Goal: Task Accomplishment & Management: Manage account settings

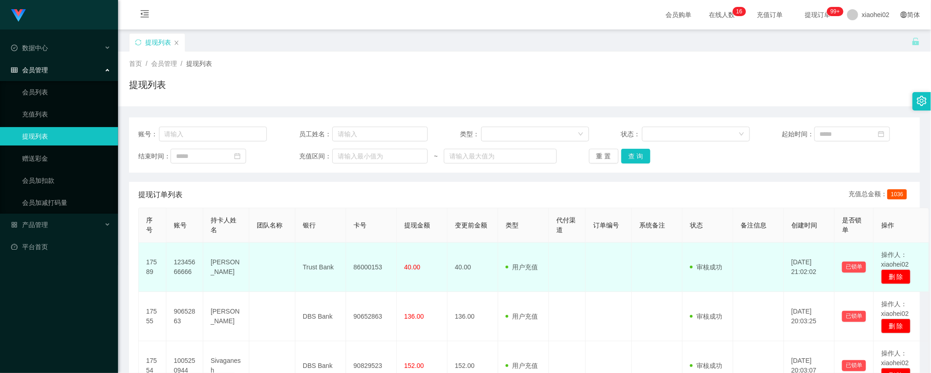
click at [281, 272] on td at bounding box center [272, 267] width 46 height 49
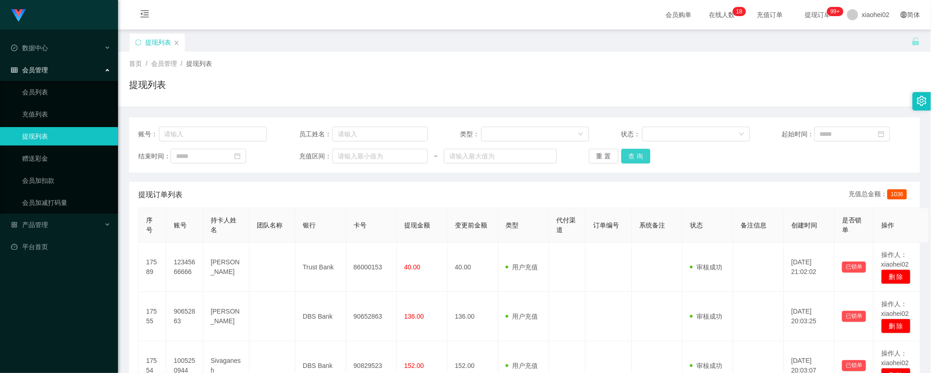
click at [642, 160] on button "查 询" at bounding box center [637, 156] width 30 height 15
click at [639, 160] on button "查 询" at bounding box center [637, 156] width 30 height 15
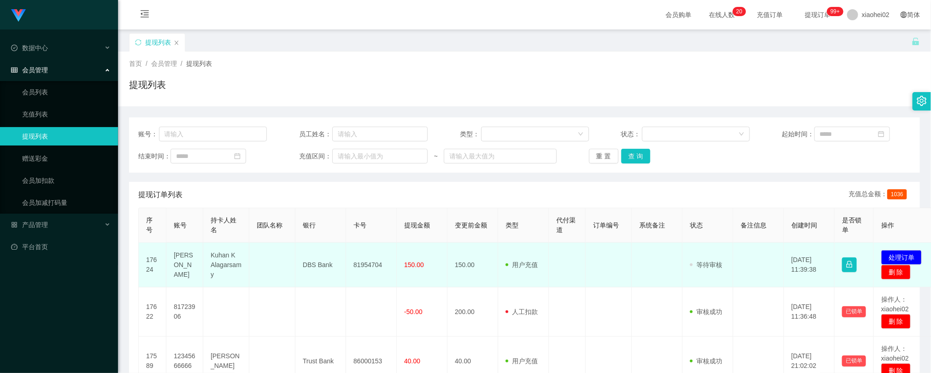
click at [367, 267] on td "81954704" at bounding box center [371, 265] width 51 height 45
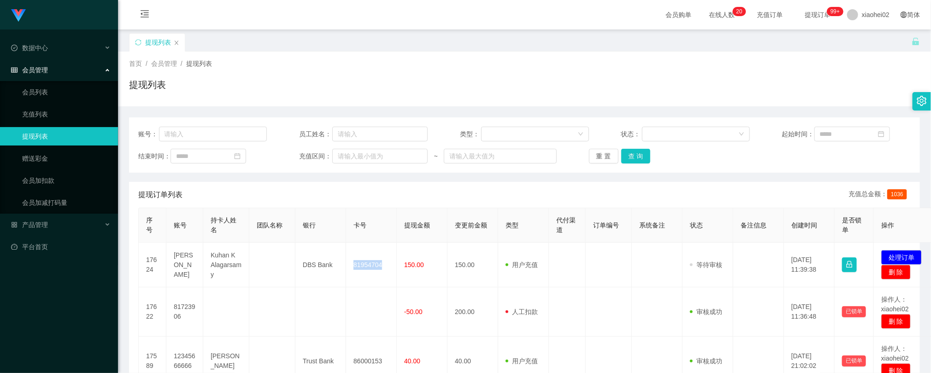
copy td "81954704"
click at [83, 299] on div "Jingdong工作台代理端 数据中心 会员管理 会员列表 充值列表 提现列表 赠送彩金 会员加扣款 会员加减打码量 产品管理 平台首页" at bounding box center [59, 186] width 118 height 373
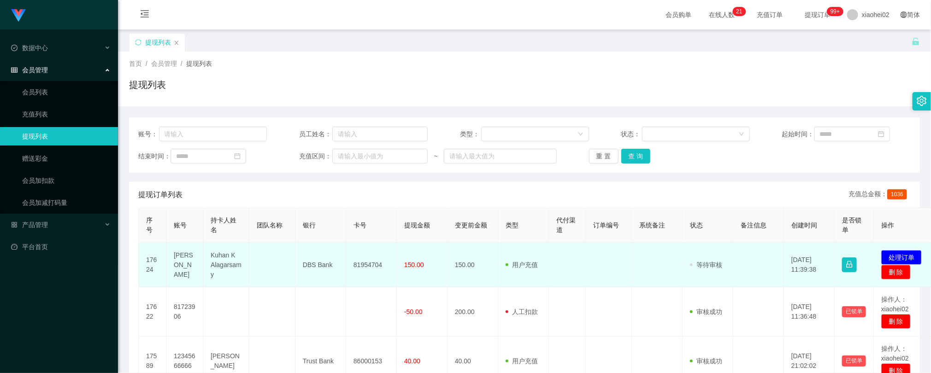
drag, startPoint x: 591, startPoint y: 288, endPoint x: 613, endPoint y: 247, distance: 46.6
click at [592, 286] on td at bounding box center [609, 265] width 46 height 45
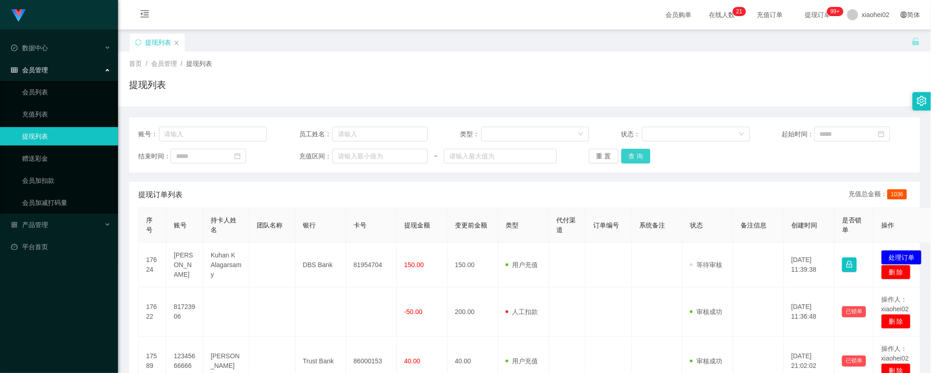
click at [627, 149] on button "查 询" at bounding box center [637, 156] width 30 height 15
click at [331, 65] on div "首页 / 会员管理 / 提现列表 /" at bounding box center [524, 64] width 791 height 10
click at [638, 156] on button "查 询" at bounding box center [637, 156] width 30 height 15
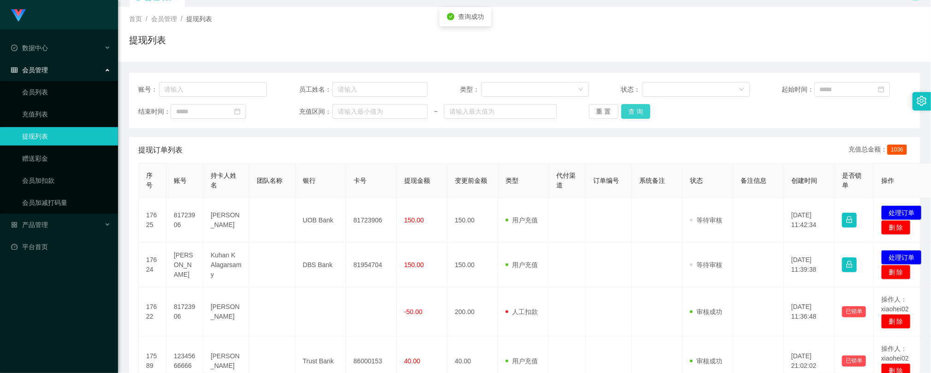
scroll to position [69, 0]
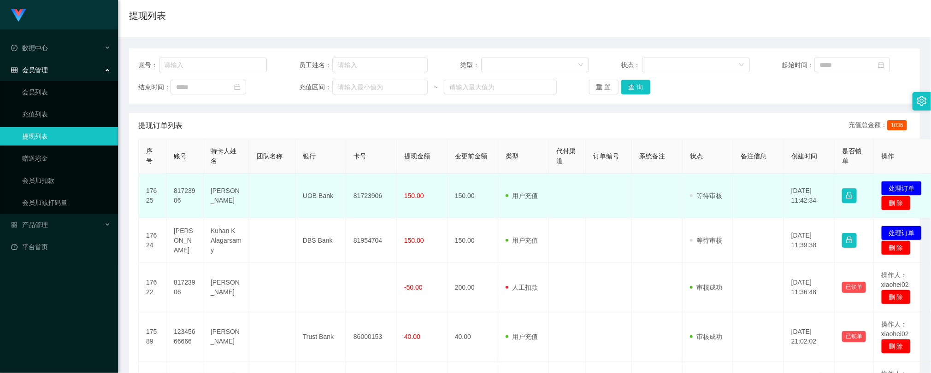
click at [372, 194] on td "81723906" at bounding box center [371, 196] width 51 height 45
copy td "81723906"
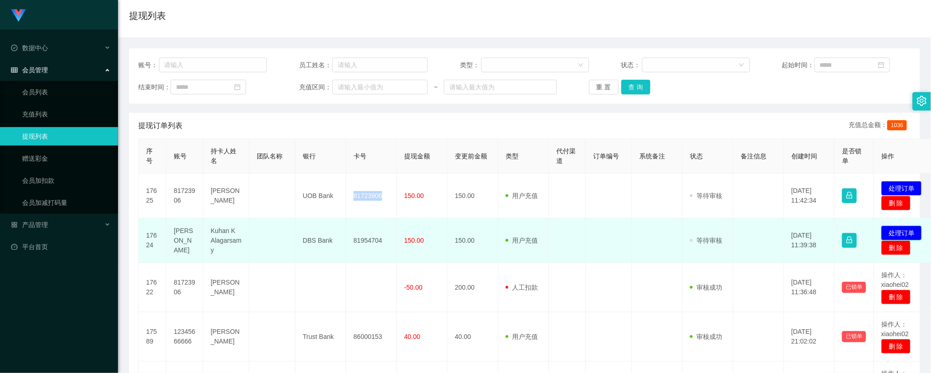
click at [905, 234] on button "处理订单" at bounding box center [902, 233] width 41 height 15
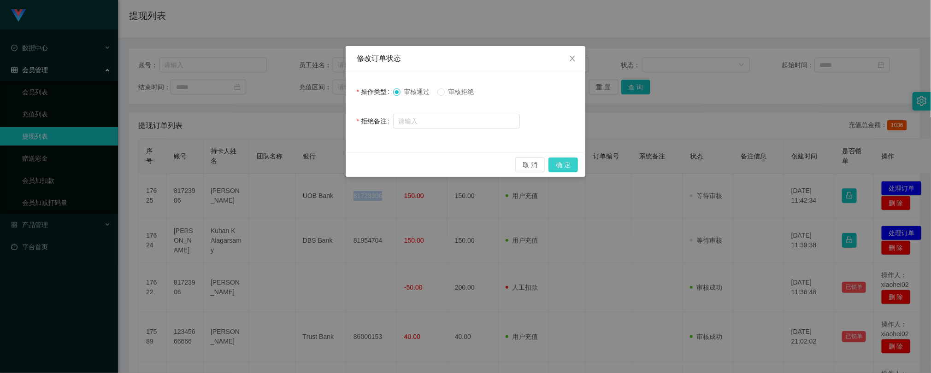
click at [572, 166] on button "确 定" at bounding box center [564, 165] width 30 height 15
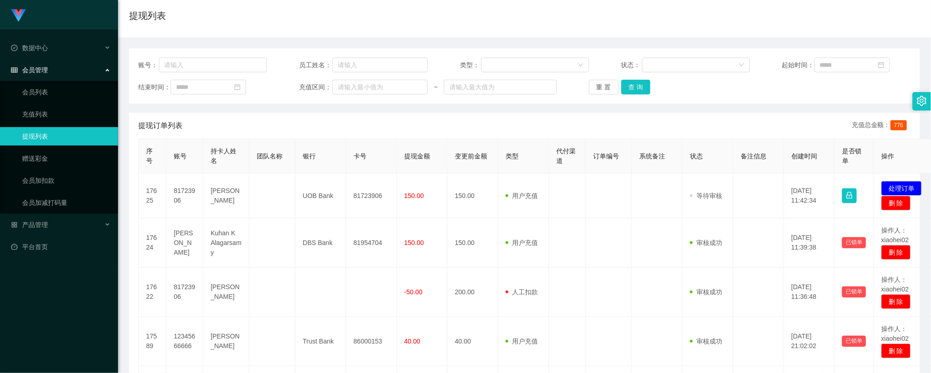
click at [305, 39] on div "账号： 员工姓名： 类型： 状态： 起始时间： 结束时间： 充值区间： ~ 重 置 查 询 提现订单列表 充值总金额： 776 序号 账号 持卡人姓名 团队名…" at bounding box center [524, 364] width 791 height 655
click at [635, 84] on button "查 询" at bounding box center [637, 87] width 30 height 15
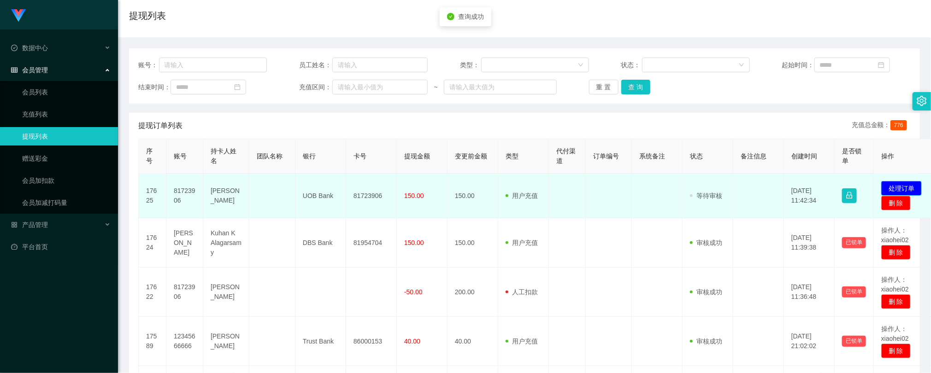
click at [895, 187] on button "处理订单" at bounding box center [902, 188] width 41 height 15
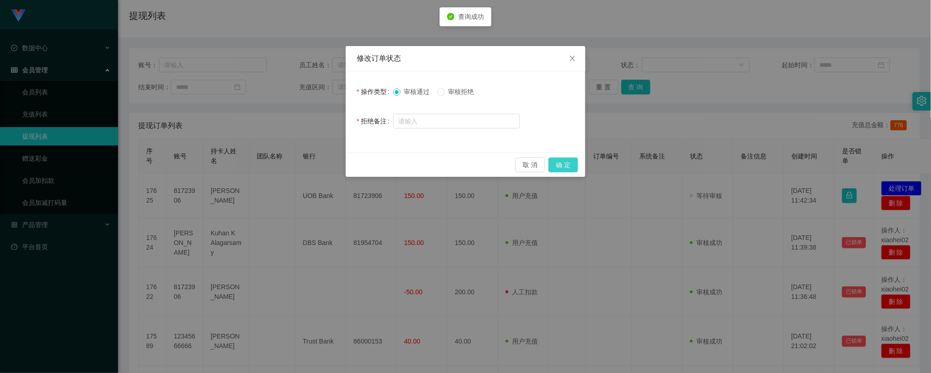
drag, startPoint x: 577, startPoint y: 159, endPoint x: 566, endPoint y: 165, distance: 12.0
click at [577, 159] on button "确 定" at bounding box center [564, 165] width 30 height 15
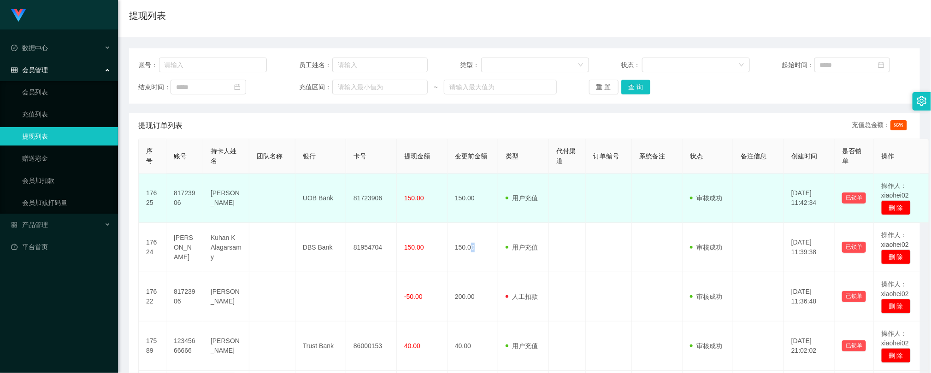
drag, startPoint x: 477, startPoint y: 230, endPoint x: 515, endPoint y: 205, distance: 44.9
click at [478, 228] on td "150.00" at bounding box center [473, 247] width 51 height 49
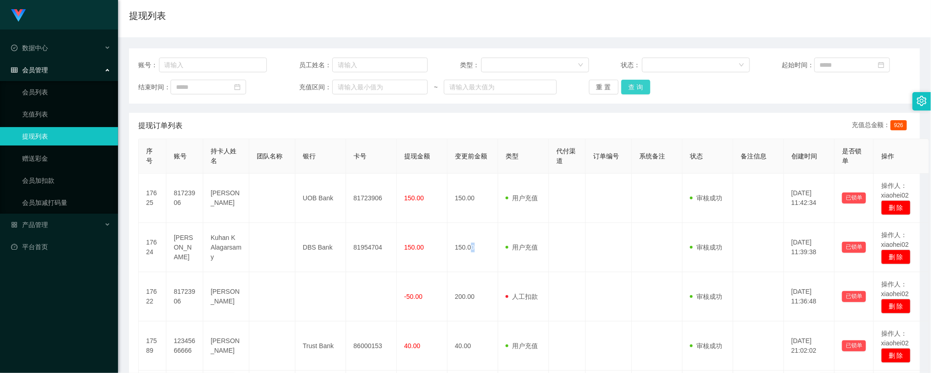
click at [638, 85] on button "查 询" at bounding box center [637, 87] width 30 height 15
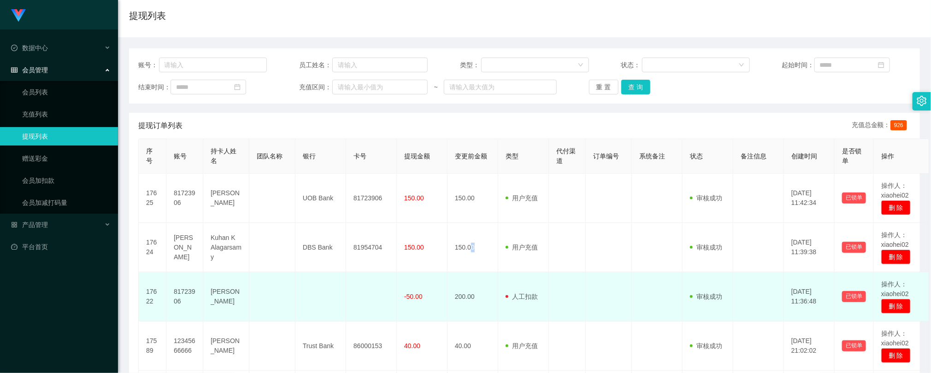
click at [263, 276] on td at bounding box center [272, 296] width 46 height 49
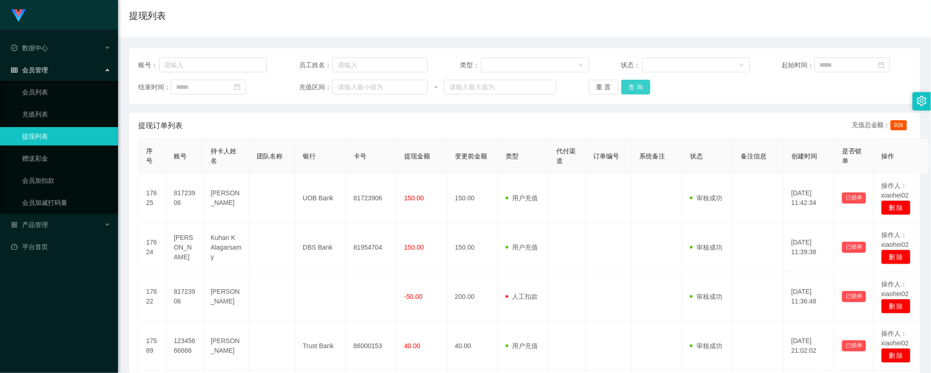
click at [624, 82] on button "查 询" at bounding box center [637, 87] width 30 height 15
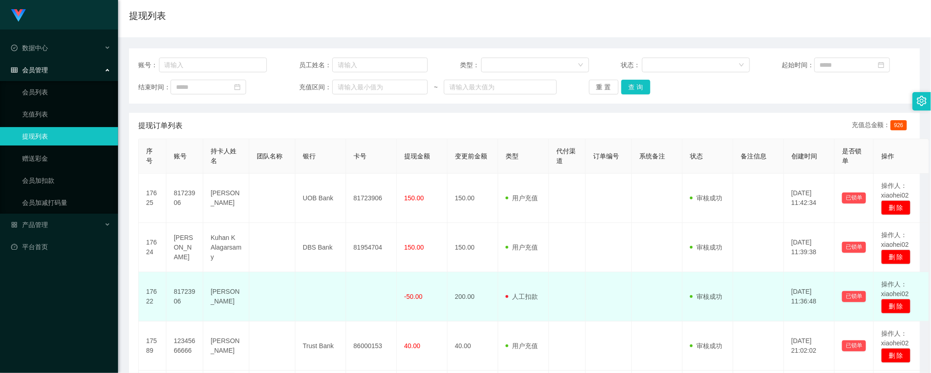
click at [326, 295] on td at bounding box center [321, 296] width 51 height 49
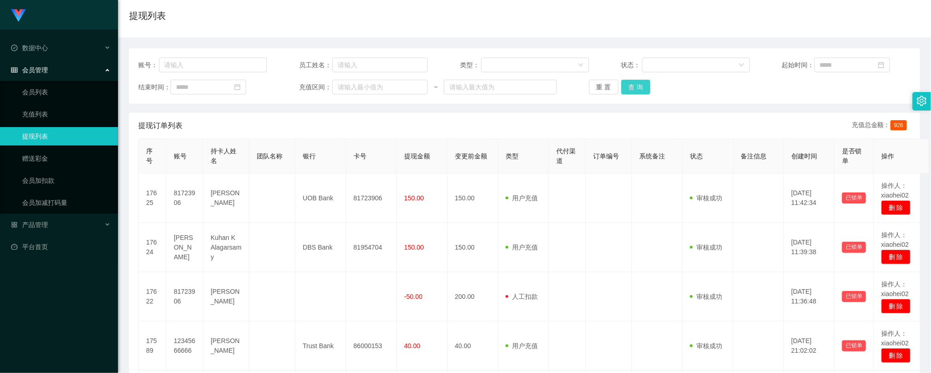
click at [635, 89] on button "查 询" at bounding box center [637, 87] width 30 height 15
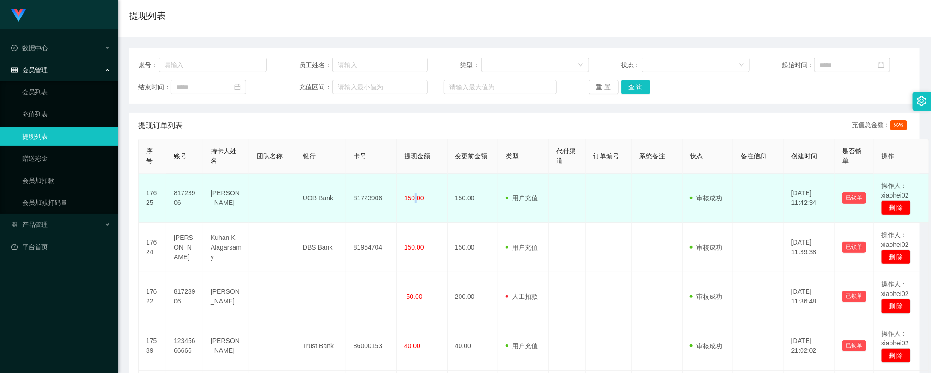
click at [418, 210] on td "150.00" at bounding box center [422, 198] width 51 height 49
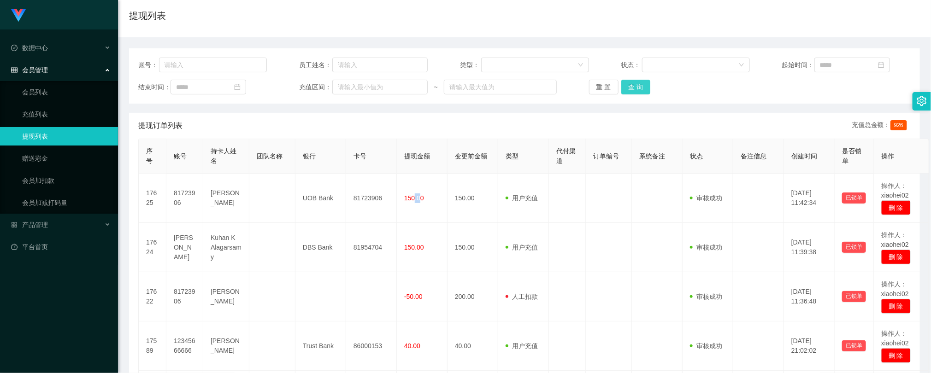
click at [634, 89] on button "查 询" at bounding box center [637, 87] width 30 height 15
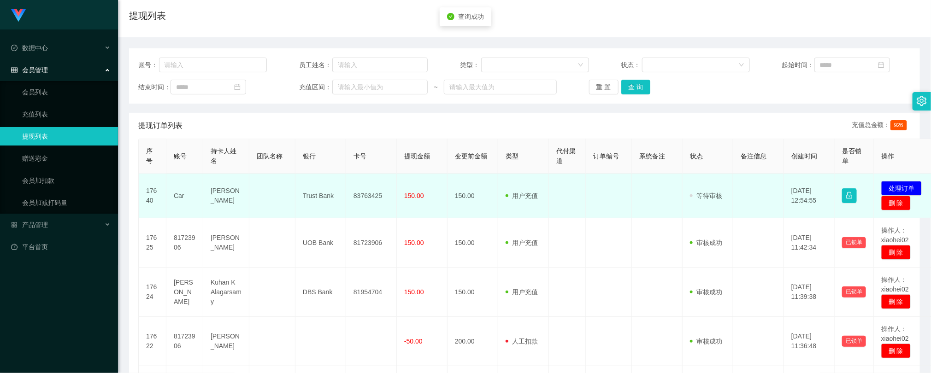
click at [412, 198] on span "150.00" at bounding box center [414, 195] width 20 height 7
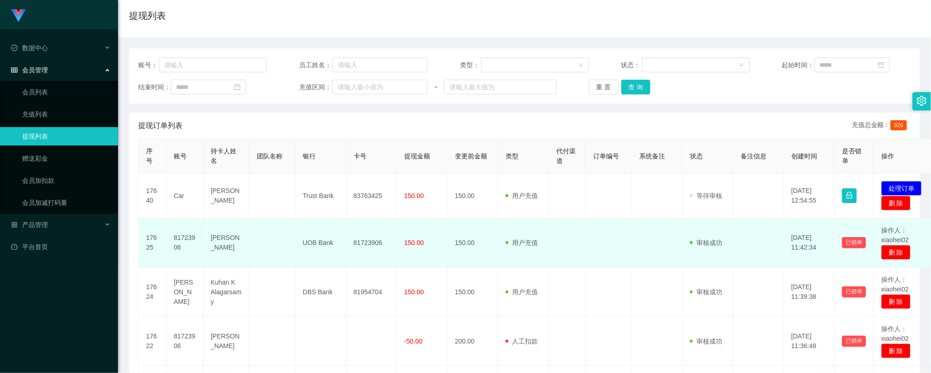
click at [439, 226] on td "150.00" at bounding box center [422, 243] width 51 height 49
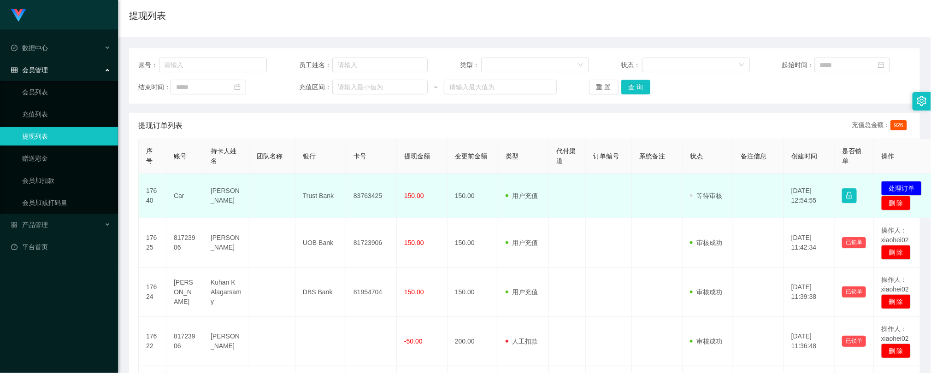
click at [364, 198] on td "83763425" at bounding box center [371, 196] width 51 height 45
copy td "83763425"
click at [364, 212] on td "83763425" at bounding box center [371, 196] width 51 height 45
click at [364, 195] on td "83763425" at bounding box center [371, 196] width 51 height 45
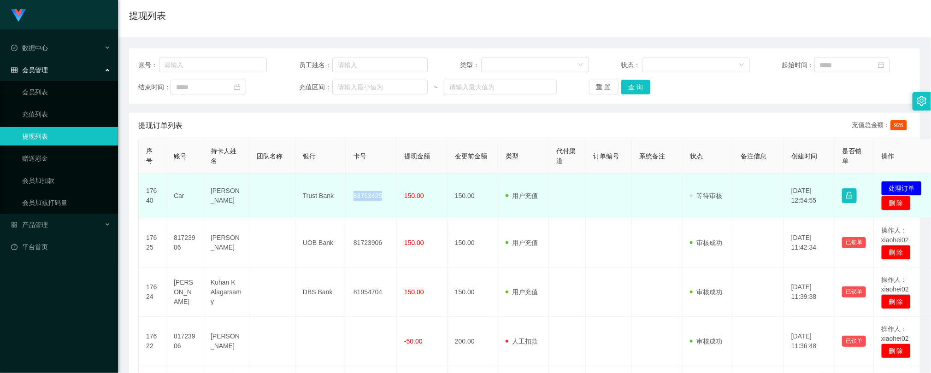
click at [364, 195] on td "83763425" at bounding box center [371, 196] width 51 height 45
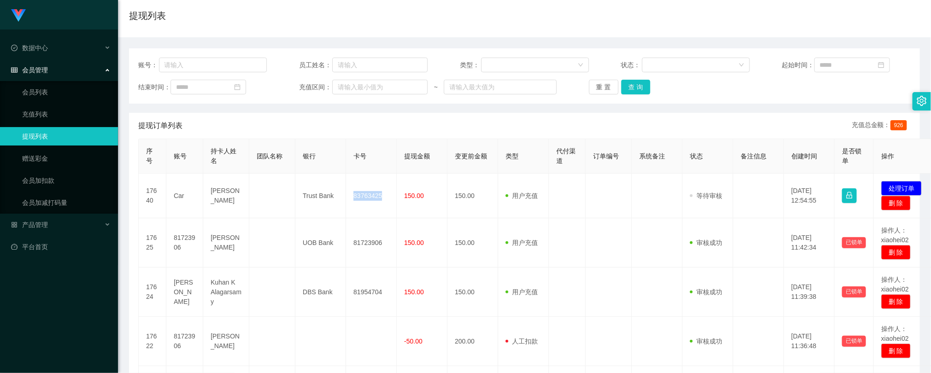
copy td "83763425"
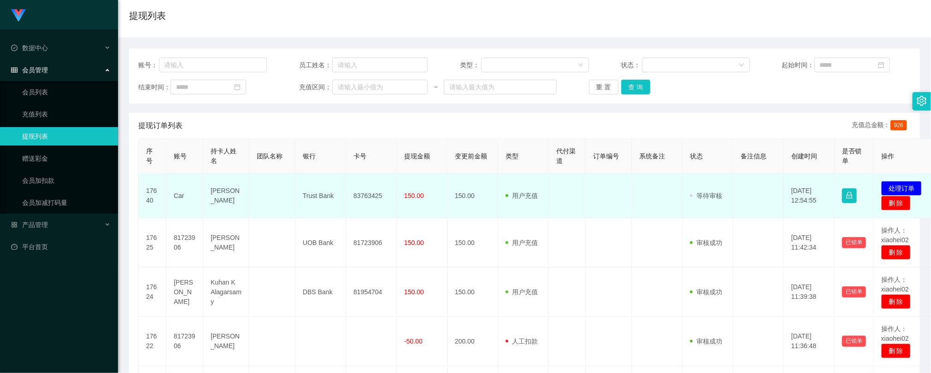
click at [272, 219] on td at bounding box center [272, 196] width 46 height 45
click at [177, 198] on td "Car" at bounding box center [184, 196] width 37 height 45
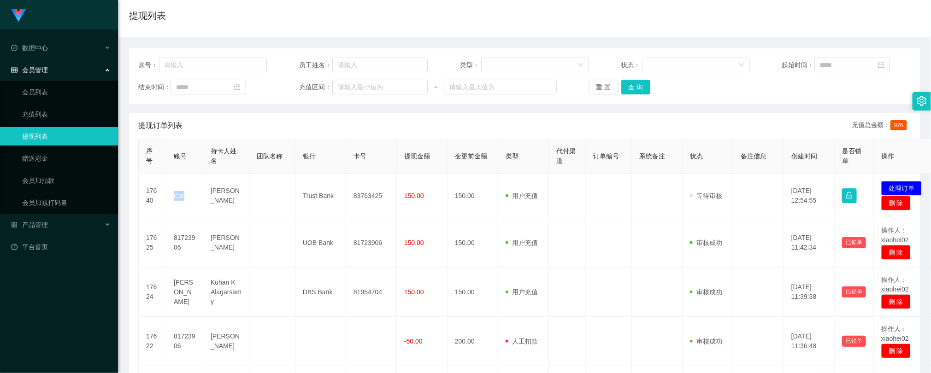
copy td "Car"
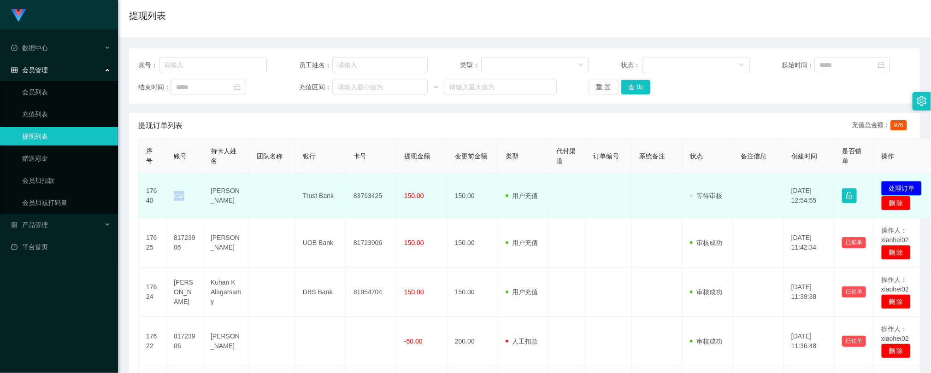
click at [906, 189] on button "处理订单" at bounding box center [902, 188] width 41 height 15
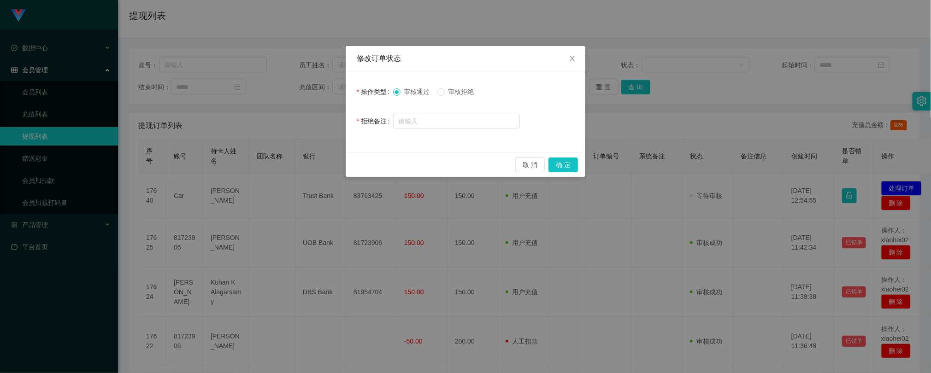
click at [461, 92] on span "审核拒绝" at bounding box center [461, 91] width 33 height 7
click at [458, 122] on input "text" at bounding box center [456, 121] width 127 height 15
type input "账号错误，请联系助理！"
click at [561, 169] on button "确 定" at bounding box center [564, 165] width 30 height 15
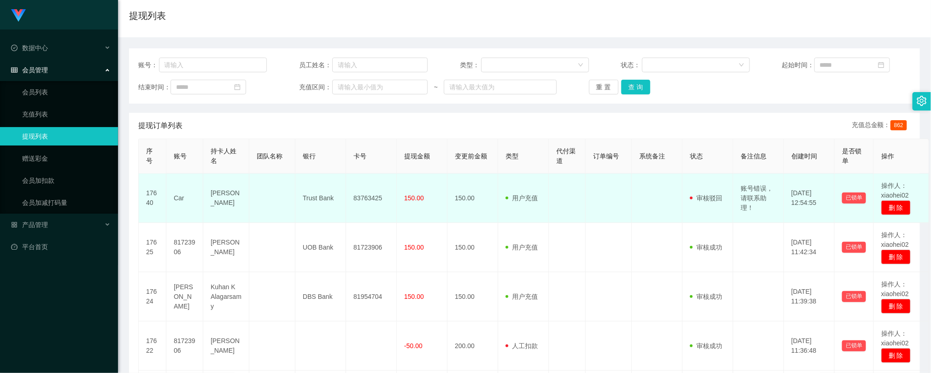
click at [551, 213] on tr "17640 Car Carmen Trust Bank 83763425 150.00 150.00 用户充值 人工扣款 审核驳回 审核成功 等待审核 账号错…" at bounding box center [534, 198] width 791 height 49
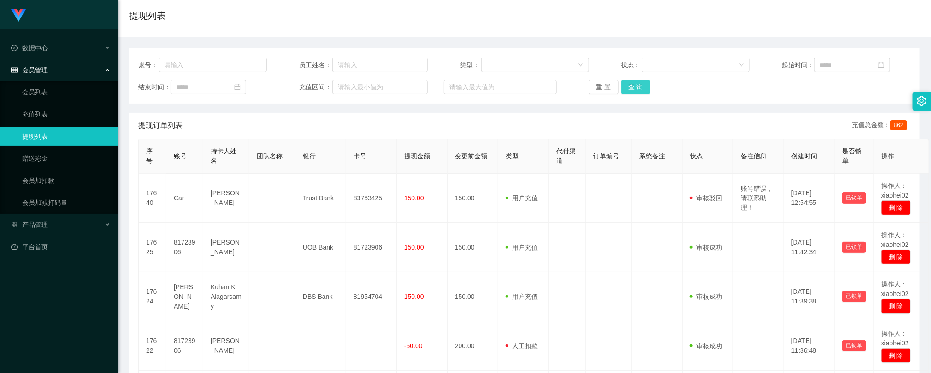
click at [622, 85] on button "查 询" at bounding box center [637, 87] width 30 height 15
click at [632, 89] on button "查 询" at bounding box center [637, 87] width 30 height 15
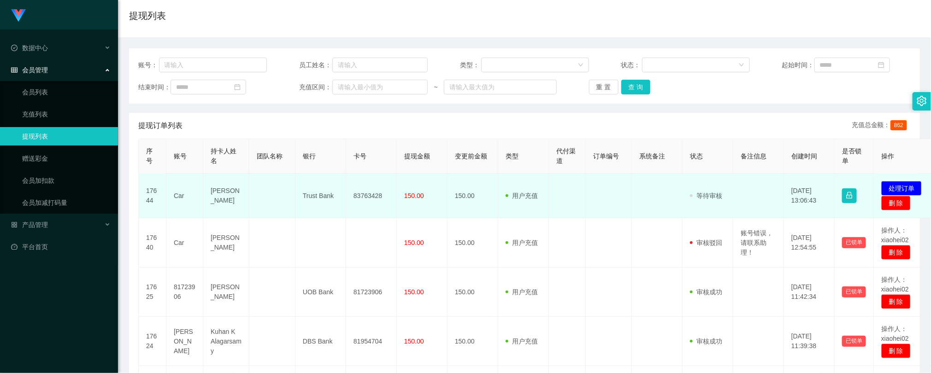
click at [369, 196] on td "83763428" at bounding box center [371, 196] width 51 height 45
drag, startPoint x: 369, startPoint y: 196, endPoint x: 362, endPoint y: 188, distance: 10.8
click at [368, 194] on td "83763428" at bounding box center [371, 196] width 51 height 45
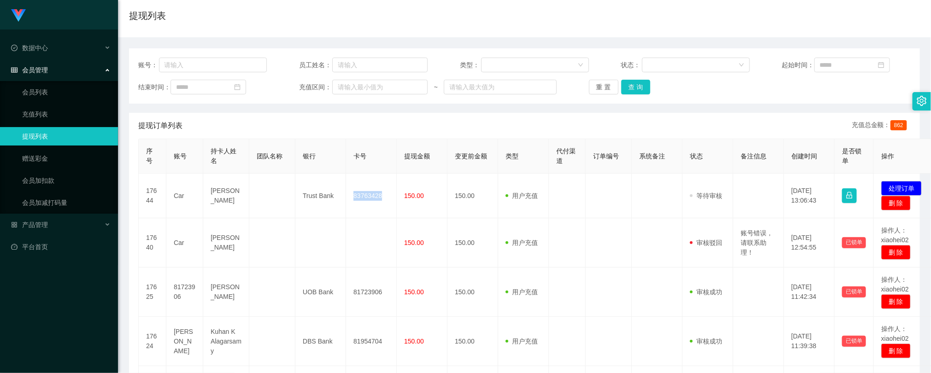
copy td "83763428"
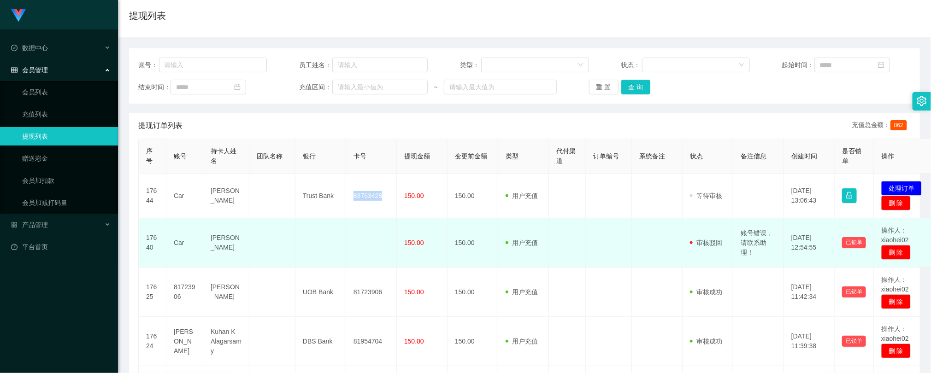
click at [350, 263] on td at bounding box center [371, 243] width 51 height 49
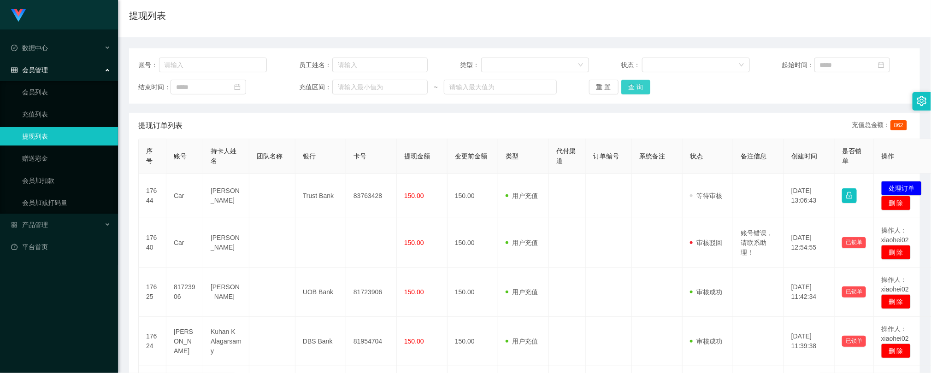
click at [629, 86] on button "查 询" at bounding box center [637, 87] width 30 height 15
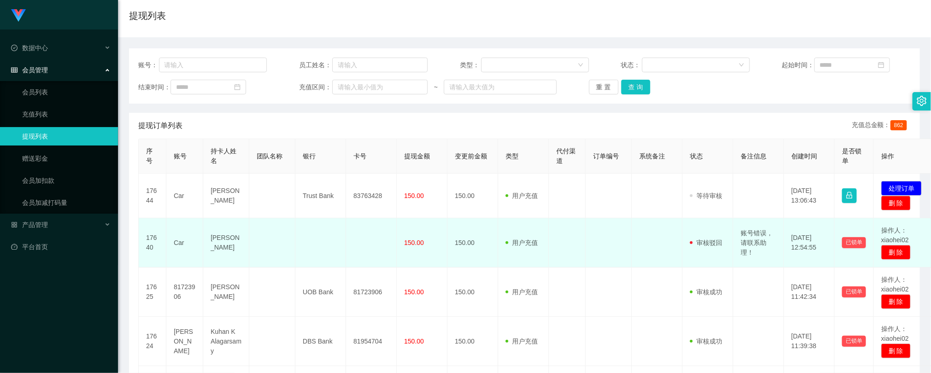
click at [328, 252] on td at bounding box center [321, 243] width 51 height 49
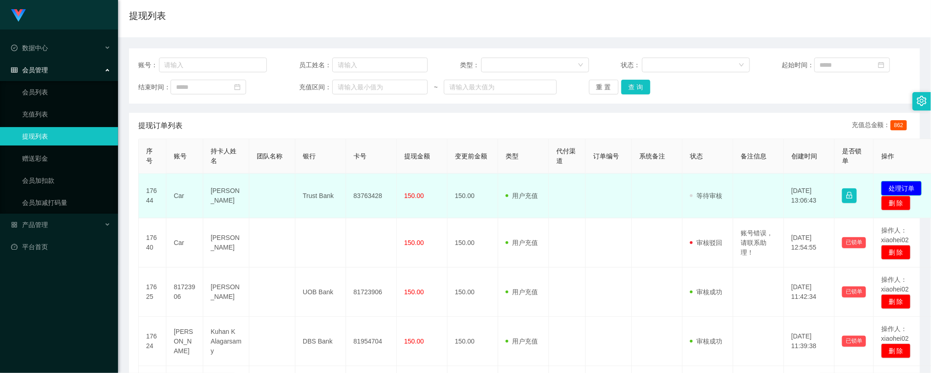
click at [898, 186] on button "处理订单" at bounding box center [902, 188] width 41 height 15
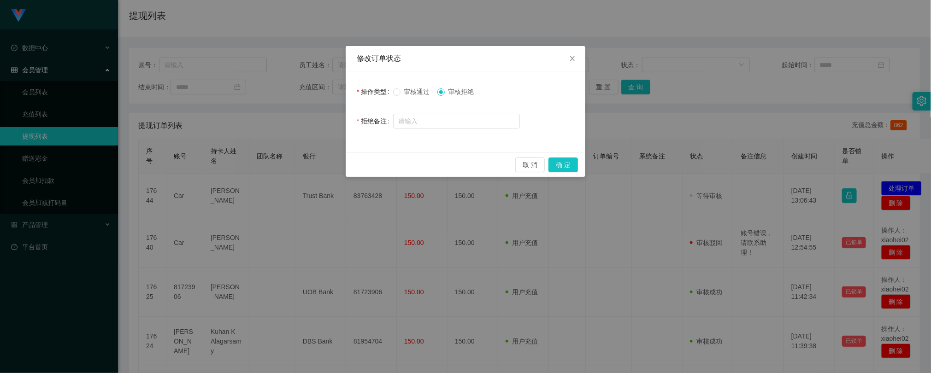
click at [416, 93] on span "审核通过" at bounding box center [417, 91] width 33 height 7
click at [556, 169] on button "确 定" at bounding box center [564, 165] width 30 height 15
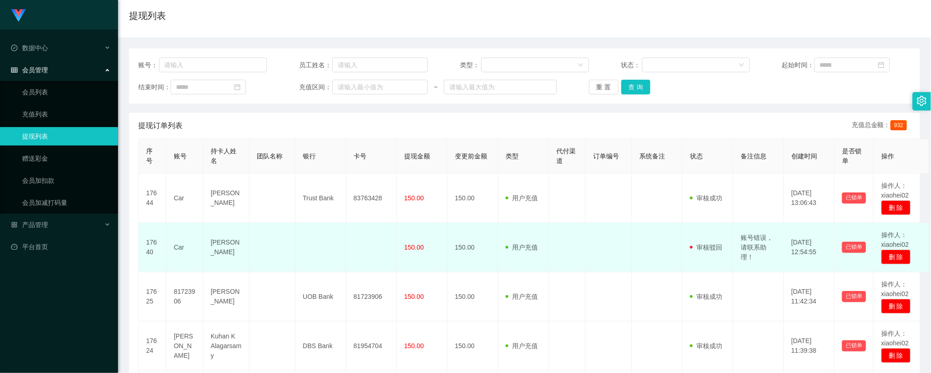
click at [496, 248] on td "150.00" at bounding box center [473, 247] width 51 height 49
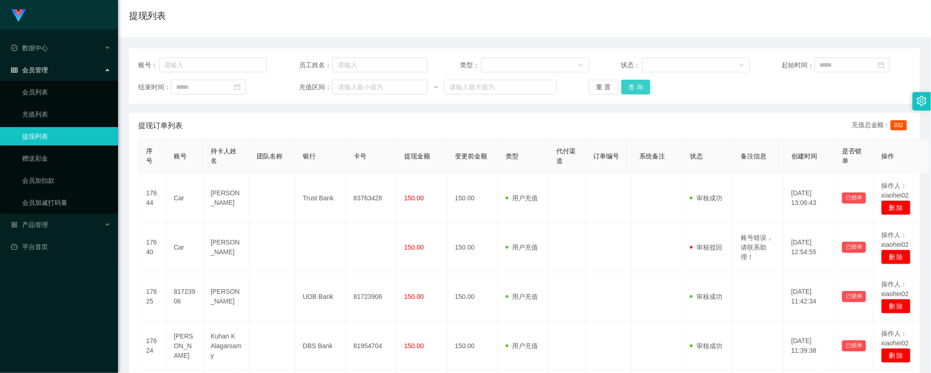
click at [631, 87] on button "查 询" at bounding box center [637, 87] width 30 height 15
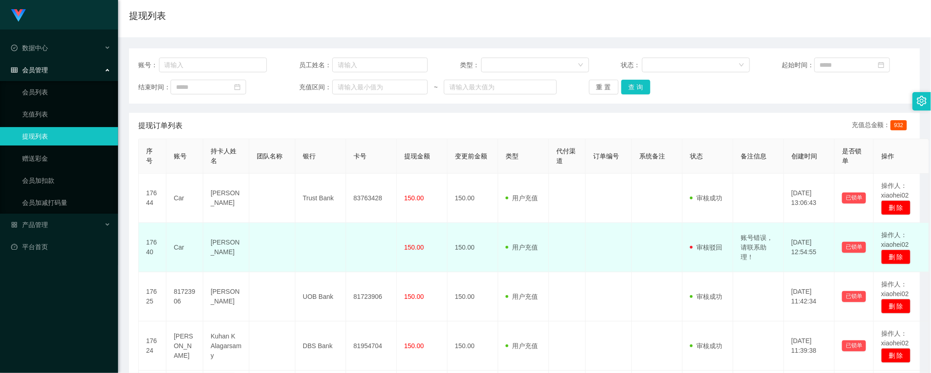
click at [335, 249] on td at bounding box center [321, 247] width 51 height 49
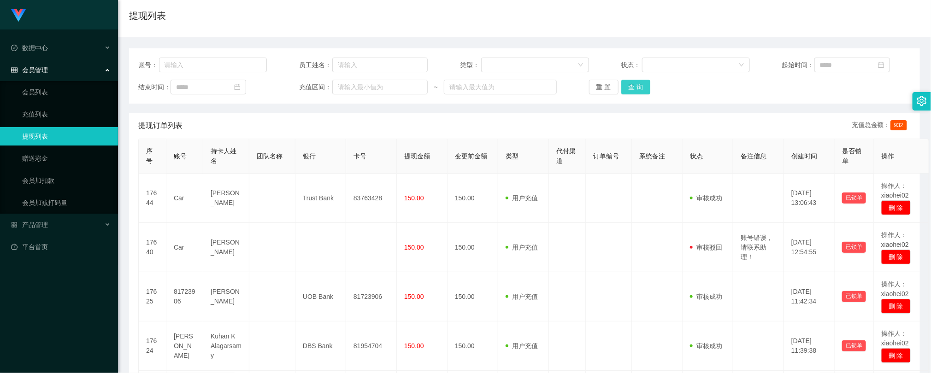
click at [632, 91] on button "查 询" at bounding box center [637, 87] width 30 height 15
click at [639, 87] on button "查 询" at bounding box center [637, 87] width 30 height 15
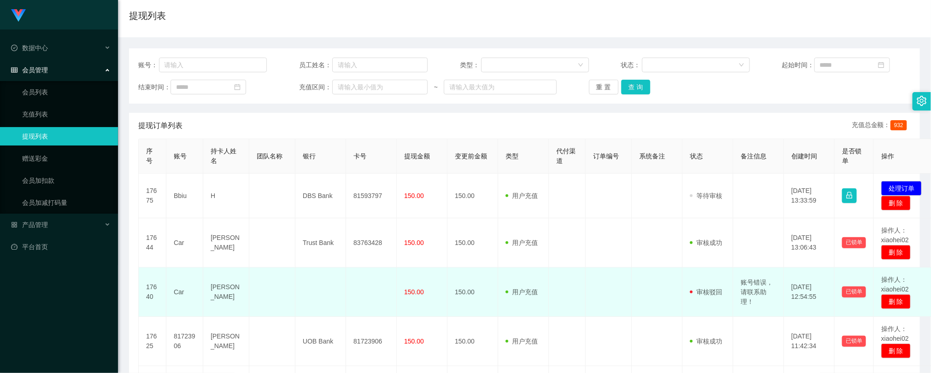
drag, startPoint x: 359, startPoint y: 277, endPoint x: 422, endPoint y: 234, distance: 77.0
click at [360, 277] on td at bounding box center [371, 292] width 51 height 49
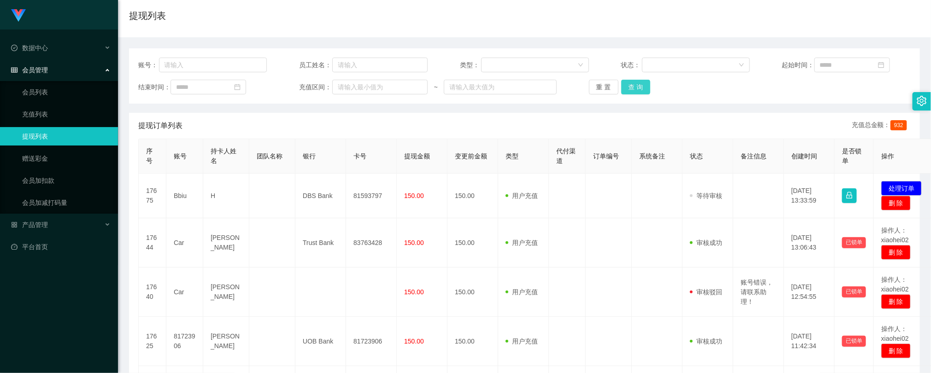
click at [635, 87] on button "查 询" at bounding box center [637, 87] width 30 height 15
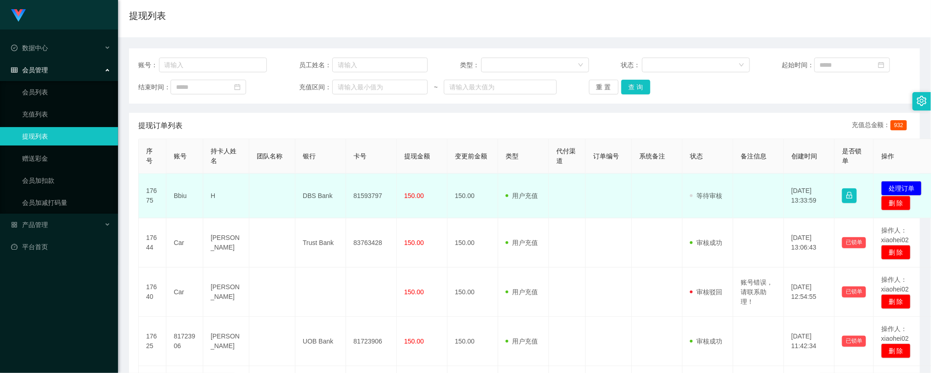
click at [373, 195] on td "81593797" at bounding box center [371, 196] width 51 height 45
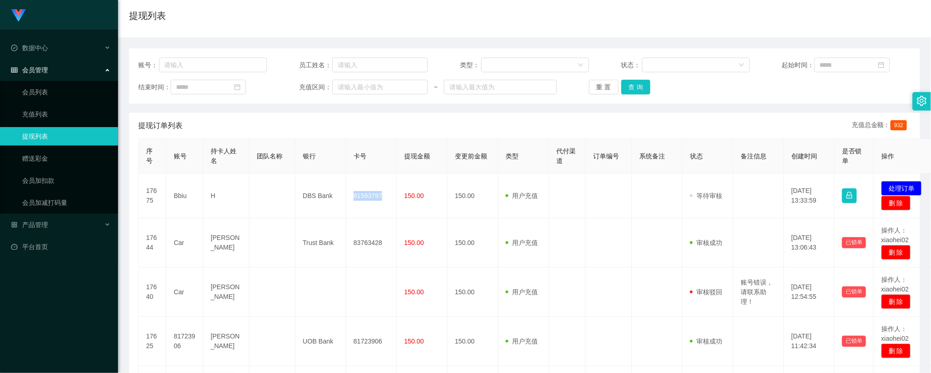
copy td "81593797"
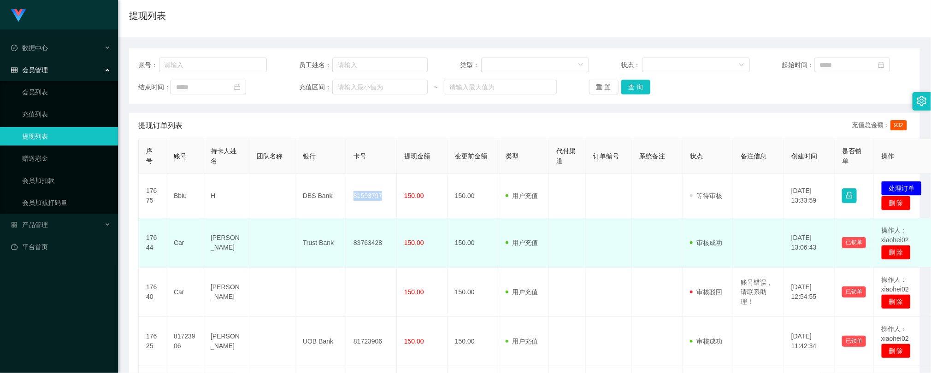
click at [622, 262] on td at bounding box center [609, 243] width 46 height 49
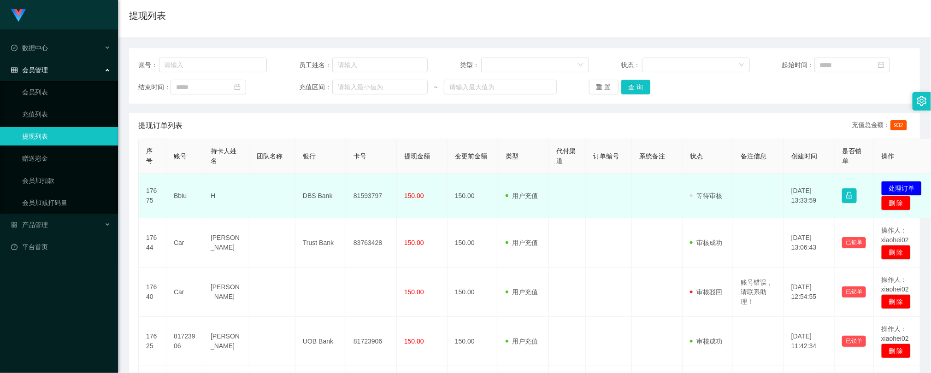
click at [905, 180] on td "发起代付 处理订单 删 除" at bounding box center [904, 196] width 61 height 45
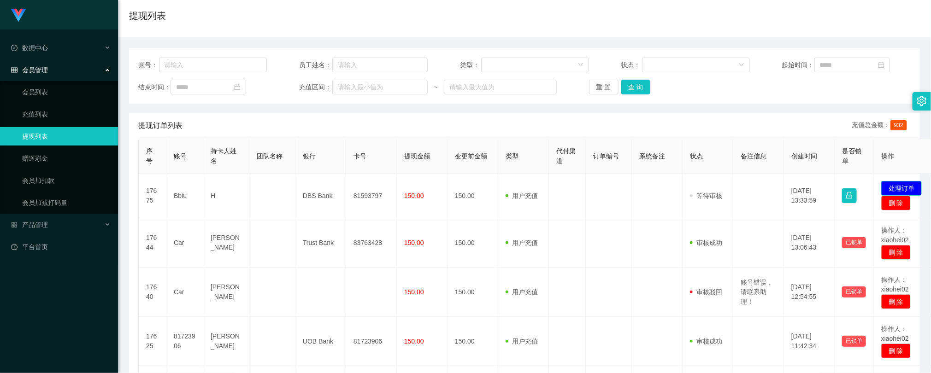
drag, startPoint x: 911, startPoint y: 187, endPoint x: 905, endPoint y: 188, distance: 6.2
click at [911, 187] on button "处理订单" at bounding box center [902, 188] width 41 height 15
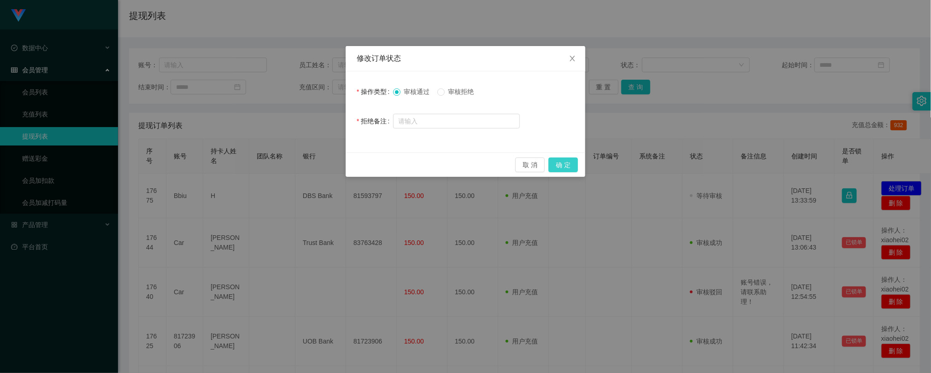
drag, startPoint x: 565, startPoint y: 163, endPoint x: 572, endPoint y: 153, distance: 12.7
click at [565, 163] on button "确 定" at bounding box center [564, 165] width 30 height 15
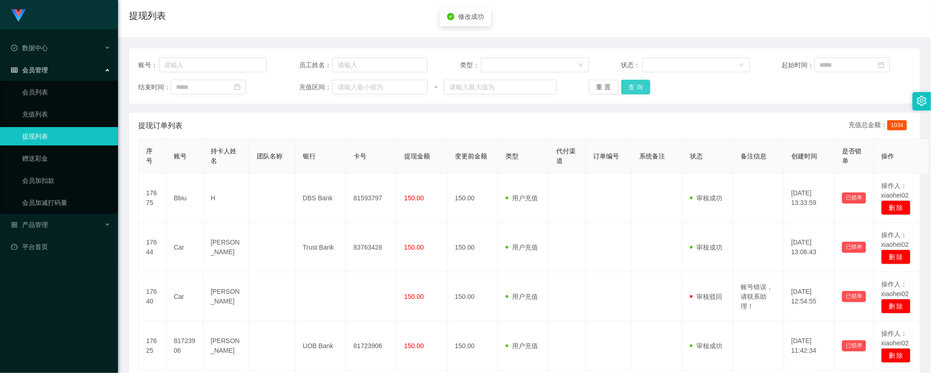
click at [638, 84] on button "查 询" at bounding box center [637, 87] width 30 height 15
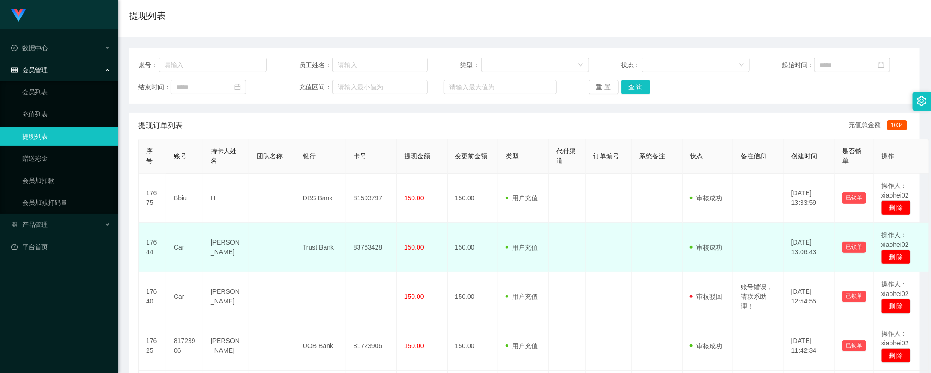
click at [560, 230] on td at bounding box center [567, 247] width 37 height 49
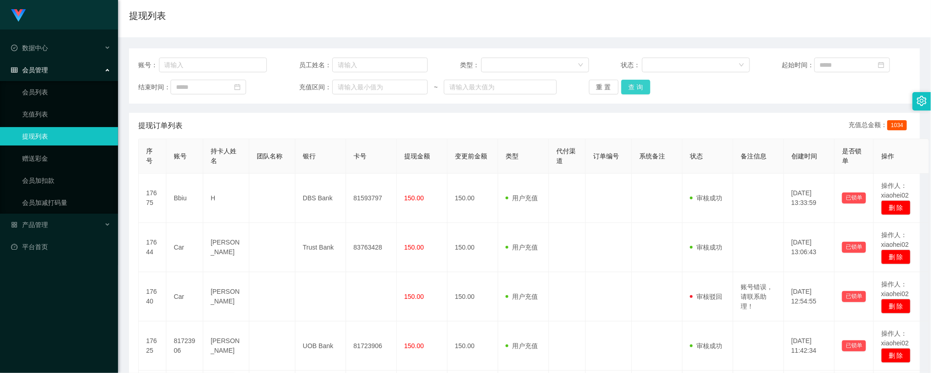
click at [628, 84] on button "查 询" at bounding box center [637, 87] width 30 height 15
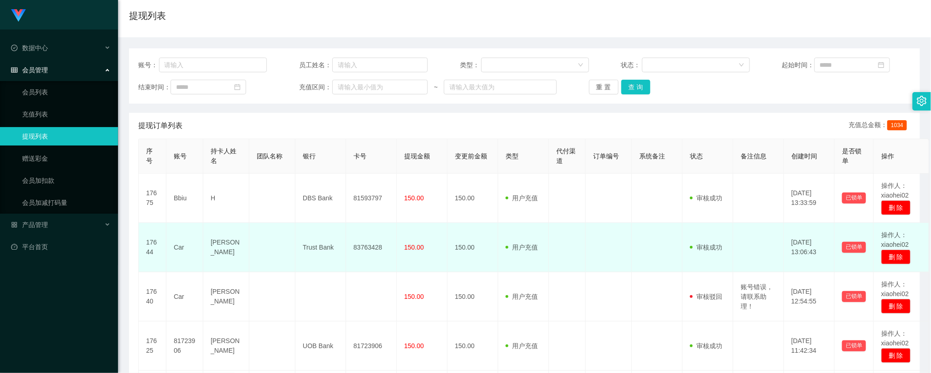
click at [577, 225] on td at bounding box center [567, 247] width 37 height 49
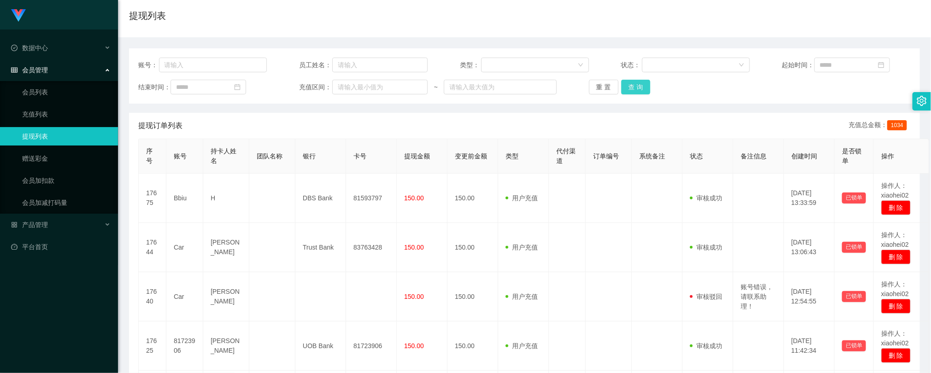
click at [636, 88] on button "查 询" at bounding box center [637, 87] width 30 height 15
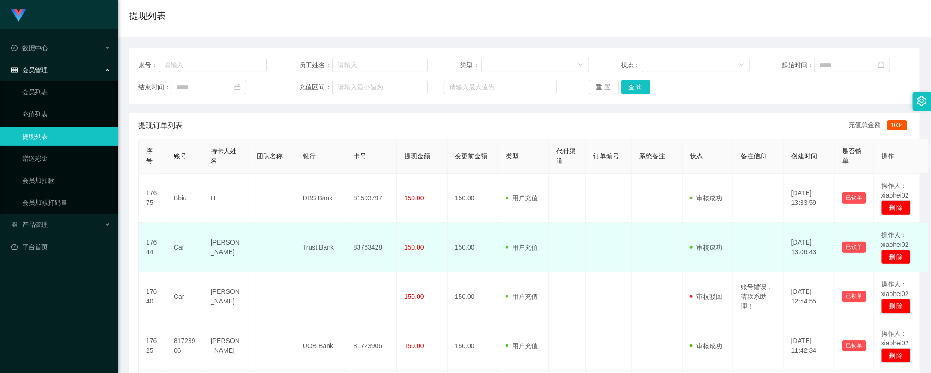
click at [506, 245] on td "用户充值 人工扣款" at bounding box center [523, 247] width 51 height 49
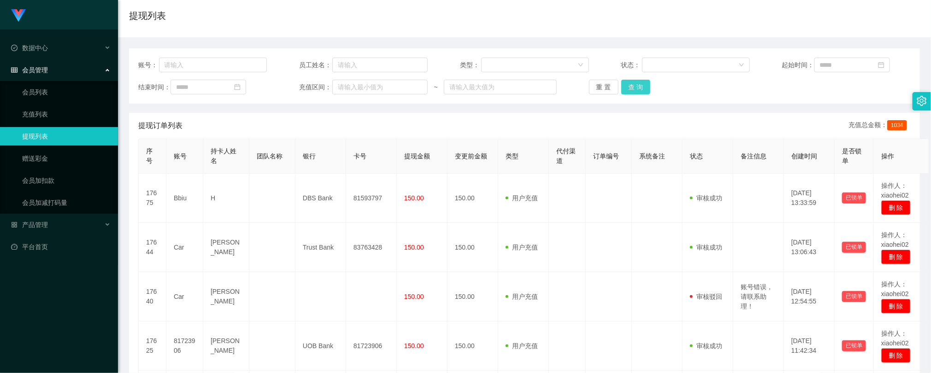
drag, startPoint x: 632, startPoint y: 79, endPoint x: 634, endPoint y: 86, distance: 7.1
click at [632, 80] on button "查 询" at bounding box center [637, 87] width 30 height 15
click at [634, 86] on button "查 询" at bounding box center [637, 87] width 30 height 15
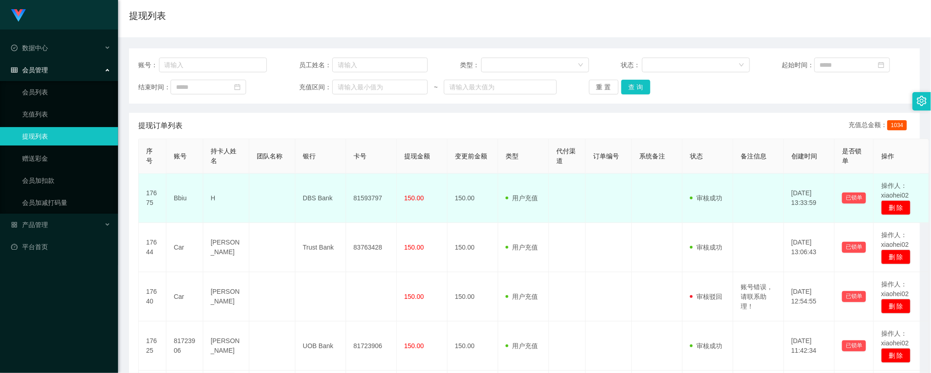
click at [573, 215] on td at bounding box center [567, 198] width 37 height 49
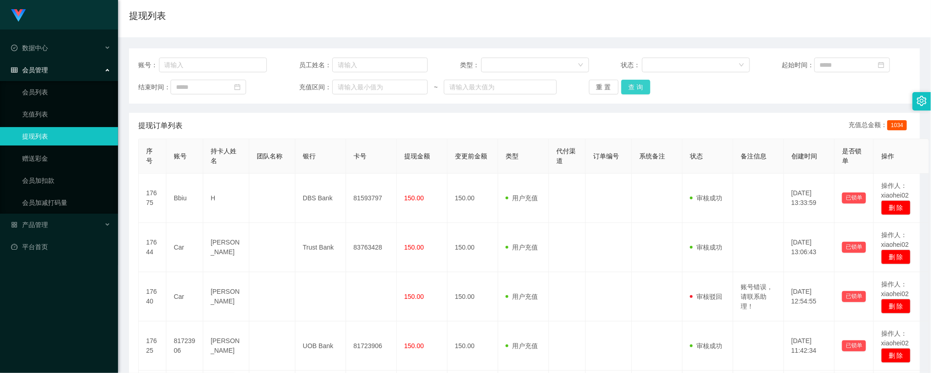
click at [625, 89] on button "查 询" at bounding box center [637, 87] width 30 height 15
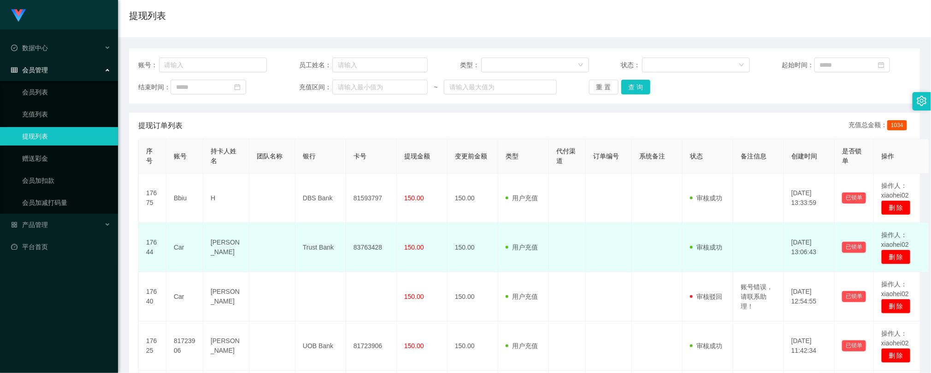
click at [659, 236] on td at bounding box center [657, 247] width 51 height 49
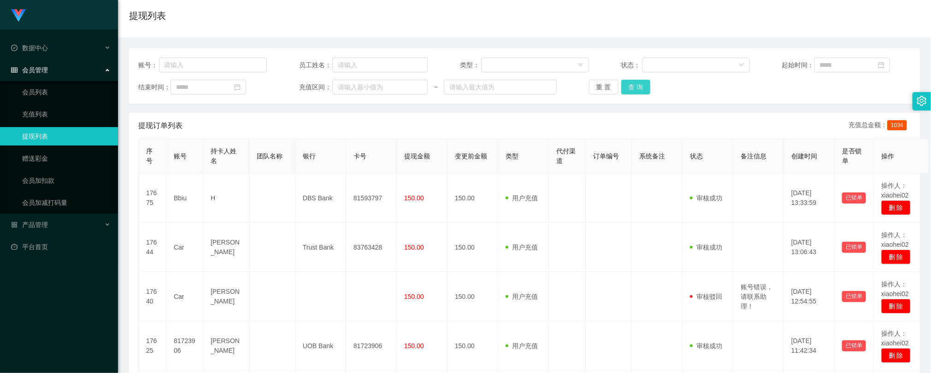
click at [631, 93] on button "查 询" at bounding box center [637, 87] width 30 height 15
drag, startPoint x: 631, startPoint y: 91, endPoint x: 635, endPoint y: 46, distance: 45.3
click at [631, 90] on button "查 询" at bounding box center [637, 87] width 30 height 15
drag, startPoint x: 559, startPoint y: 261, endPoint x: 604, endPoint y: 134, distance: 135.0
click at [559, 261] on td at bounding box center [567, 247] width 37 height 49
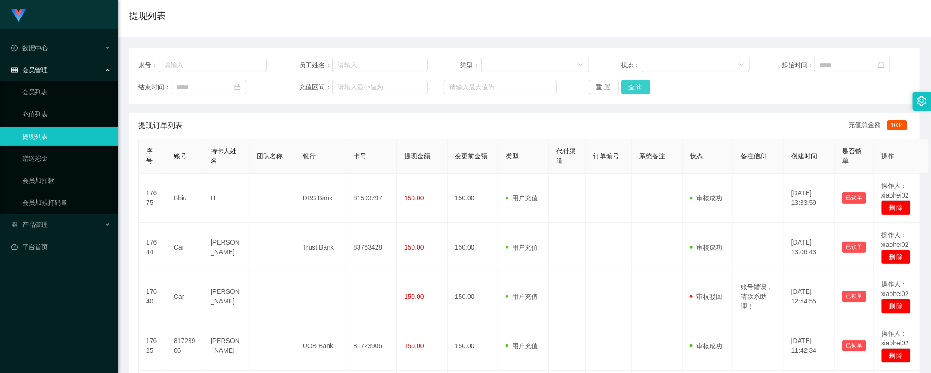
click at [634, 83] on button "查 询" at bounding box center [637, 87] width 30 height 15
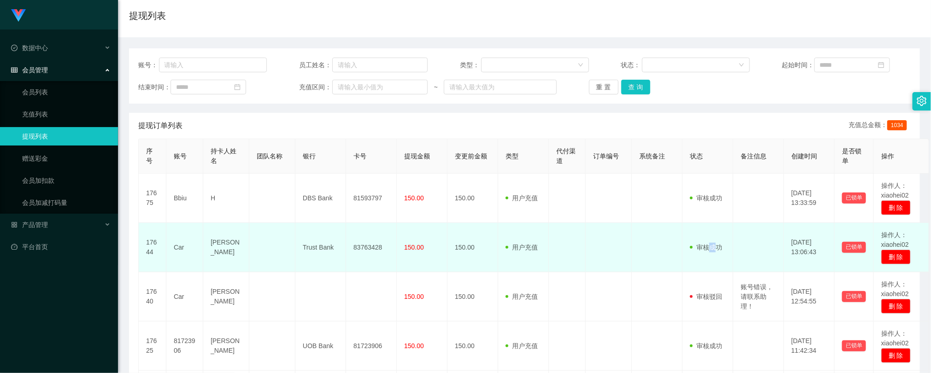
click at [712, 244] on td "审核驳回 审核成功 等待审核" at bounding box center [708, 247] width 51 height 49
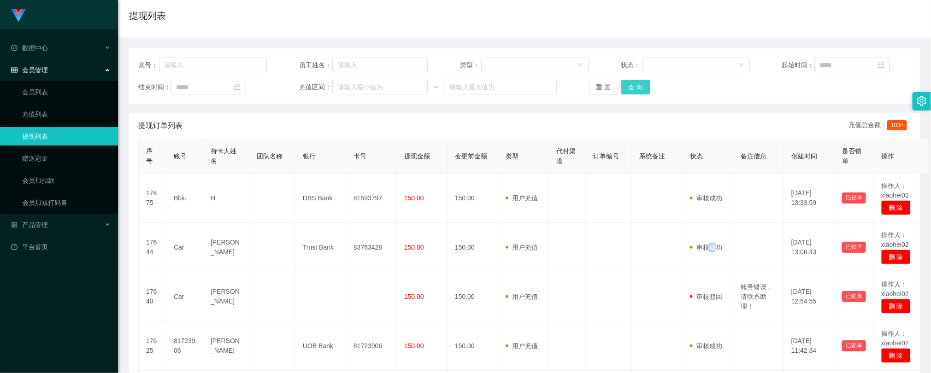
click at [634, 84] on button "查 询" at bounding box center [637, 87] width 30 height 15
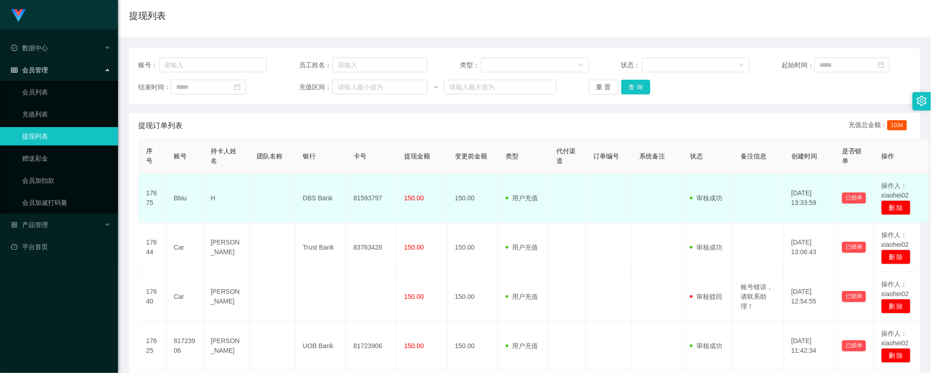
drag, startPoint x: 288, startPoint y: 207, endPoint x: 292, endPoint y: 204, distance: 5.0
click at [288, 207] on td at bounding box center [272, 198] width 46 height 49
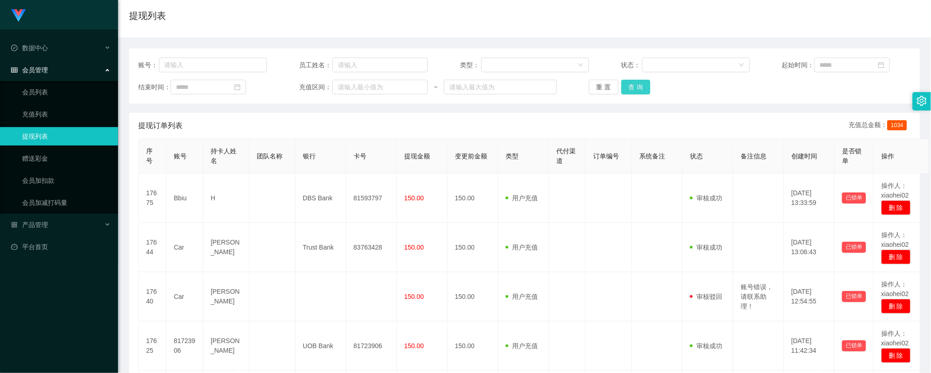
click at [642, 86] on button "查 询" at bounding box center [637, 87] width 30 height 15
click at [386, 15] on div "提现列表" at bounding box center [524, 19] width 791 height 21
click at [629, 86] on button "查 询" at bounding box center [637, 87] width 30 height 15
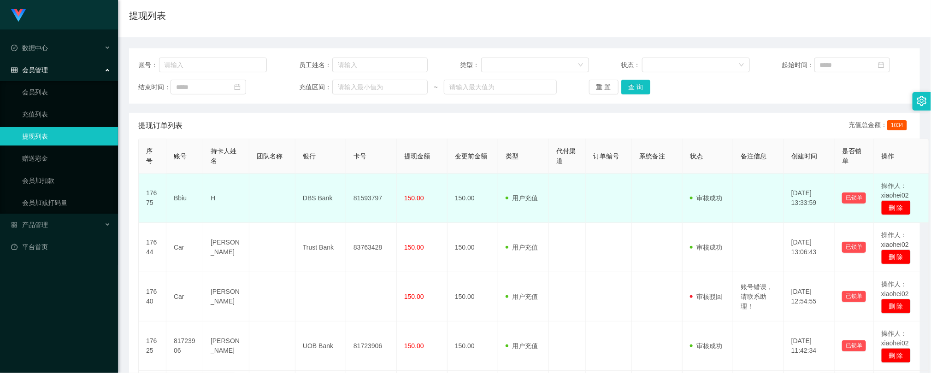
click at [466, 201] on td "150.00" at bounding box center [473, 198] width 51 height 49
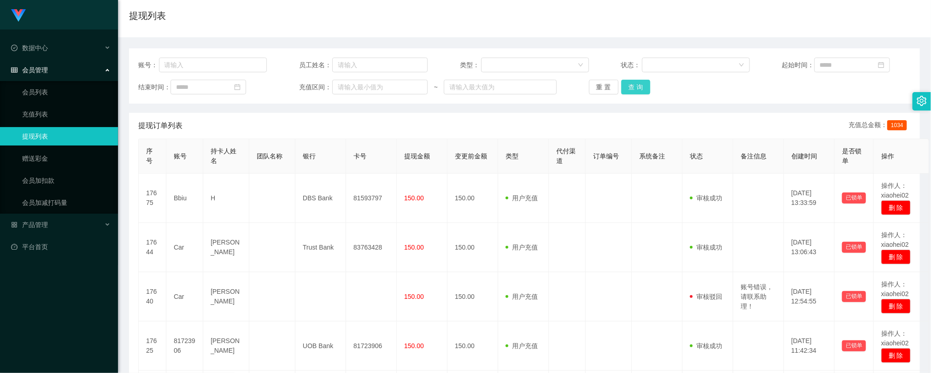
click at [622, 90] on button "查 询" at bounding box center [637, 87] width 30 height 15
click at [628, 86] on button "查 询" at bounding box center [637, 87] width 30 height 15
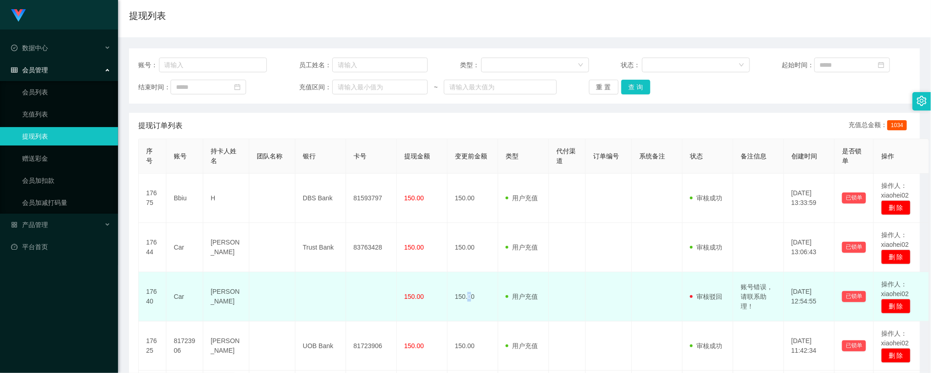
click at [473, 290] on td "150.00" at bounding box center [473, 296] width 51 height 49
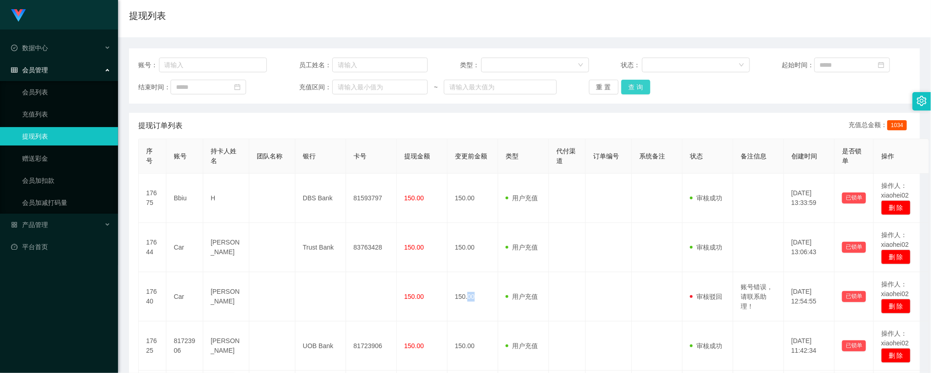
click at [638, 88] on button "查 询" at bounding box center [637, 87] width 30 height 15
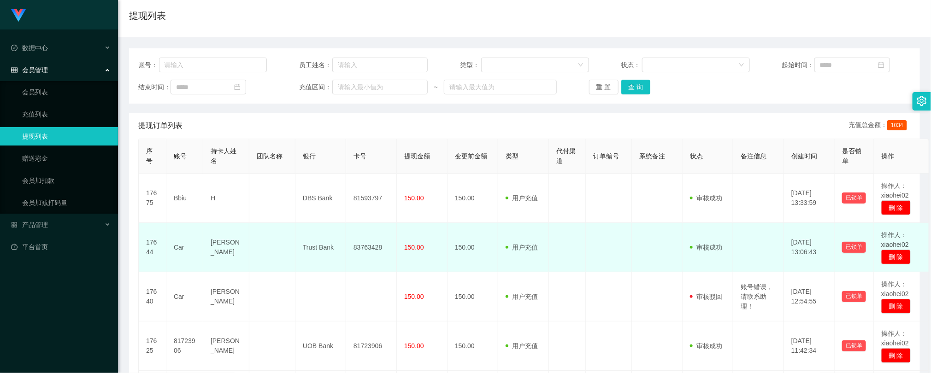
click at [273, 242] on td at bounding box center [272, 247] width 46 height 49
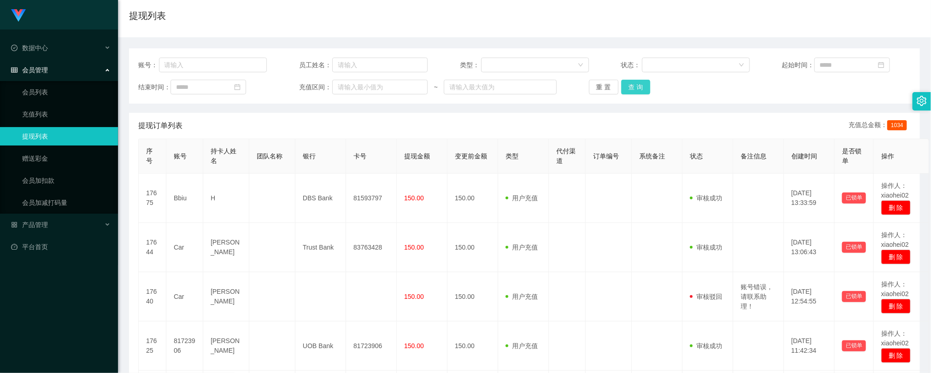
click at [635, 87] on button "查 询" at bounding box center [637, 87] width 30 height 15
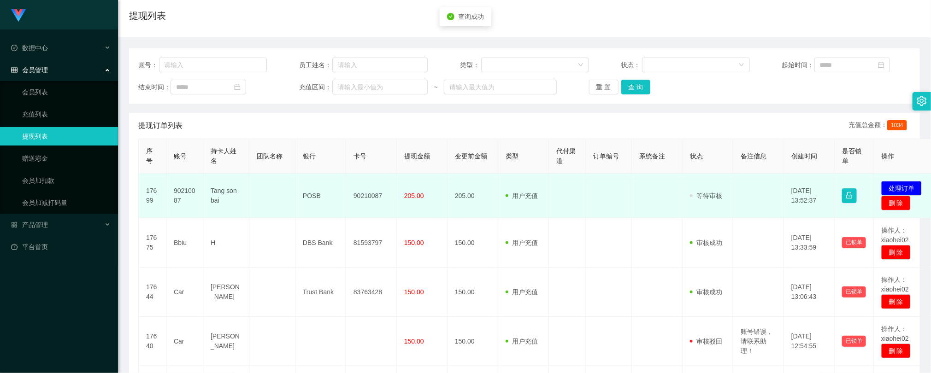
click at [373, 198] on td "90210087" at bounding box center [371, 196] width 51 height 45
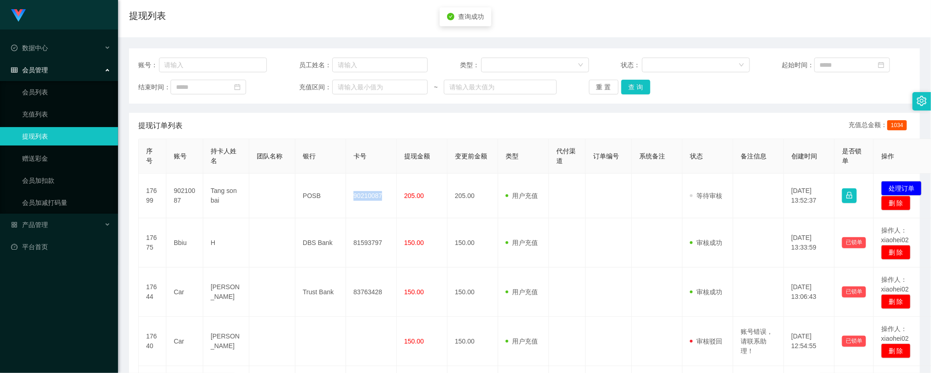
copy td "90210087"
click at [591, 24] on div "提现列表" at bounding box center [524, 19] width 791 height 21
click at [635, 92] on button "查 询" at bounding box center [637, 87] width 30 height 15
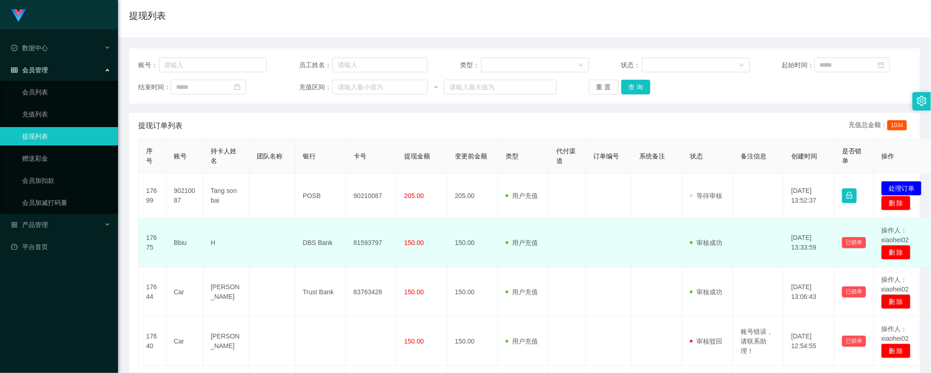
drag, startPoint x: 393, startPoint y: 223, endPoint x: 511, endPoint y: 172, distance: 128.5
click at [393, 223] on td "81593797" at bounding box center [371, 243] width 51 height 49
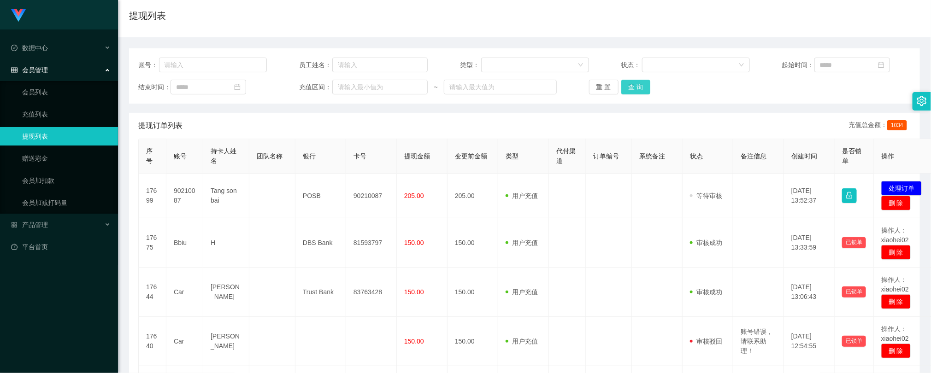
click at [631, 83] on button "查 询" at bounding box center [637, 87] width 30 height 15
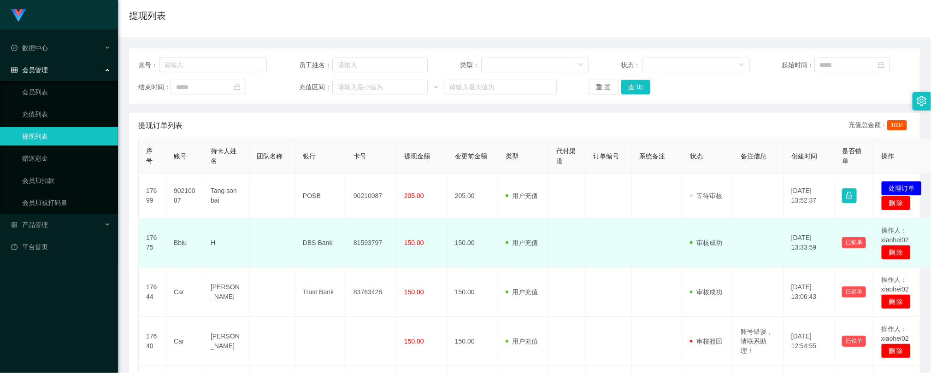
click at [639, 235] on td at bounding box center [657, 243] width 51 height 49
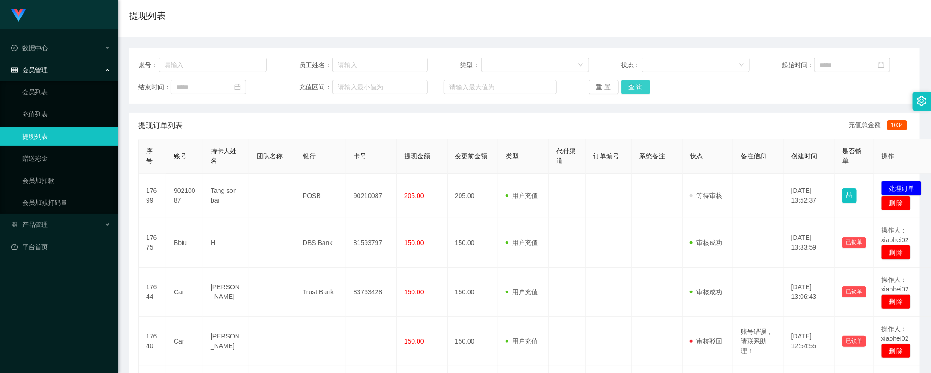
click at [642, 89] on button "查 询" at bounding box center [637, 87] width 30 height 15
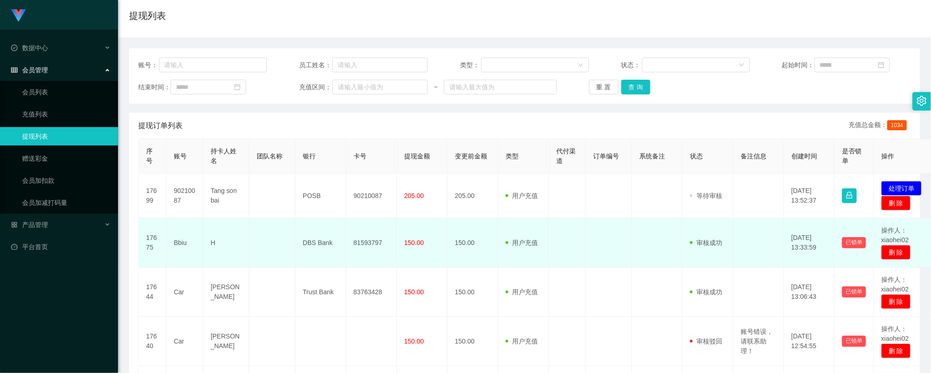
drag, startPoint x: 518, startPoint y: 263, endPoint x: 596, endPoint y: 248, distance: 79.9
click at [521, 263] on td "用户充值 人工扣款" at bounding box center [523, 243] width 51 height 49
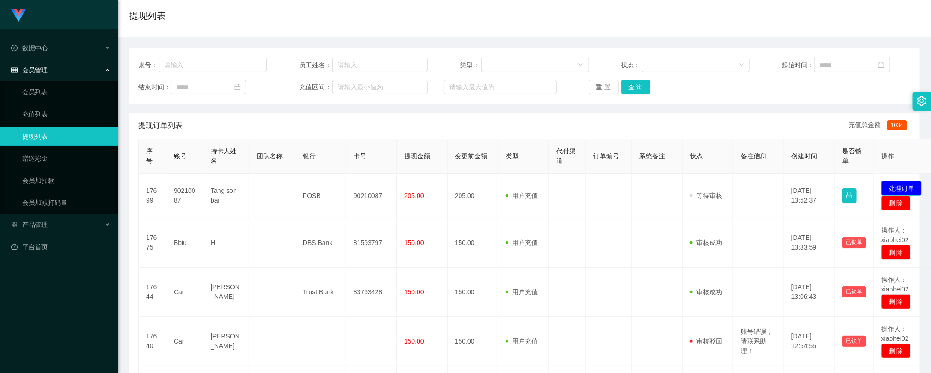
click at [897, 187] on button "处理订单" at bounding box center [902, 188] width 41 height 15
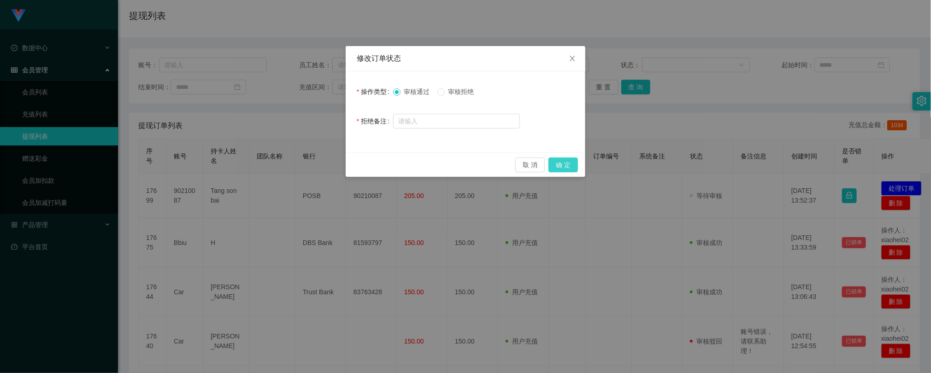
click at [566, 162] on button "确 定" at bounding box center [564, 165] width 30 height 15
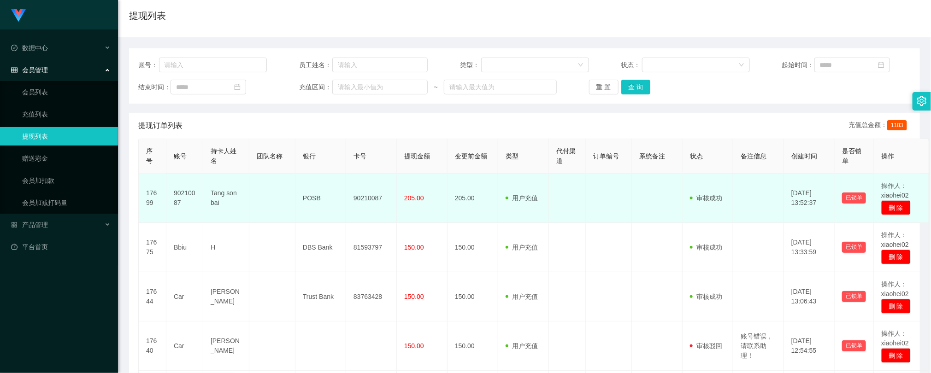
click at [397, 204] on td "205.00" at bounding box center [422, 198] width 51 height 49
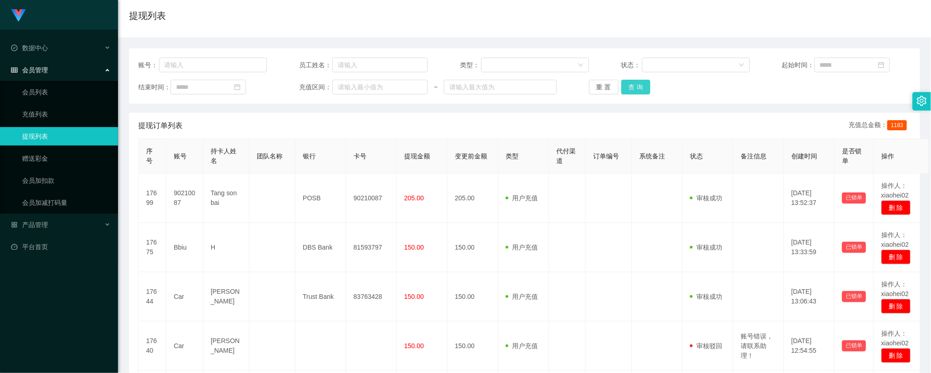
click at [626, 83] on button "查 询" at bounding box center [637, 87] width 30 height 15
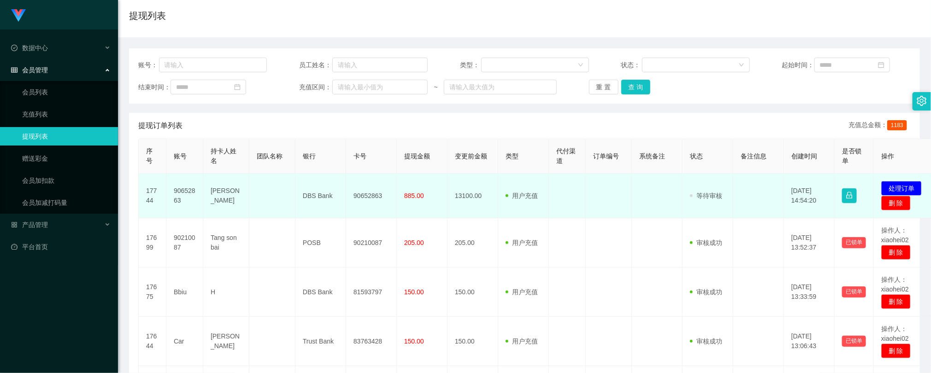
click at [373, 201] on td "90652863" at bounding box center [371, 196] width 51 height 45
click at [373, 199] on td "90652863" at bounding box center [371, 196] width 51 height 45
click at [373, 195] on td "90652863" at bounding box center [371, 196] width 51 height 45
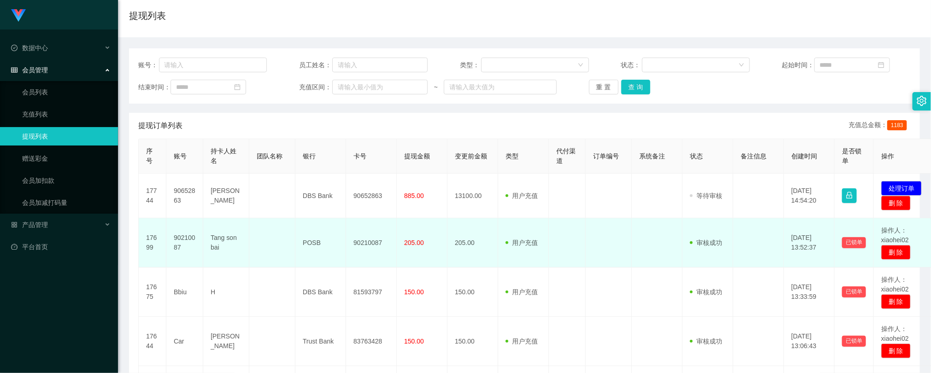
click at [604, 241] on td at bounding box center [609, 243] width 46 height 49
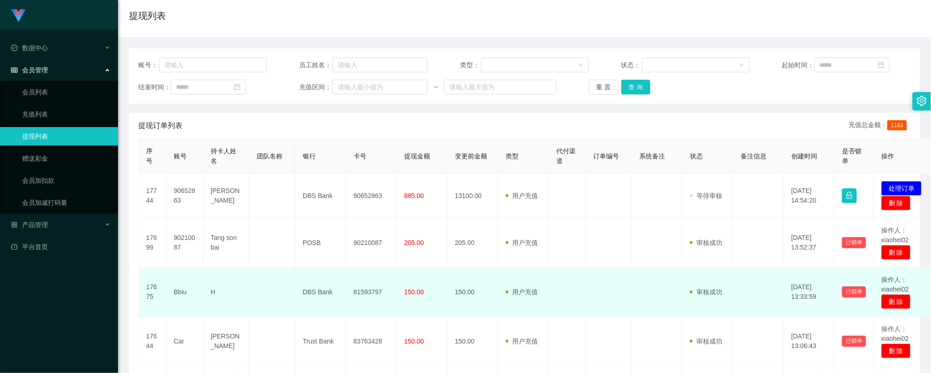
click at [642, 307] on td at bounding box center [657, 292] width 51 height 49
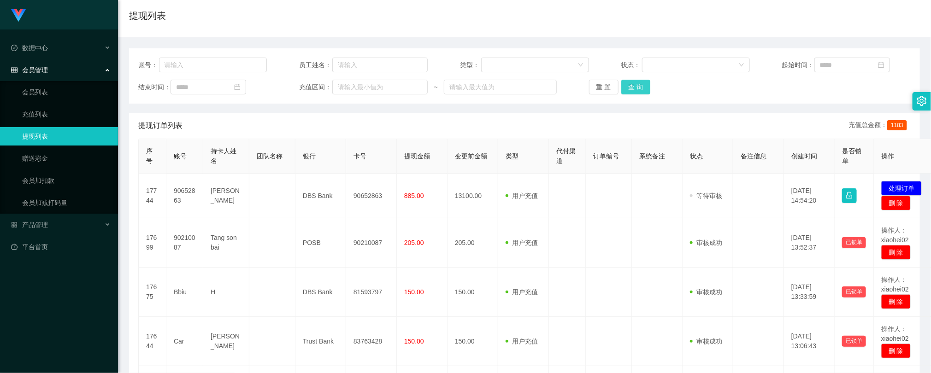
click at [642, 82] on button "查 询" at bounding box center [637, 87] width 30 height 15
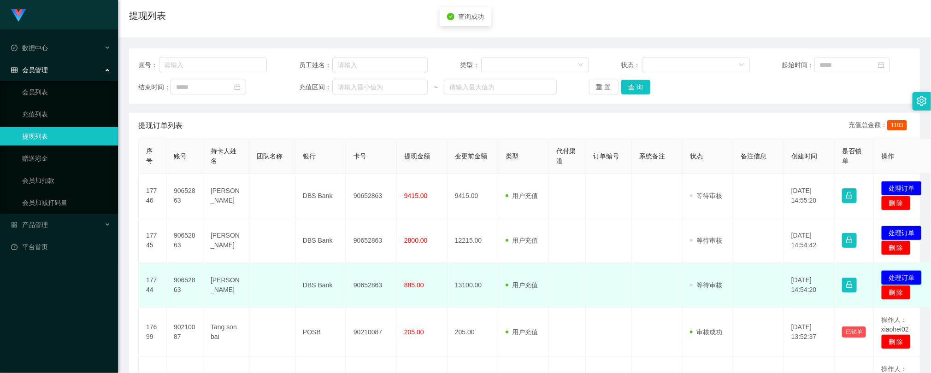
click at [900, 272] on button "处理订单" at bounding box center [902, 278] width 41 height 15
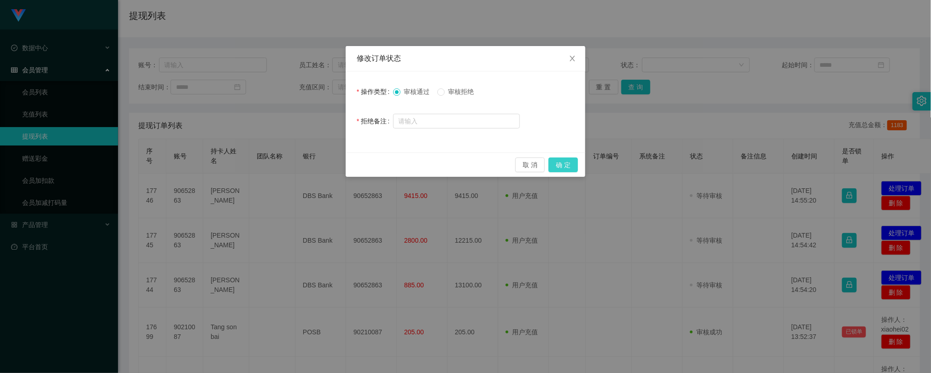
click at [575, 164] on button "确 定" at bounding box center [564, 165] width 30 height 15
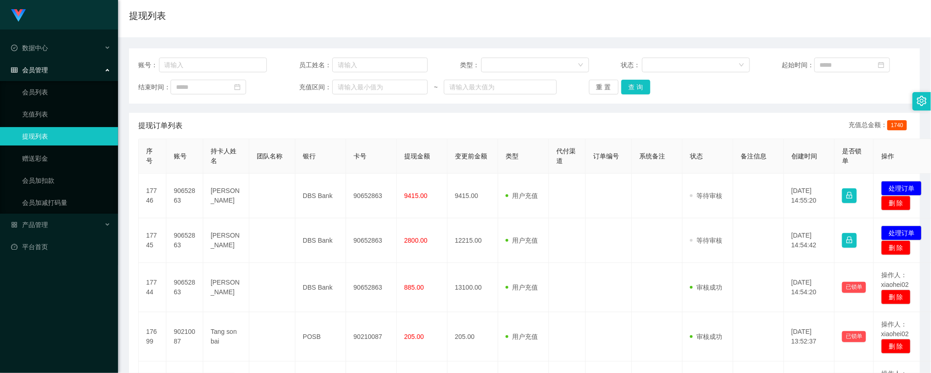
drag, startPoint x: 658, startPoint y: 220, endPoint x: 658, endPoint y: 172, distance: 48.0
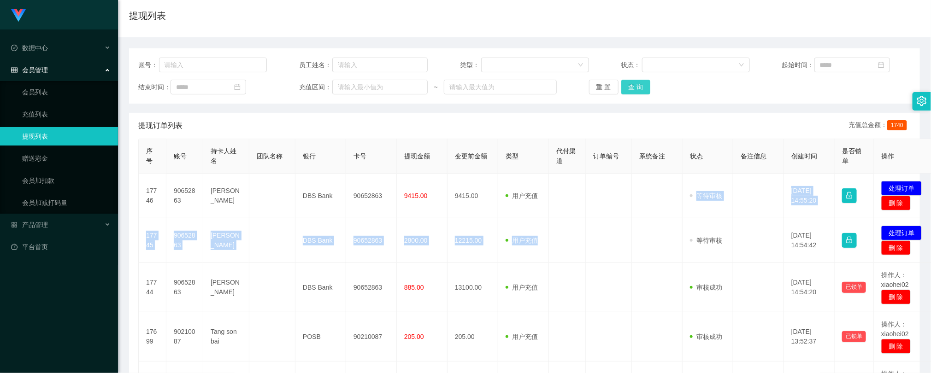
click at [625, 83] on button "查 询" at bounding box center [637, 87] width 30 height 15
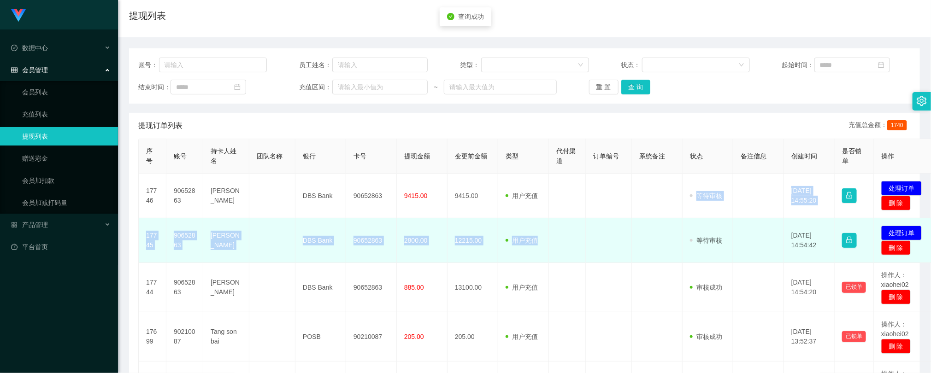
click at [617, 223] on td at bounding box center [609, 241] width 46 height 45
drag, startPoint x: 290, startPoint y: 237, endPoint x: 285, endPoint y: 227, distance: 10.5
click at [290, 237] on td at bounding box center [272, 241] width 46 height 45
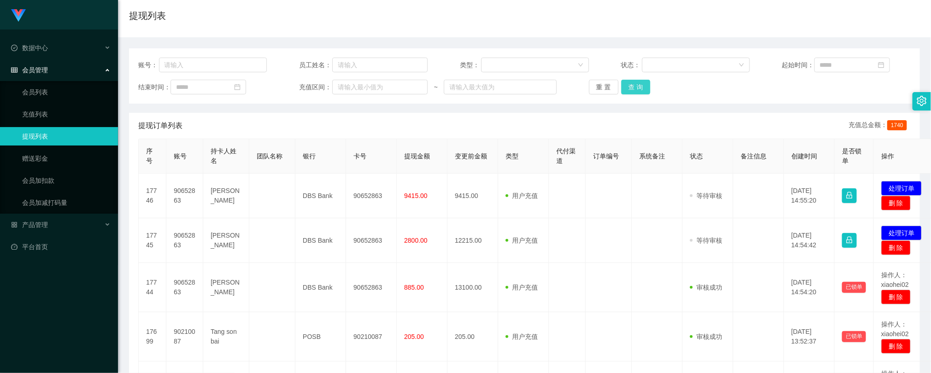
click at [635, 89] on button "查 询" at bounding box center [637, 87] width 30 height 15
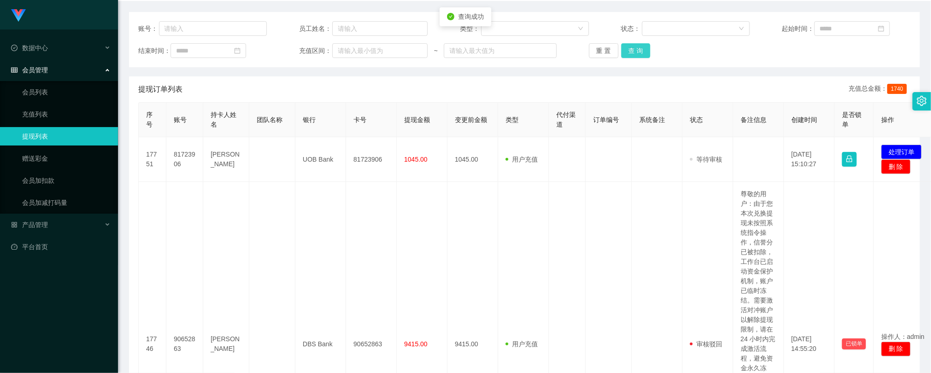
scroll to position [138, 0]
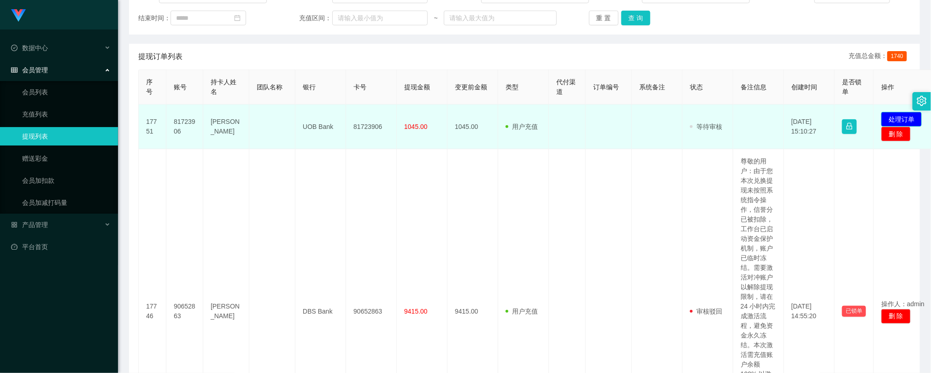
click at [903, 120] on button "处理订单" at bounding box center [902, 119] width 41 height 15
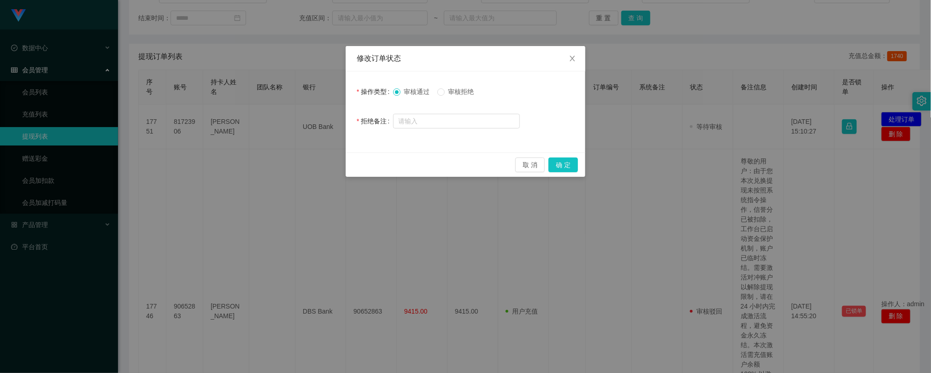
drag, startPoint x: 463, startPoint y: 92, endPoint x: 458, endPoint y: 94, distance: 6.0
click at [462, 92] on span "审核拒绝" at bounding box center [461, 91] width 33 height 7
click at [453, 122] on input "text" at bounding box center [456, 121] width 127 height 15
click at [501, 123] on input "金额不正确请联系助理！" at bounding box center [456, 121] width 127 height 15
click at [434, 122] on input "金额不正确请联系助理！" at bounding box center [456, 121] width 127 height 15
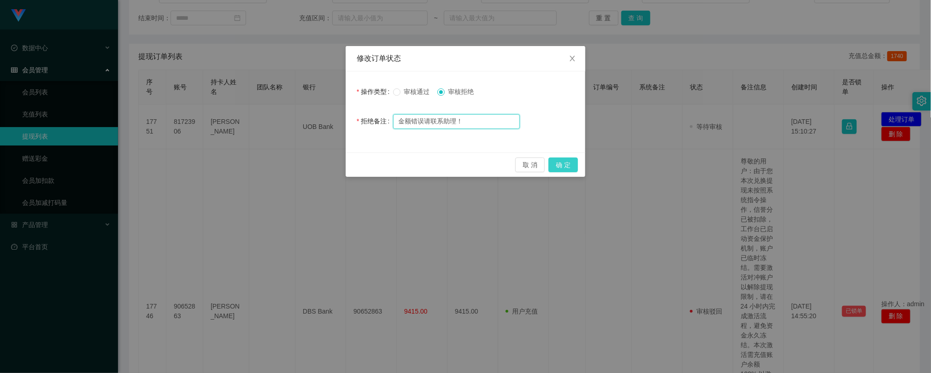
type input "金额错误请联系助理！"
click at [568, 164] on button "确 定" at bounding box center [564, 165] width 30 height 15
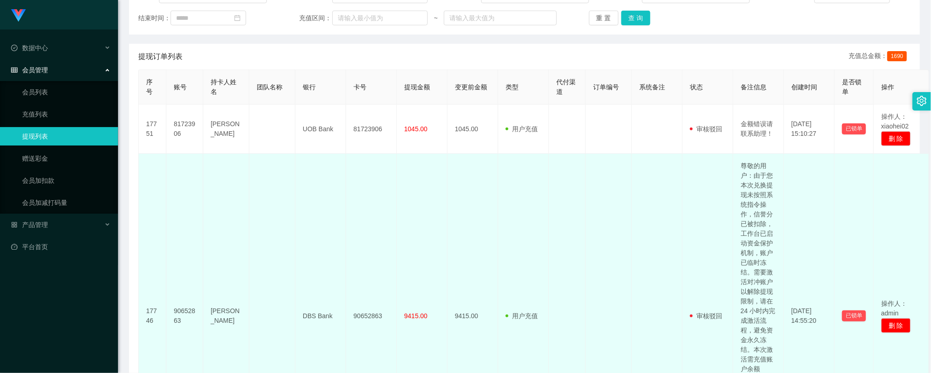
drag, startPoint x: 317, startPoint y: 204, endPoint x: 320, endPoint y: 200, distance: 5.3
click at [317, 203] on td "DBS Bank" at bounding box center [321, 316] width 51 height 325
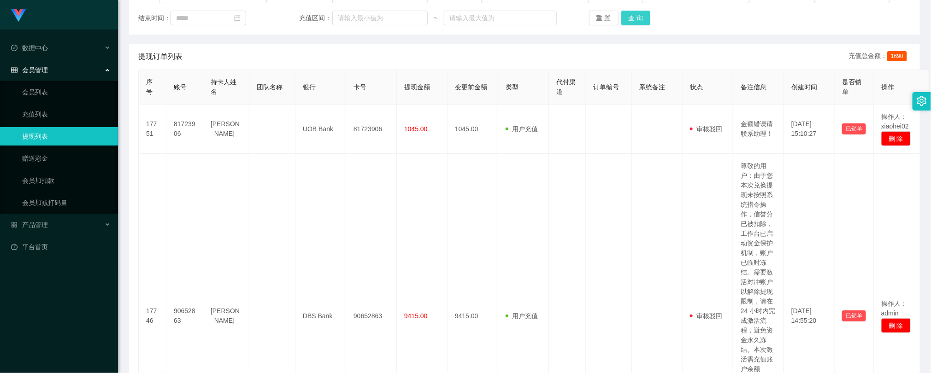
click at [629, 13] on button "查 询" at bounding box center [637, 18] width 30 height 15
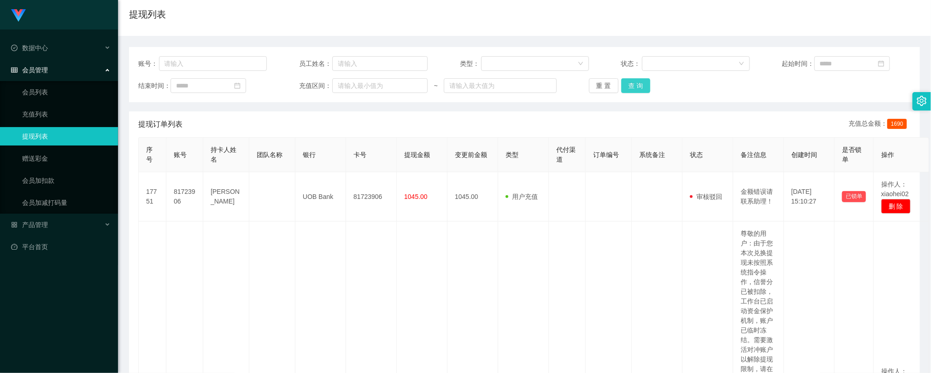
scroll to position [0, 0]
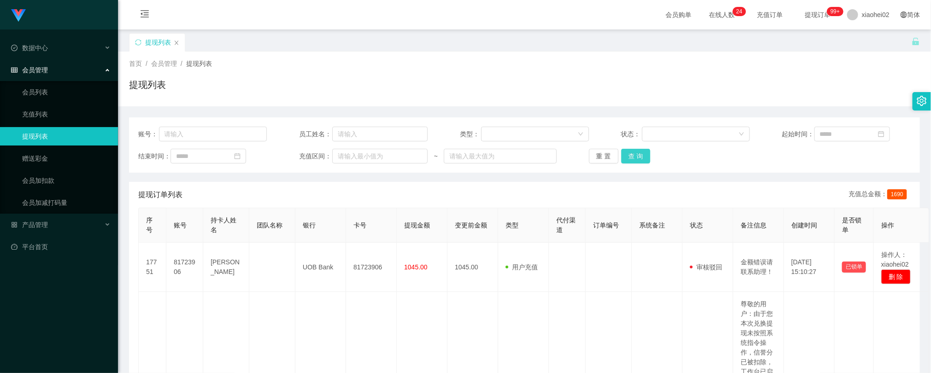
click at [631, 155] on button "查 询" at bounding box center [637, 156] width 30 height 15
click at [647, 158] on div "重 置 查 询" at bounding box center [653, 156] width 129 height 15
click at [639, 155] on button "查 询" at bounding box center [637, 156] width 30 height 15
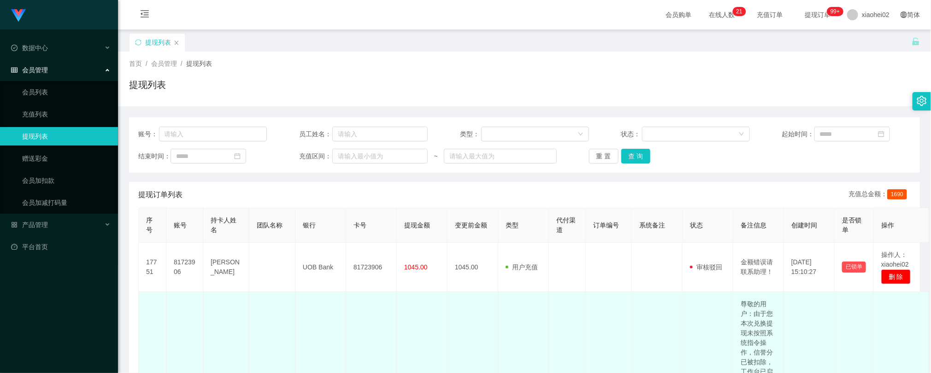
drag, startPoint x: 656, startPoint y: 314, endPoint x: 656, endPoint y: 306, distance: 8.8
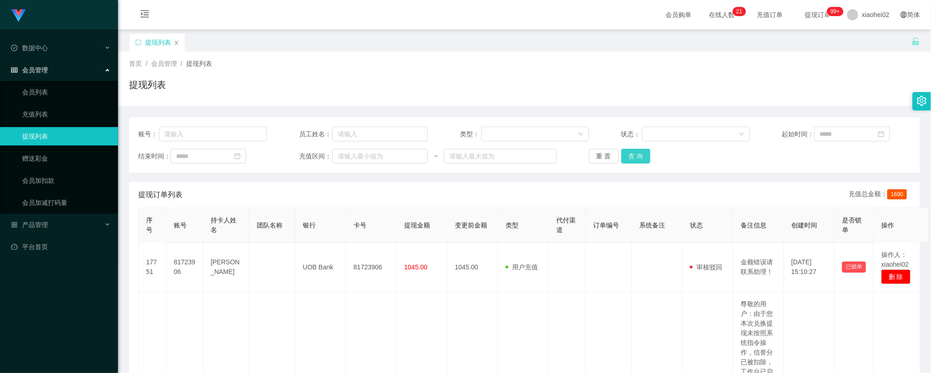
click at [628, 149] on button "查 询" at bounding box center [637, 156] width 30 height 15
click at [638, 155] on button "查 询" at bounding box center [637, 156] width 30 height 15
click at [641, 158] on button "查 询" at bounding box center [637, 156] width 30 height 15
click at [629, 157] on button "查 询" at bounding box center [637, 156] width 30 height 15
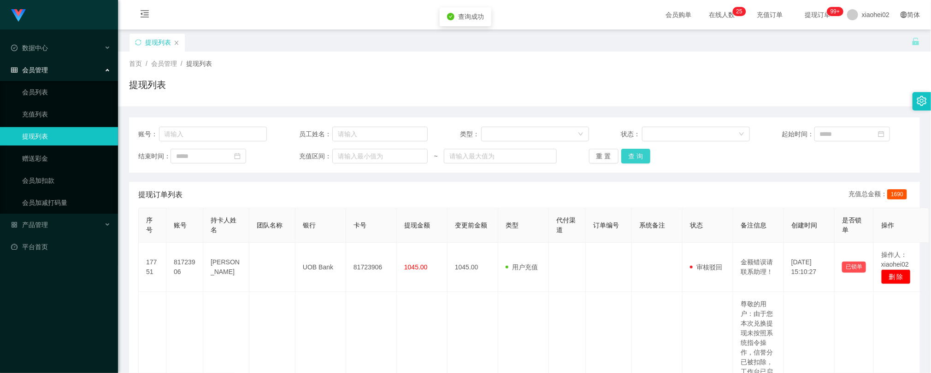
click at [629, 157] on button "查 询" at bounding box center [637, 156] width 30 height 15
click at [630, 157] on button "查 询" at bounding box center [637, 156] width 30 height 15
click at [630, 157] on div "重 置 查 询" at bounding box center [653, 156] width 129 height 15
click at [630, 157] on button "查 询" at bounding box center [637, 156] width 30 height 15
click at [630, 157] on div "重 置 查 询" at bounding box center [653, 156] width 129 height 15
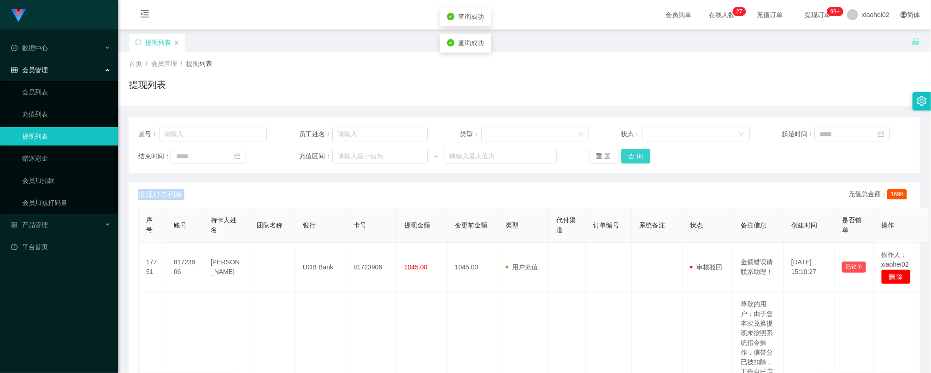
click at [647, 162] on button "查 询" at bounding box center [637, 156] width 30 height 15
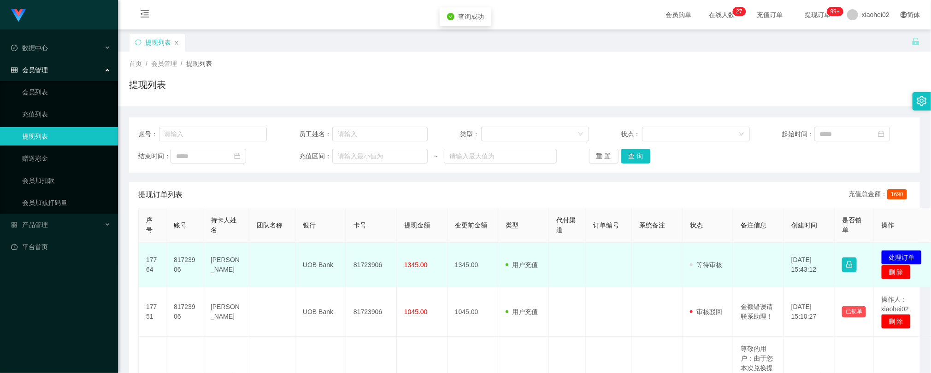
click at [373, 266] on td "81723906" at bounding box center [371, 265] width 51 height 45
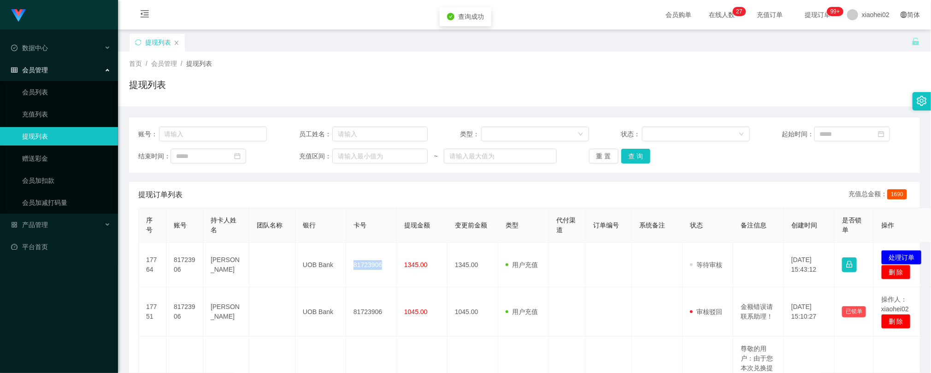
copy td "81723906"
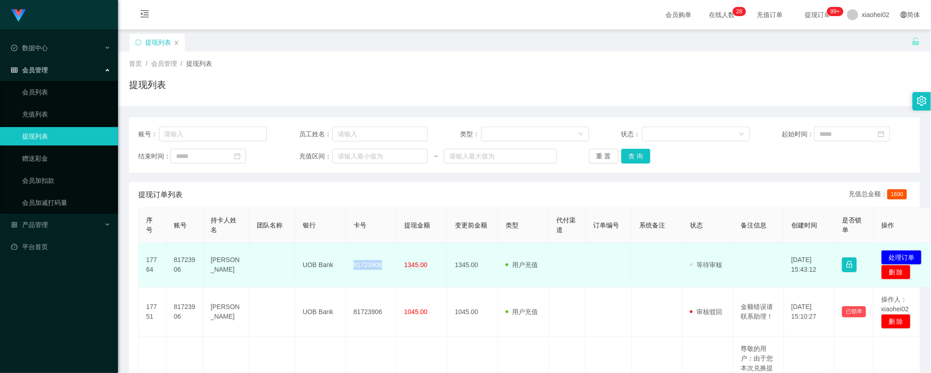
click at [224, 263] on td "[PERSON_NAME]" at bounding box center [226, 265] width 46 height 45
copy td "[PERSON_NAME]"
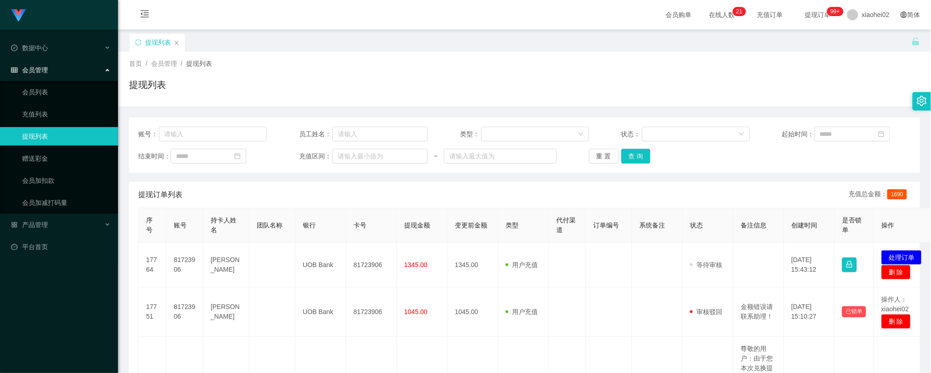
drag, startPoint x: 429, startPoint y: 202, endPoint x: 577, endPoint y: 187, distance: 149.2
click at [431, 202] on div "提现订单列表 充值总金额： 1690" at bounding box center [524, 195] width 773 height 26
click at [635, 144] on div "账号： 员工姓名： 类型： 状态： 起始时间： 结束时间： 充值区间： ~ 重 置 查 询" at bounding box center [524, 145] width 791 height 55
click at [635, 155] on button "查 询" at bounding box center [637, 156] width 30 height 15
click at [295, 195] on div "提现订单列表 充值总金额： 1690" at bounding box center [524, 195] width 773 height 26
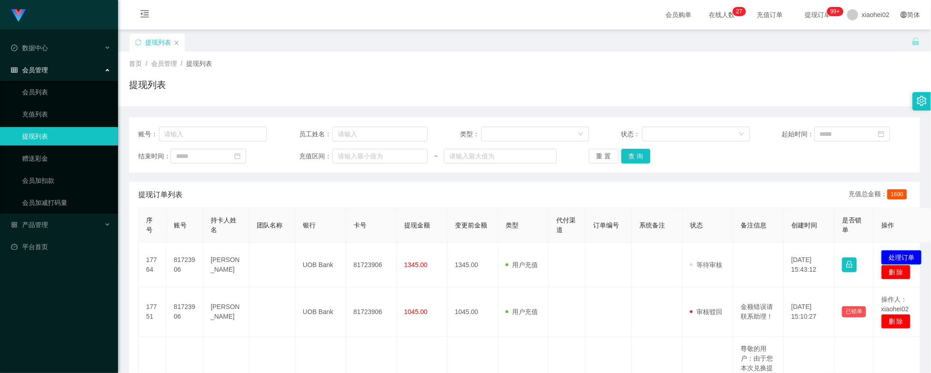
click at [895, 259] on button "处理订单" at bounding box center [902, 257] width 41 height 15
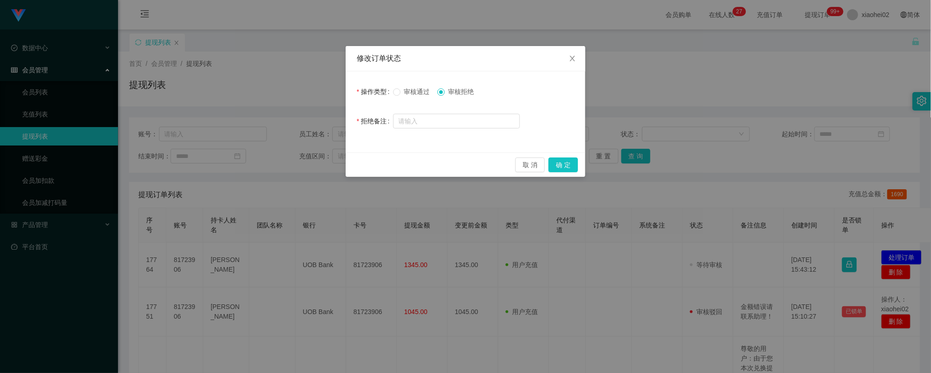
drag, startPoint x: 411, startPoint y: 94, endPoint x: 429, endPoint y: 101, distance: 19.3
click at [413, 97] on div "审核通过 审核拒绝" at bounding box center [456, 92] width 127 height 18
drag, startPoint x: 411, startPoint y: 95, endPoint x: 445, endPoint y: 117, distance: 40.6
click at [411, 95] on span "审核通过" at bounding box center [417, 91] width 33 height 7
click at [518, 108] on form "操作类型 审核通过 审核拒绝 拒绝备注" at bounding box center [466, 107] width 218 height 48
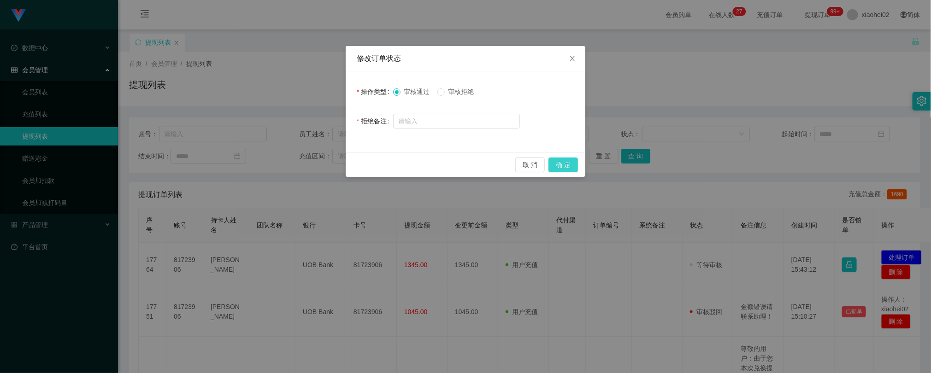
click at [560, 165] on button "确 定" at bounding box center [564, 165] width 30 height 15
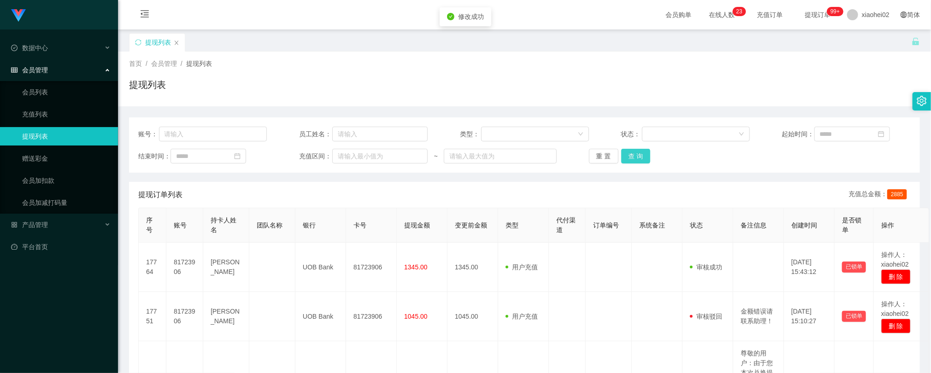
click at [634, 155] on button "查 询" at bounding box center [637, 156] width 30 height 15
drag, startPoint x: 474, startPoint y: 194, endPoint x: 492, endPoint y: 163, distance: 36.2
click at [474, 194] on div "提现订单列表 充值总金额： 2885" at bounding box center [524, 195] width 773 height 26
click at [643, 159] on button "查 询" at bounding box center [637, 156] width 30 height 15
click at [636, 158] on button "查 询" at bounding box center [637, 156] width 30 height 15
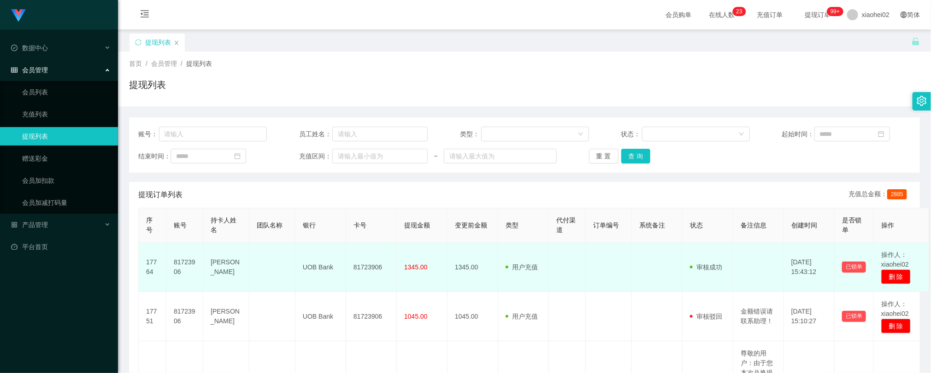
drag, startPoint x: 455, startPoint y: 257, endPoint x: 516, endPoint y: 206, distance: 79.9
click at [456, 256] on td "1345.00" at bounding box center [473, 267] width 51 height 49
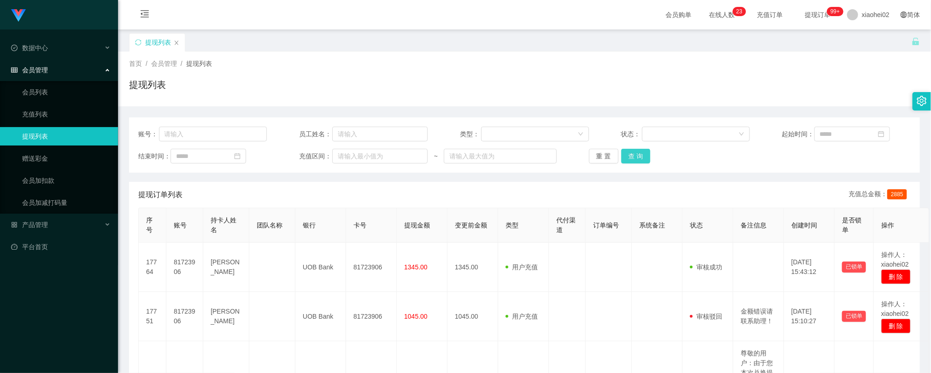
click at [624, 164] on div "账号： 员工姓名： 类型： 状态： 起始时间： 结束时间： 充值区间： ~ 重 置 查 询" at bounding box center [524, 145] width 791 height 55
click at [632, 165] on div "账号： 员工姓名： 类型： 状态： 起始时间： 结束时间： 充值区间： ~ 重 置 查 询" at bounding box center [524, 145] width 791 height 55
click at [634, 161] on button "查 询" at bounding box center [637, 156] width 30 height 15
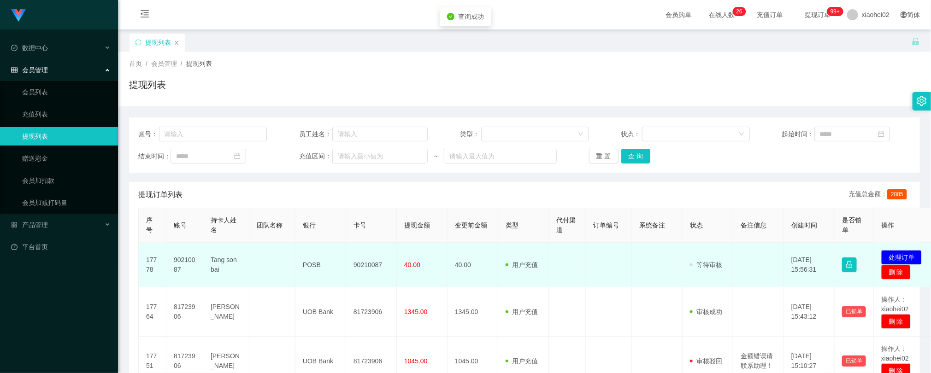
click at [379, 263] on td "90210087" at bounding box center [371, 265] width 51 height 45
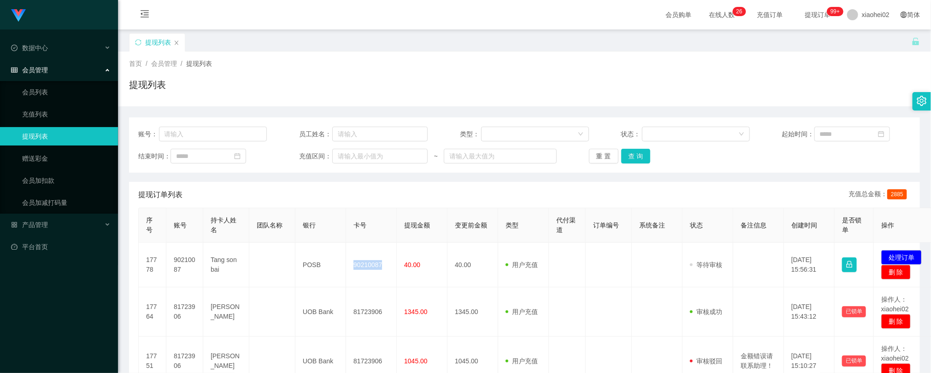
drag, startPoint x: 589, startPoint y: 187, endPoint x: 594, endPoint y: 187, distance: 4.6
click at [592, 187] on div "提现订单列表 充值总金额： 2885" at bounding box center [524, 195] width 773 height 26
click at [631, 160] on button "查 询" at bounding box center [637, 156] width 30 height 15
drag, startPoint x: 899, startPoint y: 260, endPoint x: 890, endPoint y: 258, distance: 9.5
click at [898, 260] on button "处理订单" at bounding box center [902, 257] width 41 height 15
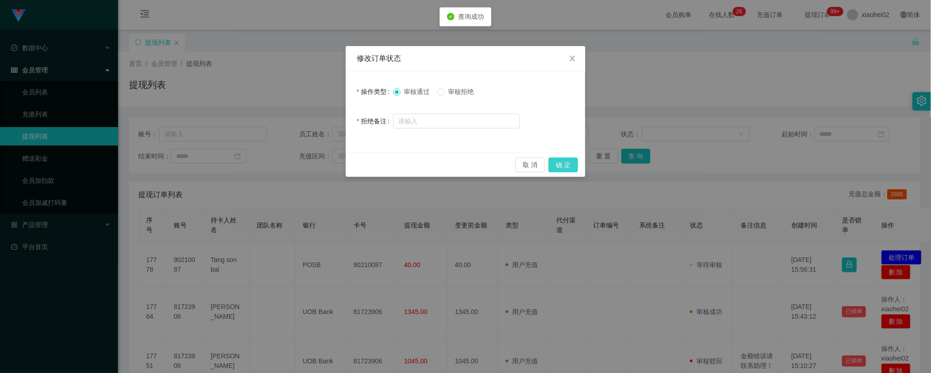
click at [569, 163] on button "确 定" at bounding box center [564, 165] width 30 height 15
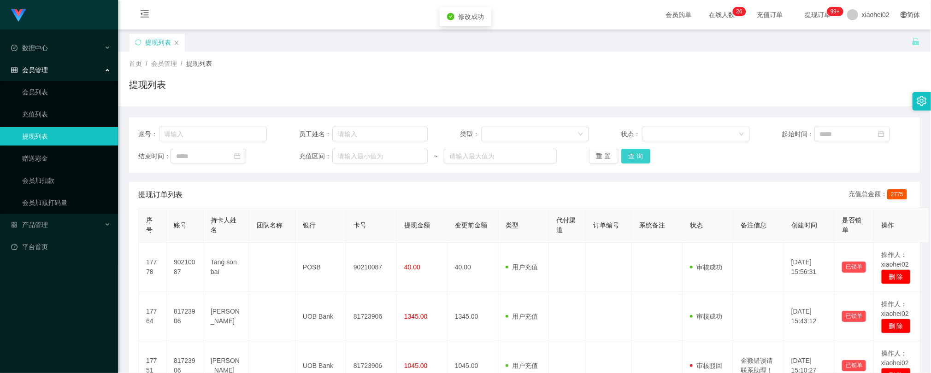
click at [635, 160] on button "查 询" at bounding box center [637, 156] width 30 height 15
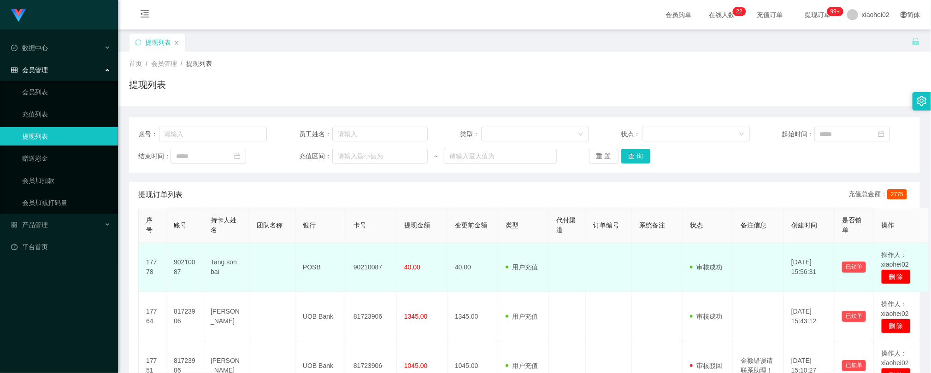
click at [371, 269] on td "90210087" at bounding box center [371, 267] width 51 height 49
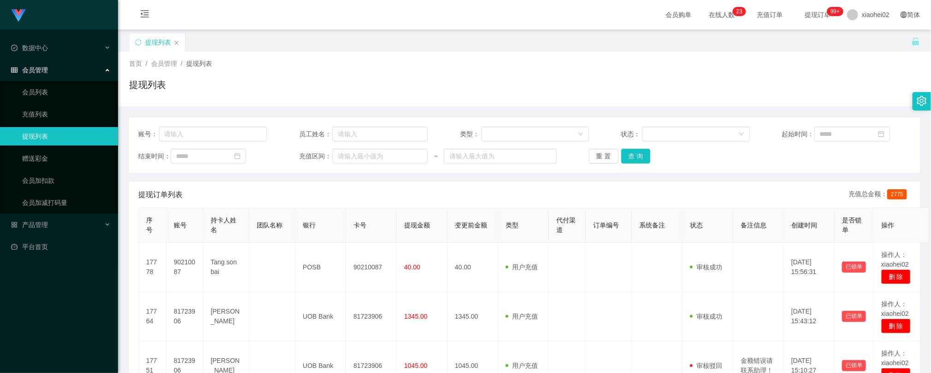
click at [699, 165] on div "账号： 员工姓名： 类型： 状态： 起始时间： 结束时间： 充值区间： ~ 重 置 查 询" at bounding box center [524, 145] width 791 height 55
click at [757, 84] on div "提现列表" at bounding box center [524, 88] width 791 height 21
drag, startPoint x: 318, startPoint y: 202, endPoint x: 268, endPoint y: 145, distance: 75.8
click at [316, 202] on div "提现订单列表 充值总金额： 2775" at bounding box center [524, 195] width 773 height 26
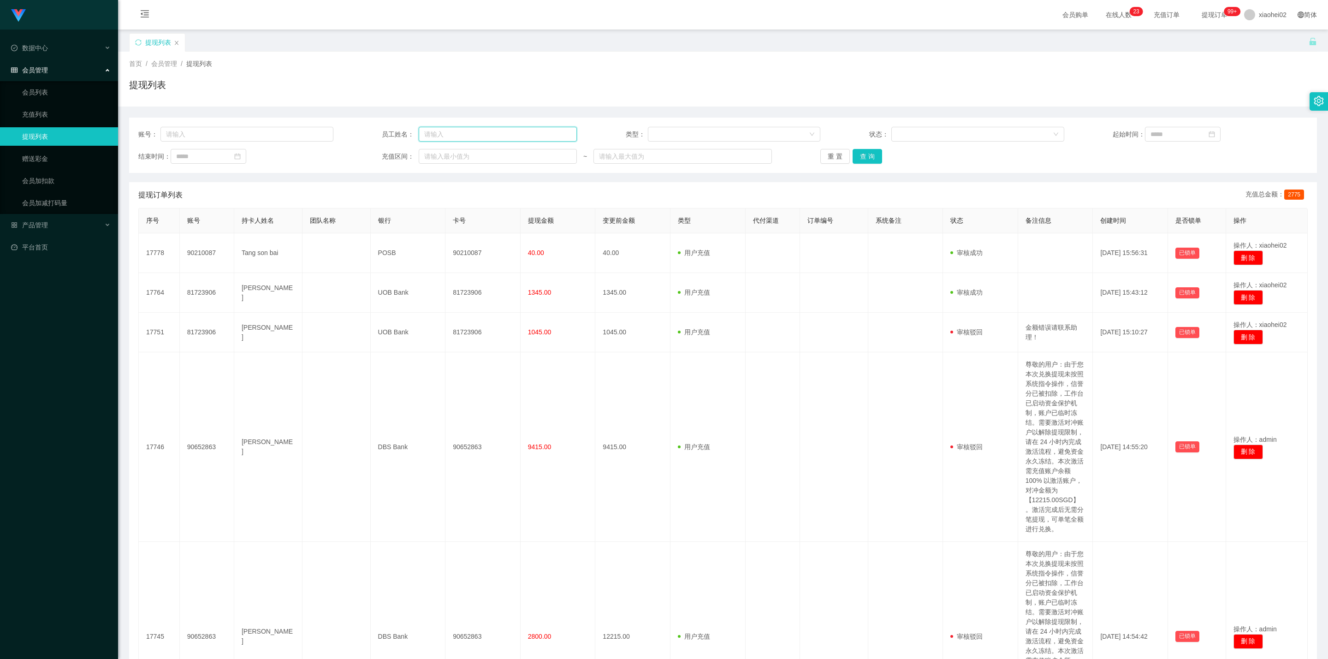
drag, startPoint x: 483, startPoint y: 136, endPoint x: 469, endPoint y: 140, distance: 14.3
click at [483, 136] on input "text" at bounding box center [498, 134] width 158 height 15
click at [251, 135] on input "text" at bounding box center [246, 134] width 173 height 15
paste input "Bbiu"
type input "Bbiu"
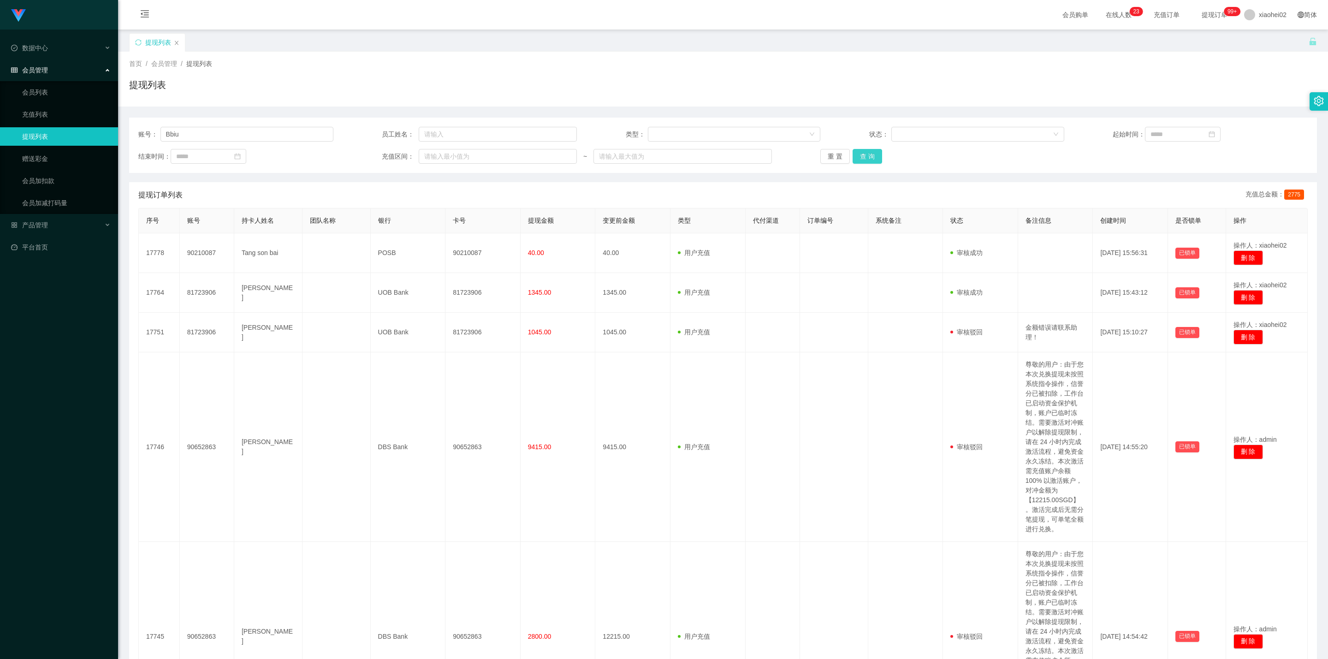
click at [862, 158] on button "查 询" at bounding box center [868, 156] width 30 height 15
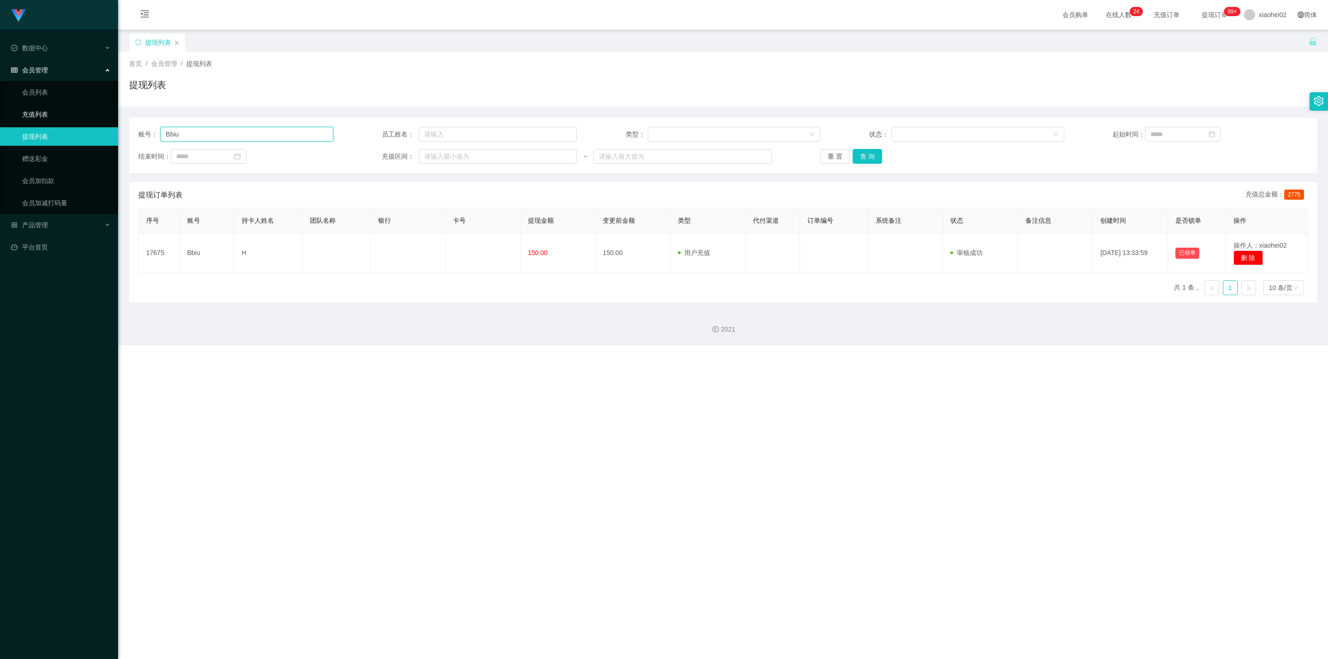
drag, startPoint x: 118, startPoint y: 108, endPoint x: 115, endPoint y: 104, distance: 5.6
click at [102, 107] on section "Jingdong工作台代理端 数据中心 会员管理 会员列表 充值列表 提现列表 赠送彩金 会员加扣款 会员加减打码量 产品管理 平台首页 保存配置 重置配置 …" at bounding box center [664, 172] width 1328 height 345
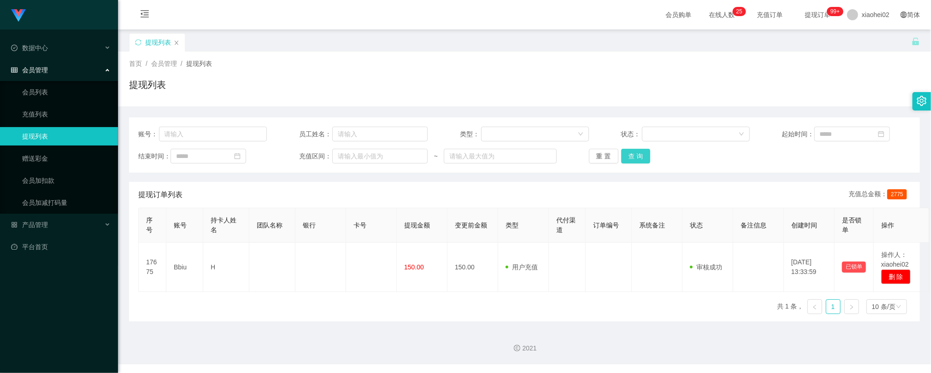
click at [627, 161] on button "查 询" at bounding box center [637, 156] width 30 height 15
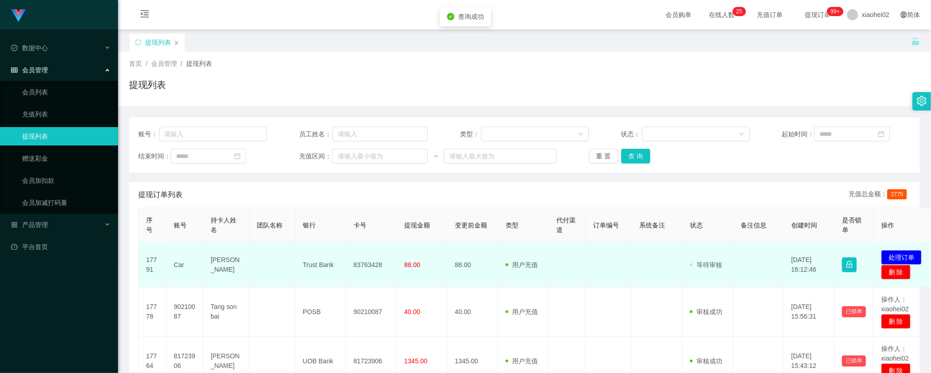
click at [368, 263] on td "83763428" at bounding box center [371, 265] width 51 height 45
click at [367, 264] on td "83763428" at bounding box center [371, 265] width 51 height 45
click at [310, 263] on td "Trust Bank" at bounding box center [321, 265] width 51 height 45
click at [371, 267] on td "83763428" at bounding box center [371, 265] width 51 height 45
click at [373, 267] on td "83763428" at bounding box center [371, 265] width 51 height 45
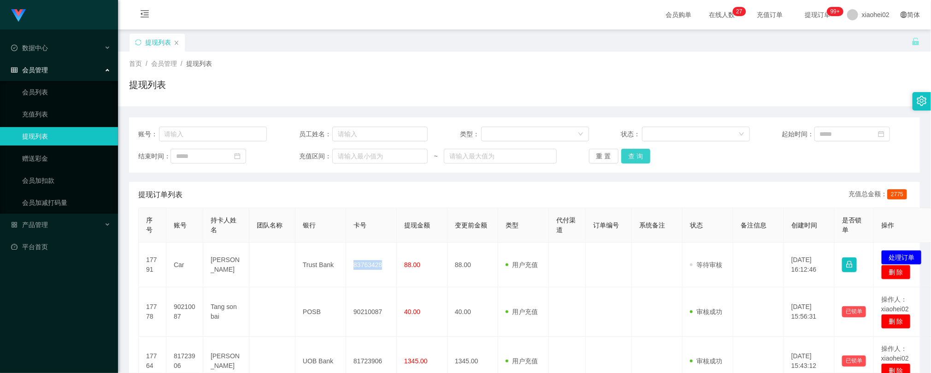
click at [643, 156] on button "查 询" at bounding box center [637, 156] width 30 height 15
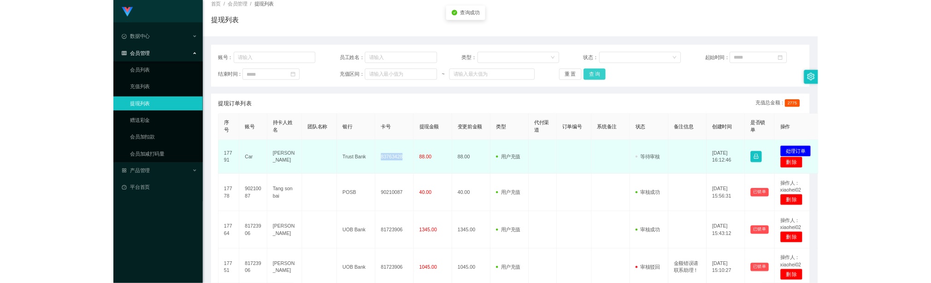
scroll to position [69, 0]
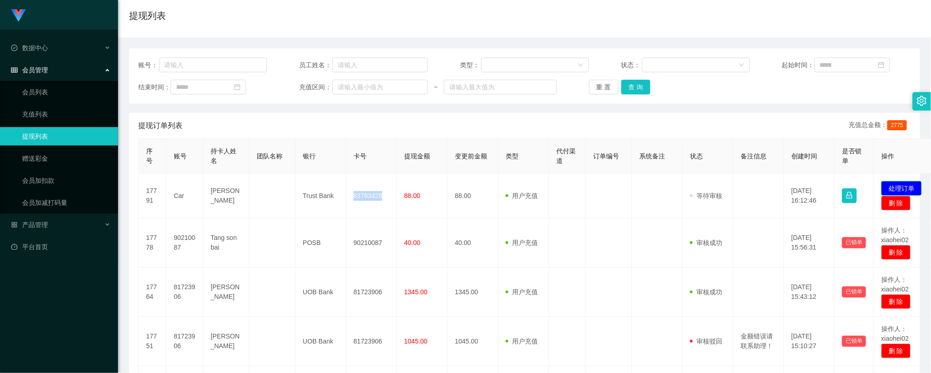
click at [905, 187] on button "处理订单" at bounding box center [902, 188] width 41 height 15
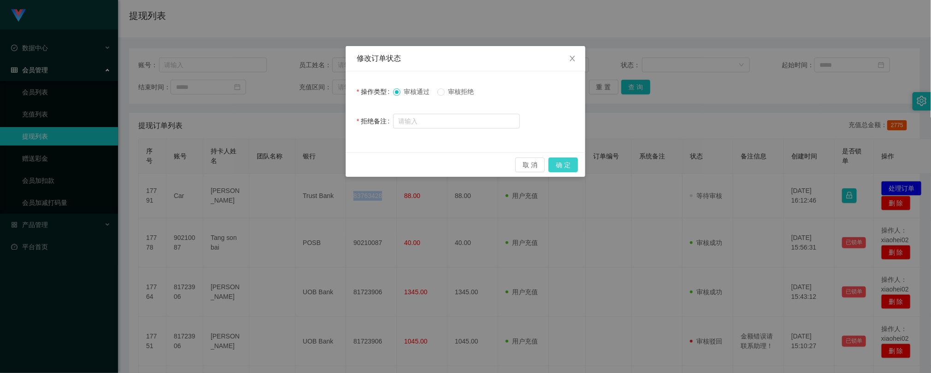
click at [566, 165] on button "确 定" at bounding box center [564, 165] width 30 height 15
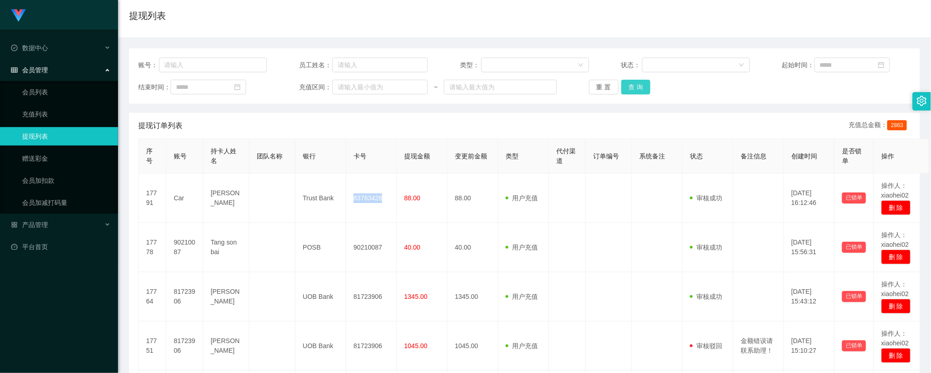
click at [634, 88] on button "查 询" at bounding box center [637, 87] width 30 height 15
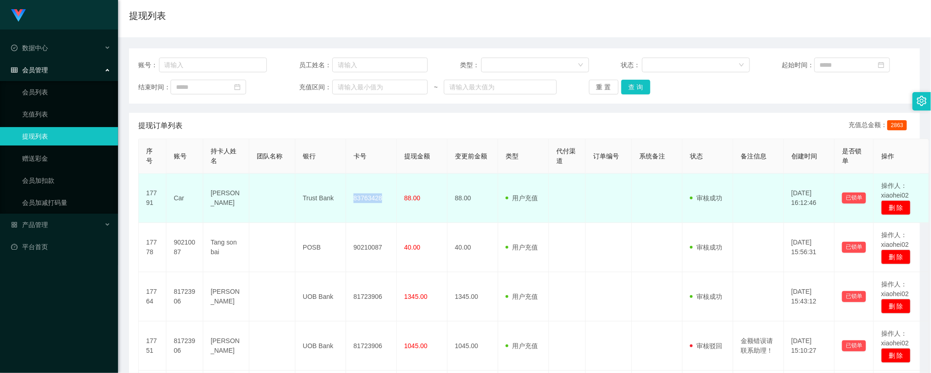
drag, startPoint x: 579, startPoint y: 220, endPoint x: 581, endPoint y: 188, distance: 31.9
click at [579, 219] on td at bounding box center [567, 198] width 37 height 49
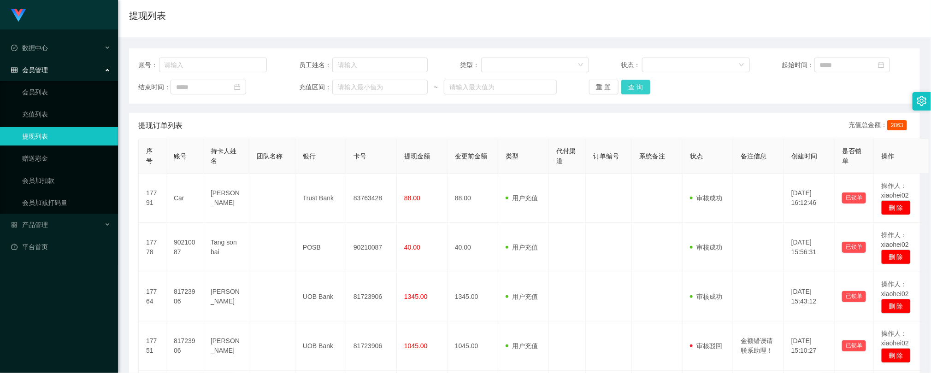
click at [628, 89] on button "查 询" at bounding box center [637, 87] width 30 height 15
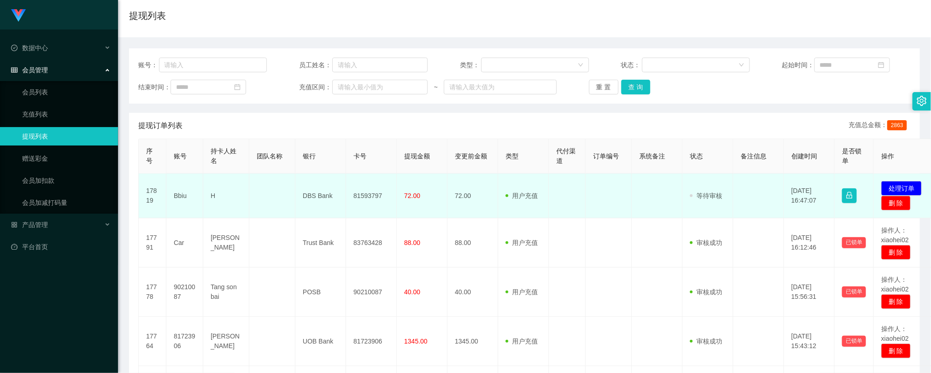
click at [360, 195] on td "81593797" at bounding box center [371, 196] width 51 height 45
drag, startPoint x: 360, startPoint y: 195, endPoint x: 353, endPoint y: 195, distance: 6.9
click at [360, 195] on td "81593797" at bounding box center [371, 196] width 51 height 45
click at [263, 201] on td at bounding box center [272, 196] width 46 height 45
click at [904, 187] on button "处理订单" at bounding box center [902, 188] width 41 height 15
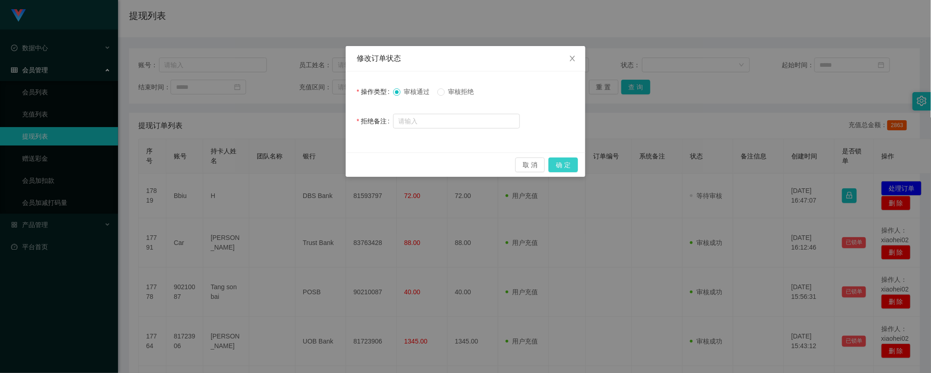
click at [562, 162] on button "确 定" at bounding box center [564, 165] width 30 height 15
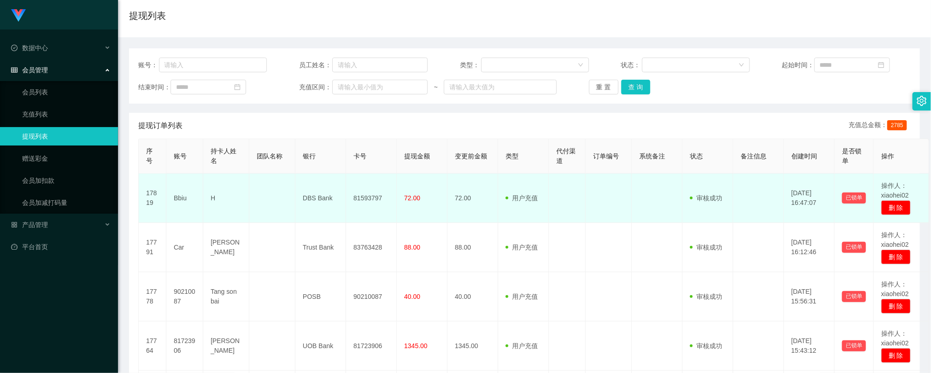
drag, startPoint x: 624, startPoint y: 179, endPoint x: 635, endPoint y: 155, distance: 26.2
click at [623, 179] on td at bounding box center [609, 198] width 46 height 49
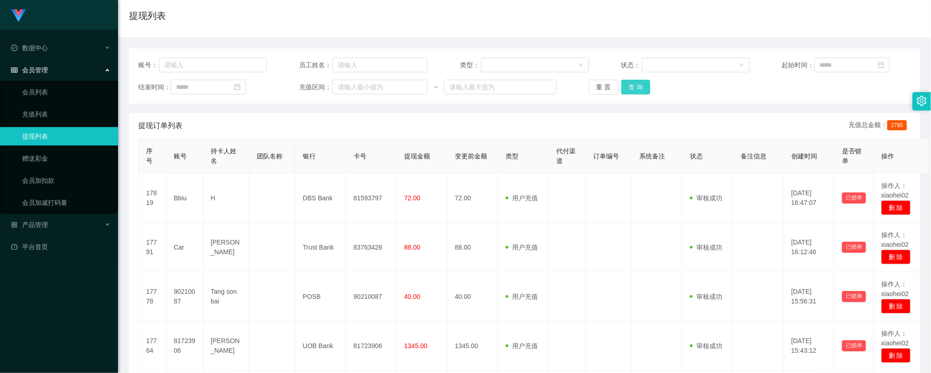
click at [632, 90] on button "查 询" at bounding box center [637, 87] width 30 height 15
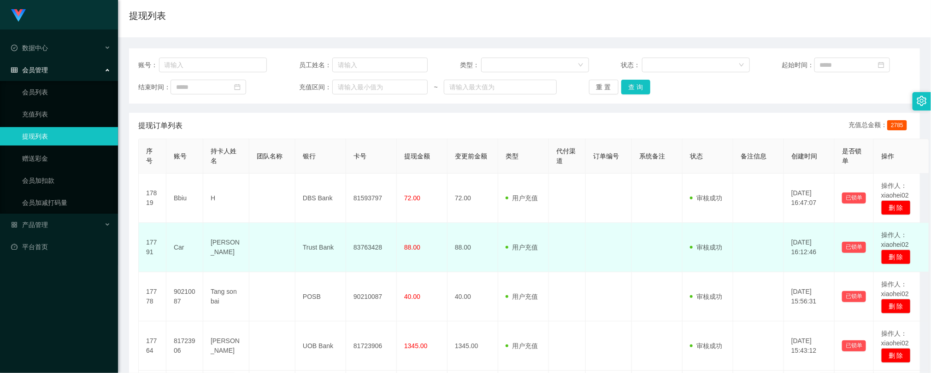
click at [575, 234] on td at bounding box center [567, 247] width 37 height 49
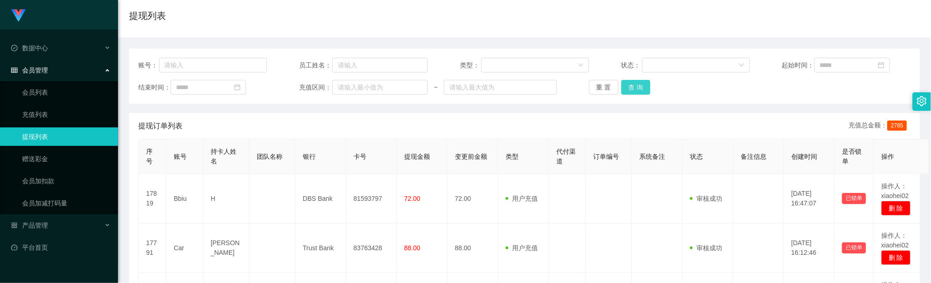
click at [631, 89] on button "查 询" at bounding box center [637, 87] width 30 height 15
click at [622, 80] on button "查 询" at bounding box center [637, 87] width 30 height 15
drag, startPoint x: 350, startPoint y: 5, endPoint x: 326, endPoint y: 3, distance: 24.5
click at [350, 5] on div "首页 / 会员管理 / 提现列表 / 提现列表" at bounding box center [524, 10] width 791 height 40
click at [635, 93] on button "查 询" at bounding box center [637, 87] width 30 height 15
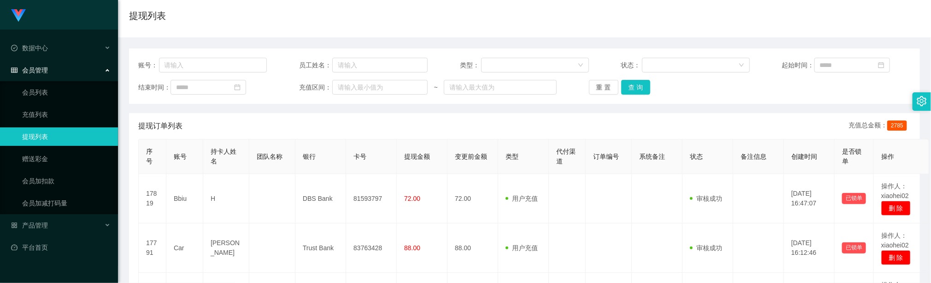
drag, startPoint x: 303, startPoint y: 123, endPoint x: 266, endPoint y: 7, distance: 121.6
click at [302, 121] on div "提现订单列表 充值总金额： 2785" at bounding box center [524, 126] width 773 height 26
click at [649, 88] on div "重 置 查 询" at bounding box center [653, 87] width 129 height 15
click at [638, 83] on button "查 询" at bounding box center [637, 87] width 30 height 15
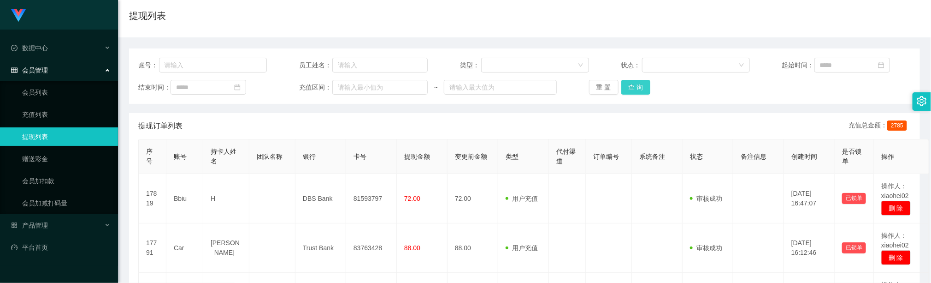
click at [637, 89] on button "查 询" at bounding box center [637, 87] width 30 height 15
click at [642, 86] on button "查 询" at bounding box center [637, 87] width 30 height 15
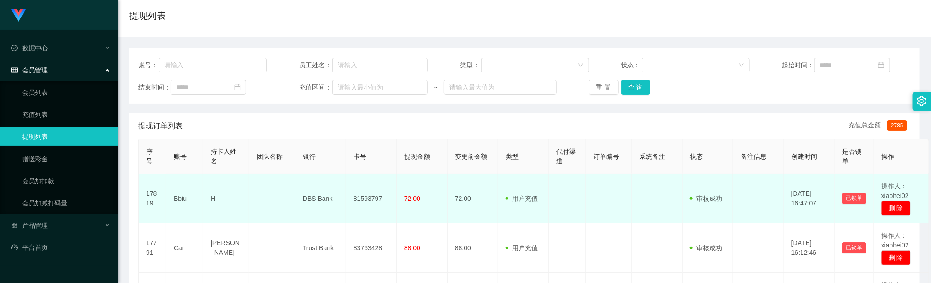
click at [291, 191] on td at bounding box center [272, 198] width 46 height 49
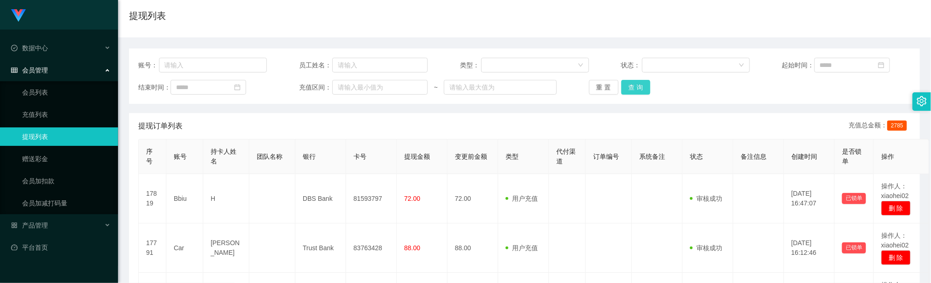
click at [638, 81] on button "查 询" at bounding box center [637, 87] width 30 height 15
click at [643, 82] on button "查 询" at bounding box center [637, 87] width 30 height 15
click at [626, 84] on button "查 询" at bounding box center [637, 87] width 30 height 15
click at [351, 119] on div "提现订单列表 充值总金额： 2785" at bounding box center [524, 126] width 773 height 26
click at [627, 89] on button "查 询" at bounding box center [637, 87] width 30 height 15
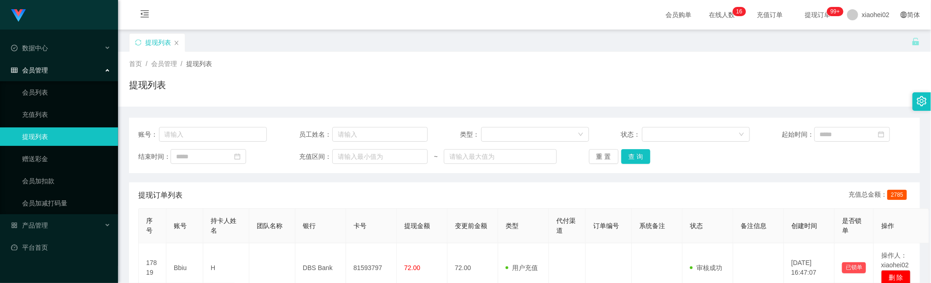
scroll to position [69, 0]
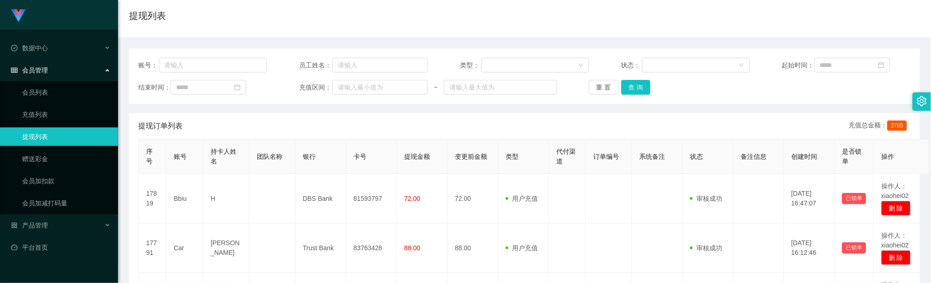
click at [425, 130] on div "提现订单列表 充值总金额： 2785" at bounding box center [524, 126] width 773 height 26
click at [635, 83] on button "查 询" at bounding box center [637, 87] width 30 height 15
click at [358, 6] on div "首页 / 会员管理 / 提现列表 / 提现列表" at bounding box center [524, 10] width 791 height 40
click at [648, 89] on div "重 置 查 询" at bounding box center [653, 87] width 129 height 15
click at [642, 86] on button "查 询" at bounding box center [637, 87] width 30 height 15
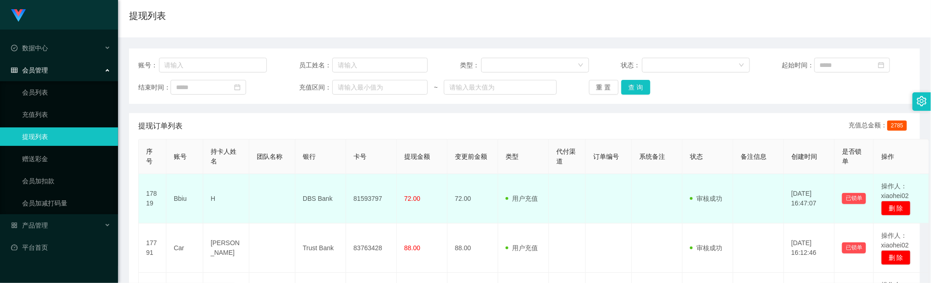
click at [602, 215] on td at bounding box center [609, 198] width 46 height 49
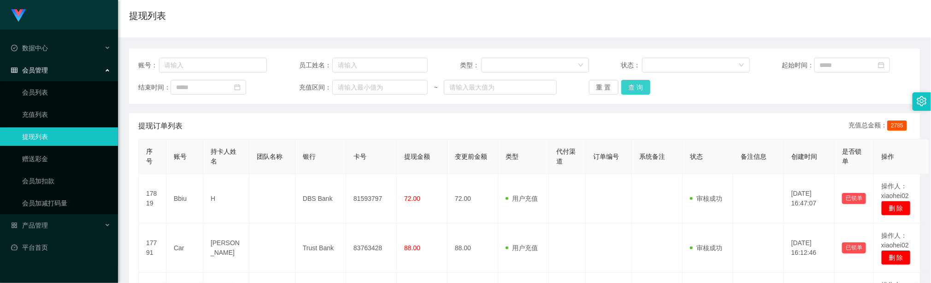
click at [642, 88] on button "查 询" at bounding box center [637, 87] width 30 height 15
click at [627, 91] on button "查 询" at bounding box center [637, 87] width 30 height 15
click at [631, 90] on button "查 询" at bounding box center [637, 87] width 30 height 15
click at [630, 89] on button "查 询" at bounding box center [637, 87] width 30 height 15
click at [628, 89] on button "查 询" at bounding box center [637, 87] width 30 height 15
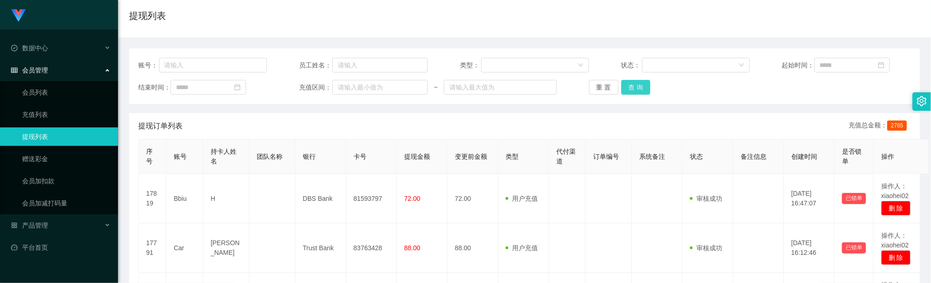
click at [636, 88] on button "查 询" at bounding box center [637, 87] width 30 height 15
click at [637, 87] on button "查 询" at bounding box center [637, 87] width 30 height 15
click at [637, 87] on div "重 置 查 询" at bounding box center [653, 87] width 129 height 15
click at [637, 87] on button "查 询" at bounding box center [637, 87] width 30 height 15
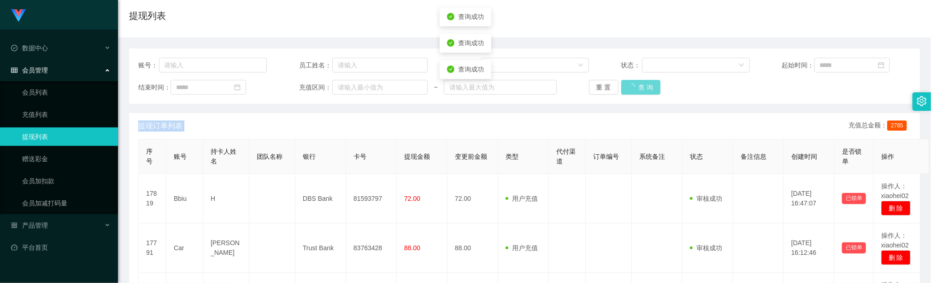
click at [637, 87] on div "重 置 查 询" at bounding box center [653, 87] width 129 height 15
click at [637, 87] on button "查 询" at bounding box center [637, 87] width 30 height 15
click at [637, 87] on div "重 置 查 询" at bounding box center [653, 87] width 129 height 15
click at [636, 87] on button "查 询" at bounding box center [637, 87] width 30 height 15
click at [636, 87] on div "重 置 查 询" at bounding box center [653, 87] width 129 height 15
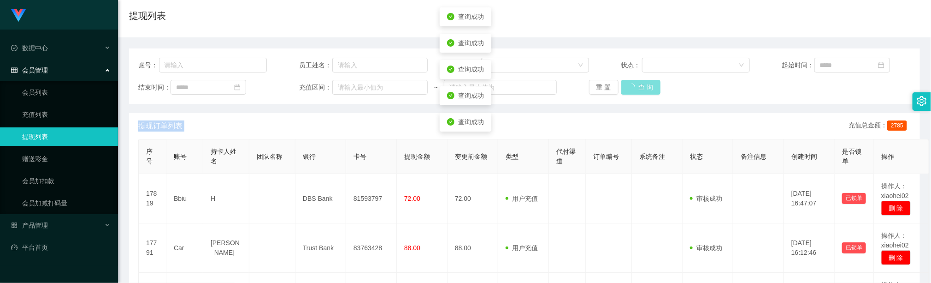
click at [635, 86] on button "查 询" at bounding box center [642, 87] width 40 height 15
click at [635, 89] on button "查 询" at bounding box center [637, 87] width 30 height 15
click at [634, 89] on button "查 询" at bounding box center [637, 87] width 30 height 15
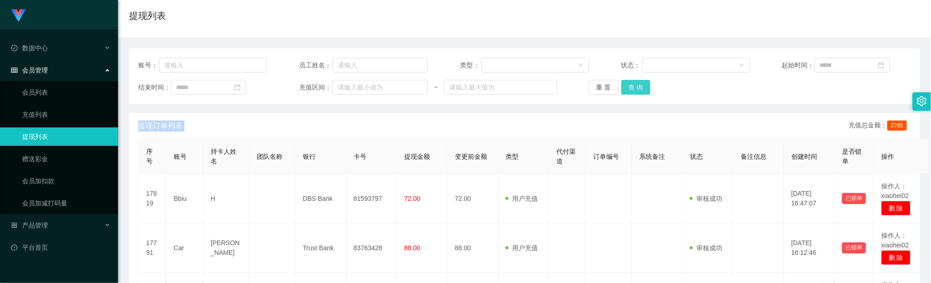
click at [640, 89] on button "查 询" at bounding box center [637, 87] width 30 height 15
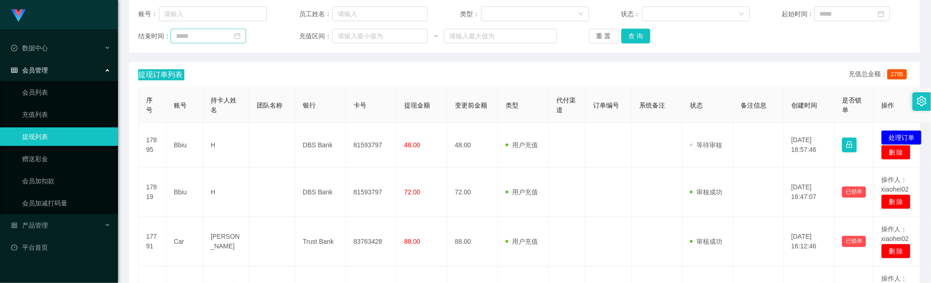
scroll to position [207, 0]
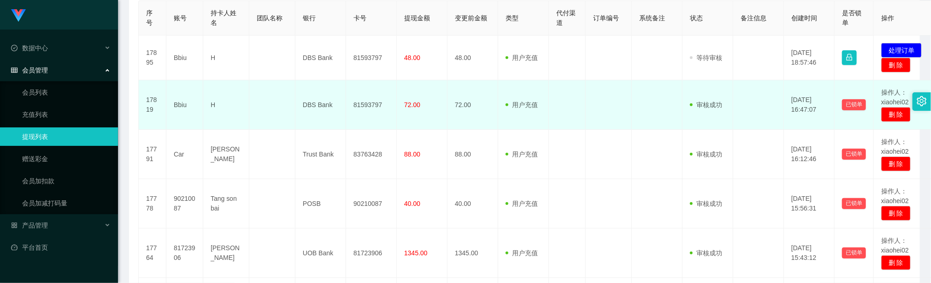
click at [484, 107] on td "72.00" at bounding box center [473, 104] width 51 height 49
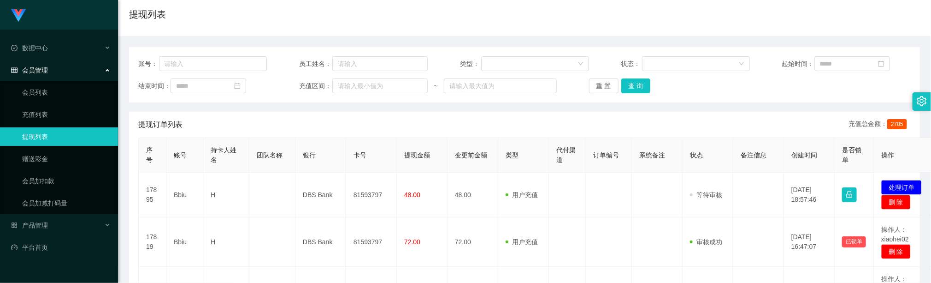
scroll to position [69, 0]
click at [645, 86] on button "查 询" at bounding box center [637, 87] width 30 height 15
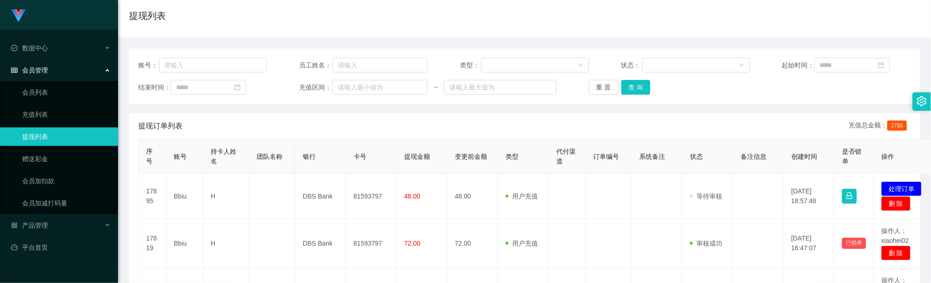
drag, startPoint x: 324, startPoint y: 24, endPoint x: 303, endPoint y: 0, distance: 31.4
click at [324, 22] on div "提现列表" at bounding box center [524, 19] width 791 height 21
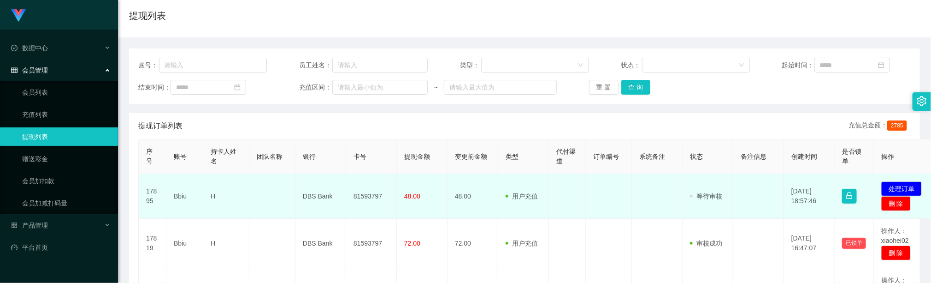
click at [366, 191] on td "81593797" at bounding box center [371, 196] width 51 height 45
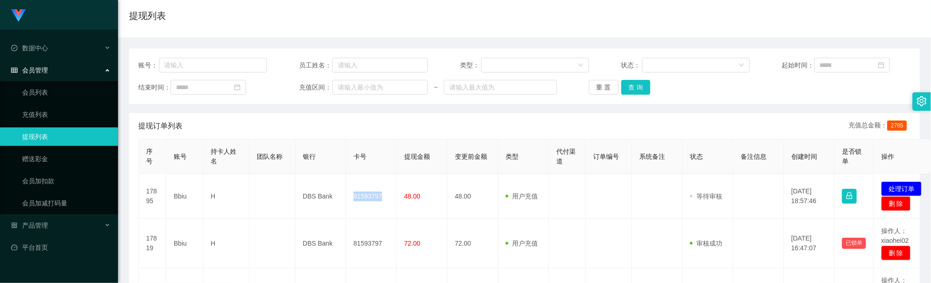
copy td "81593797"
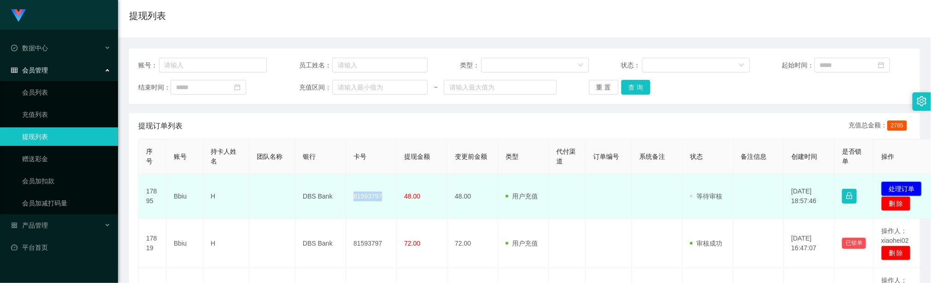
click at [893, 187] on button "处理订单" at bounding box center [902, 188] width 41 height 15
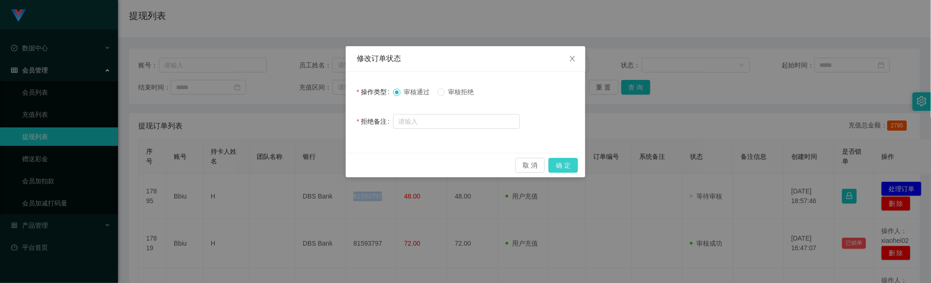
click at [569, 169] on button "确 定" at bounding box center [564, 165] width 30 height 15
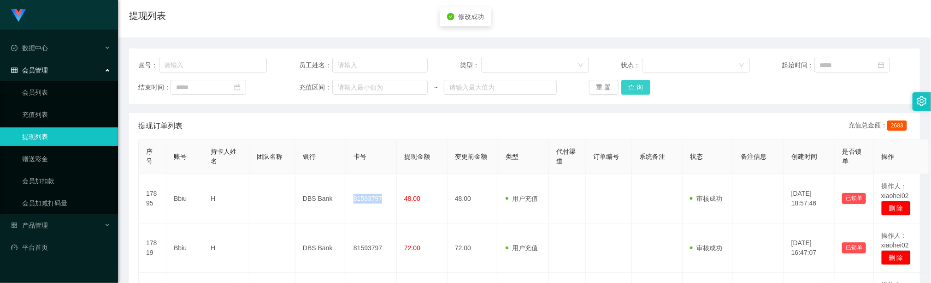
click at [639, 86] on button "查 询" at bounding box center [637, 87] width 30 height 15
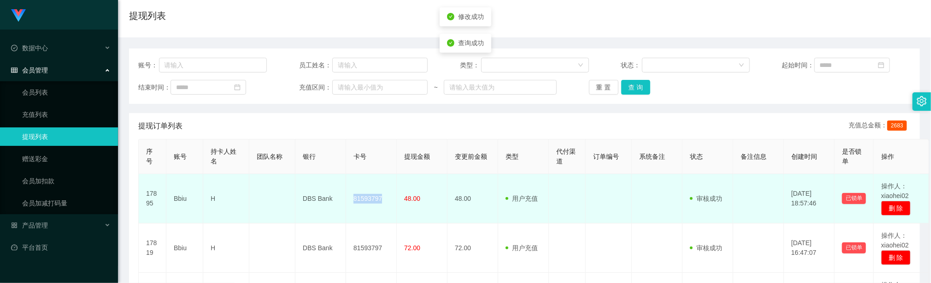
click at [377, 197] on td "81593797" at bounding box center [371, 198] width 51 height 49
click at [367, 196] on td "81593797" at bounding box center [371, 198] width 51 height 49
click at [355, 194] on td "81593797" at bounding box center [371, 198] width 51 height 49
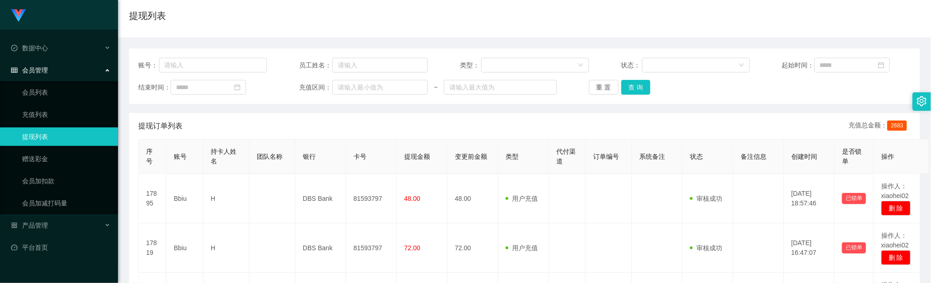
click at [357, 113] on div "提现订单列表 充值总金额： 2683" at bounding box center [524, 126] width 773 height 26
click at [638, 86] on button "查 询" at bounding box center [637, 87] width 30 height 15
click at [635, 90] on button "查 询" at bounding box center [637, 87] width 30 height 15
drag, startPoint x: 356, startPoint y: 104, endPoint x: 342, endPoint y: 85, distance: 23.8
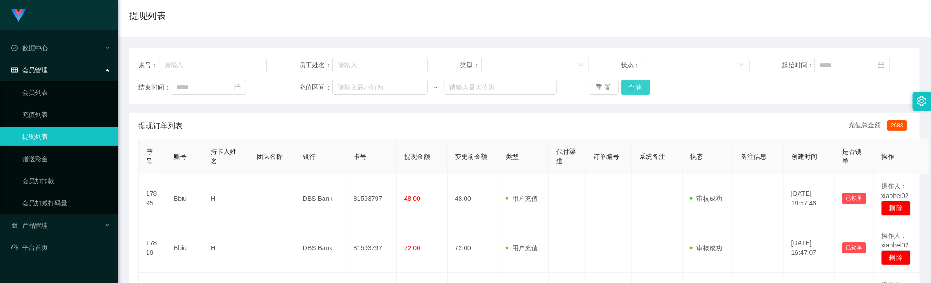
click at [631, 91] on button "查 询" at bounding box center [637, 87] width 30 height 15
click at [512, 137] on div "提现订单列表 充值总金额： 2683" at bounding box center [524, 126] width 773 height 26
click at [622, 87] on button "查 询" at bounding box center [637, 87] width 30 height 15
click at [399, 139] on th "提现金额" at bounding box center [422, 156] width 51 height 35
click at [631, 97] on div "账号： 员工姓名： 类型： 状态： 起始时间： 结束时间： 充值区间： ~ 重 置 查 询" at bounding box center [524, 75] width 791 height 55
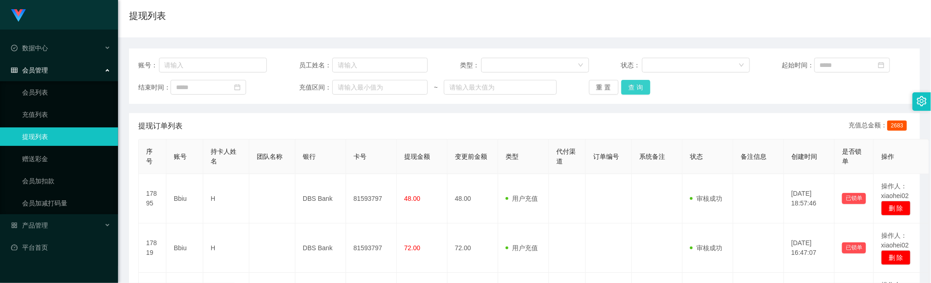
click at [634, 82] on button "查 询" at bounding box center [637, 87] width 30 height 15
click at [635, 87] on button "查 询" at bounding box center [637, 87] width 30 height 15
click at [635, 87] on div "重 置 查 询" at bounding box center [653, 87] width 129 height 15
click at [645, 89] on button "查 询" at bounding box center [637, 87] width 30 height 15
click at [635, 84] on button "查 询" at bounding box center [637, 87] width 30 height 15
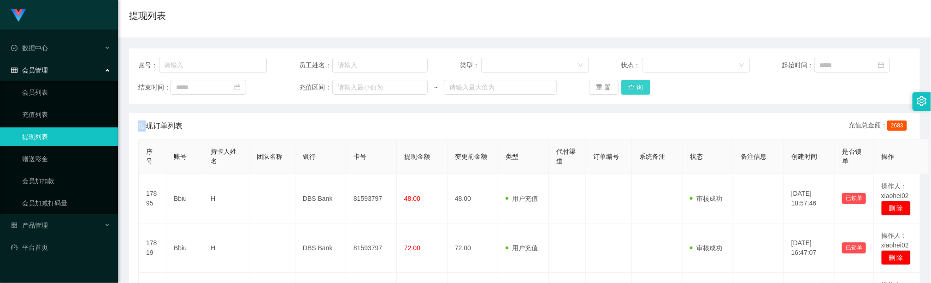
drag, startPoint x: 640, startPoint y: 93, endPoint x: 641, endPoint y: 86, distance: 6.9
click at [640, 92] on button "查 询" at bounding box center [637, 87] width 30 height 15
click at [641, 84] on button "查 询" at bounding box center [637, 87] width 30 height 15
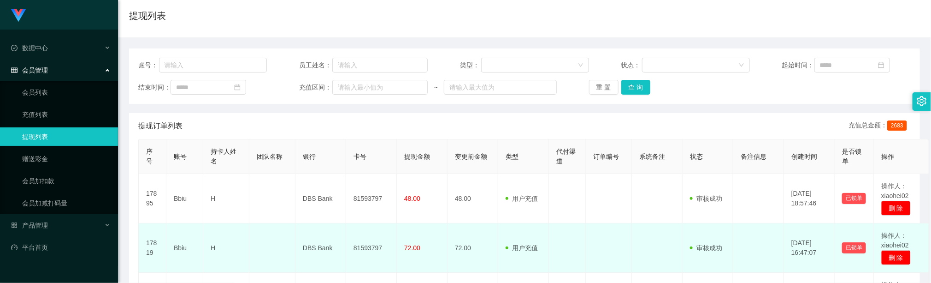
click at [526, 227] on td "用户充值 人工扣款" at bounding box center [523, 247] width 51 height 49
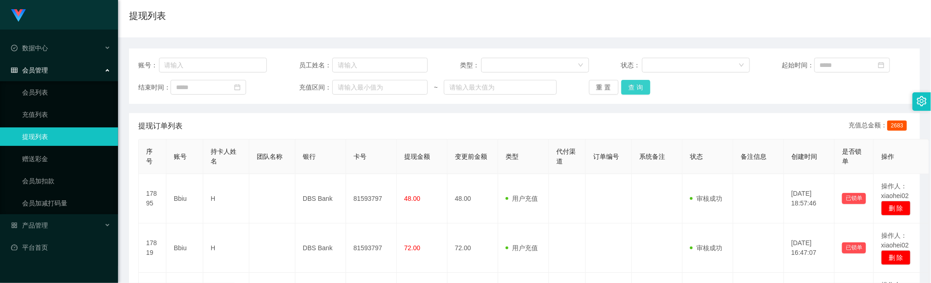
click at [627, 86] on button "查 询" at bounding box center [637, 87] width 30 height 15
click at [630, 89] on button "查 询" at bounding box center [637, 87] width 30 height 15
click at [626, 84] on button "查 询" at bounding box center [637, 87] width 30 height 15
click at [632, 87] on button "查 询" at bounding box center [637, 87] width 30 height 15
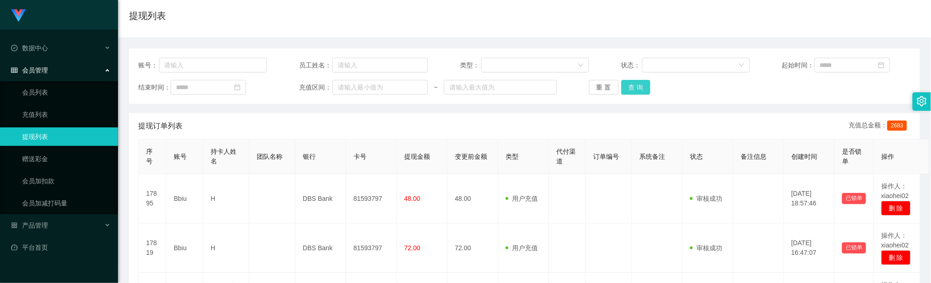
click at [646, 91] on button "查 询" at bounding box center [637, 87] width 30 height 15
drag, startPoint x: 299, startPoint y: 116, endPoint x: 263, endPoint y: 70, distance: 58.6
click at [297, 115] on div "提现订单列表 充值总金额： 2683" at bounding box center [524, 126] width 773 height 26
click at [639, 91] on button "查 询" at bounding box center [637, 87] width 30 height 15
click at [632, 83] on button "查 询" at bounding box center [637, 87] width 30 height 15
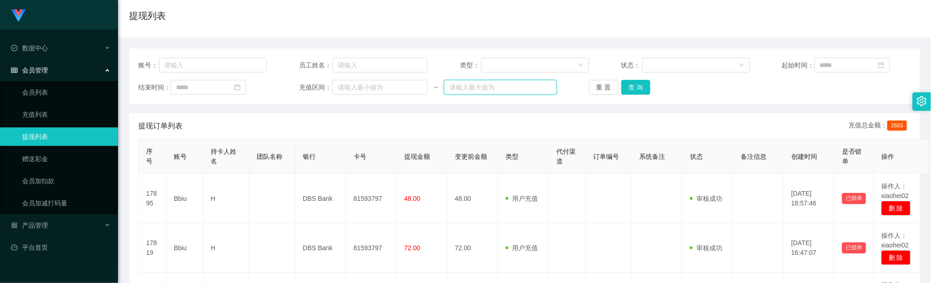
click at [523, 83] on input "text" at bounding box center [500, 87] width 113 height 15
click at [631, 90] on button "查 询" at bounding box center [637, 87] width 30 height 15
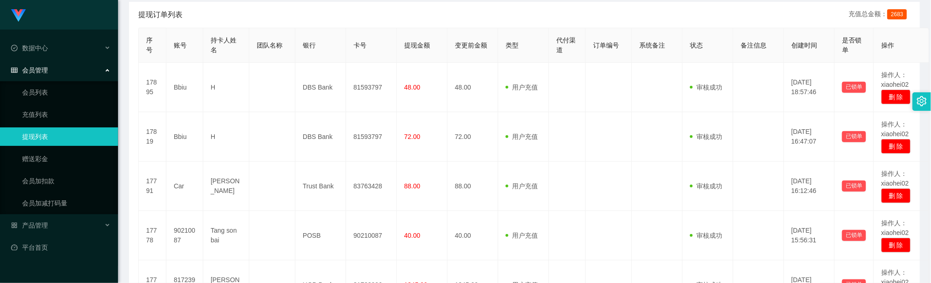
scroll to position [346, 0]
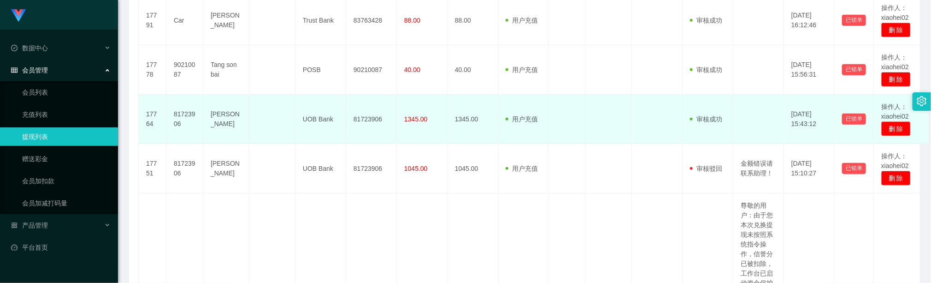
click at [541, 126] on td "用户充值 人工扣款" at bounding box center [523, 119] width 51 height 49
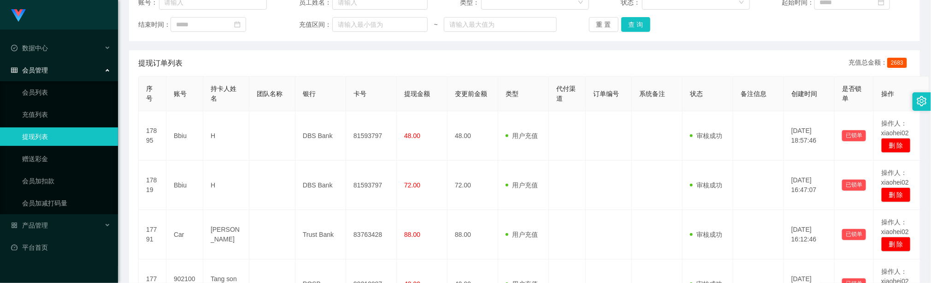
scroll to position [69, 0]
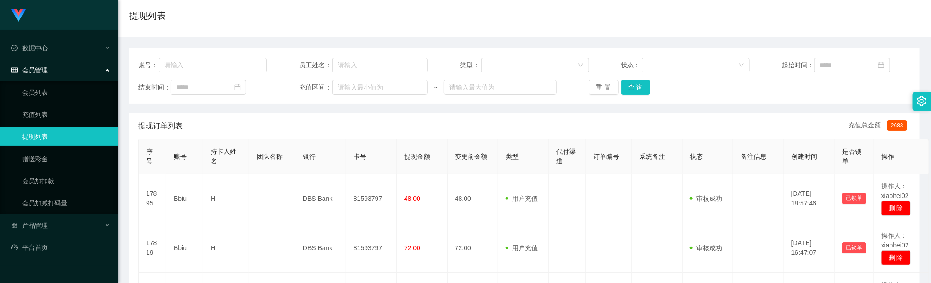
click at [634, 76] on div "账号： 员工姓名： 类型： 状态： 起始时间： 结束时间： 充值区间： ~ 重 置 查 询" at bounding box center [524, 75] width 791 height 55
click at [634, 83] on button "查 询" at bounding box center [637, 87] width 30 height 15
click at [633, 90] on button "查 询" at bounding box center [637, 87] width 30 height 15
click at [638, 89] on button "查 询" at bounding box center [637, 87] width 30 height 15
click at [705, 89] on div "重 置 查 询" at bounding box center [653, 87] width 129 height 15
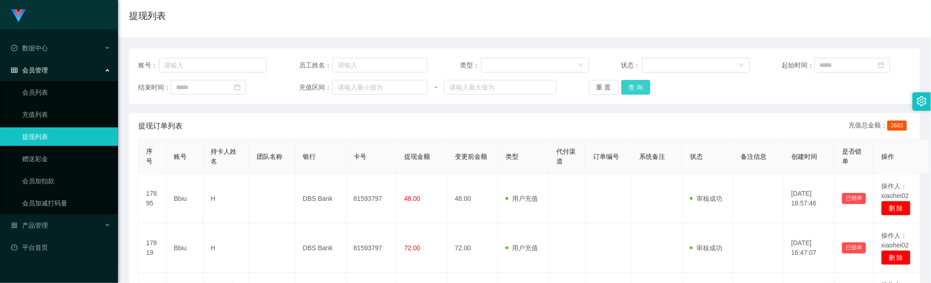
click at [638, 85] on button "查 询" at bounding box center [637, 87] width 30 height 15
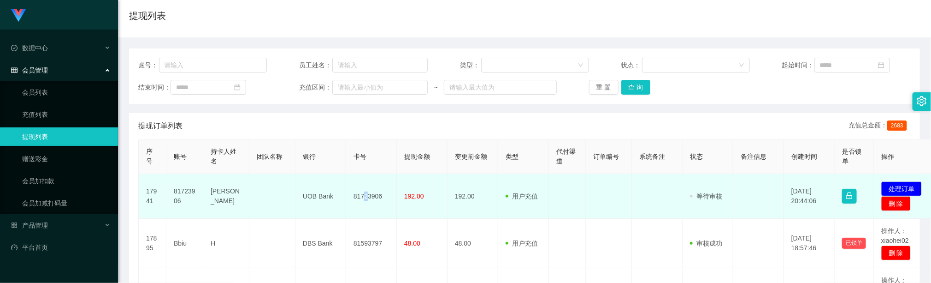
click at [367, 199] on td "81723906" at bounding box center [371, 196] width 51 height 45
click at [366, 198] on td "81723906" at bounding box center [371, 196] width 51 height 45
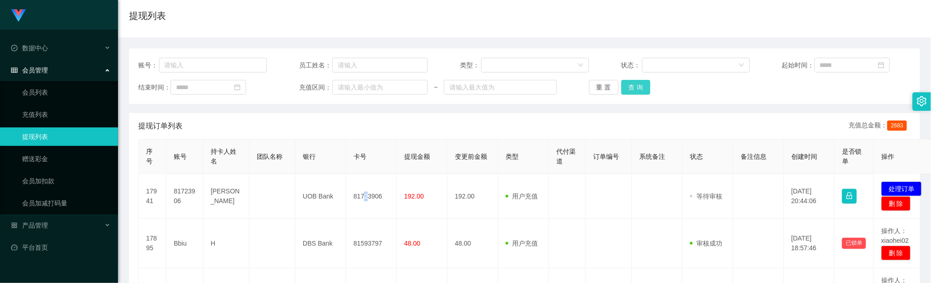
click at [639, 86] on button "查 询" at bounding box center [637, 87] width 30 height 15
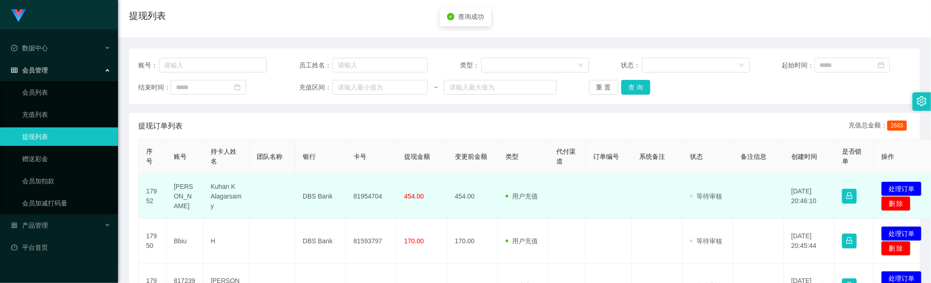
click at [371, 194] on td "81954704" at bounding box center [371, 196] width 51 height 45
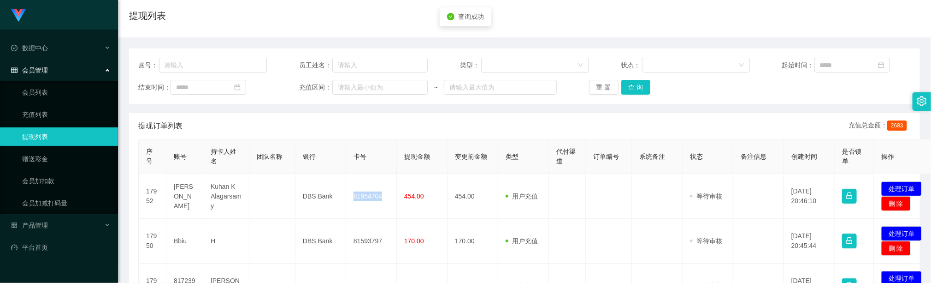
copy td "81954704"
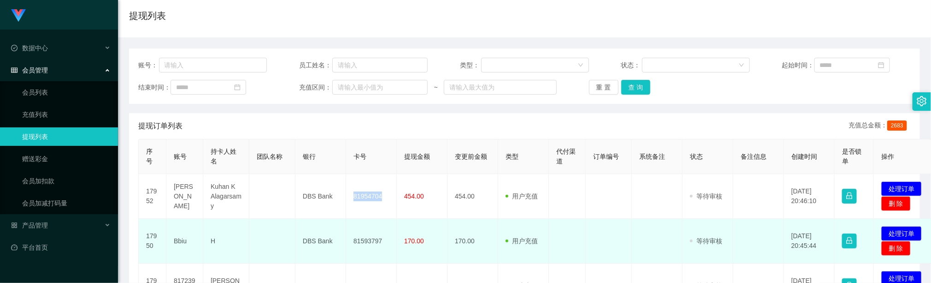
click at [363, 238] on td "81593797" at bounding box center [371, 241] width 51 height 45
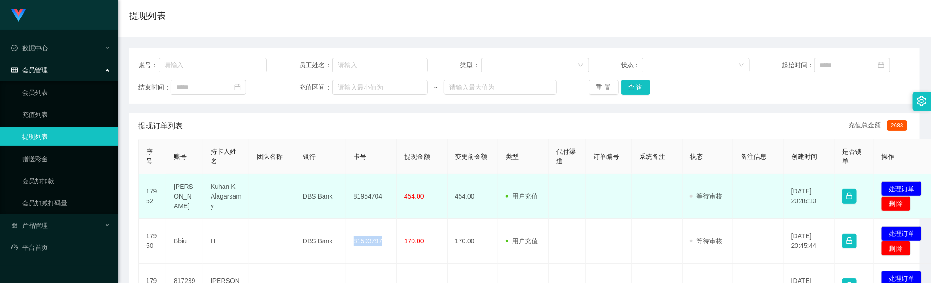
copy td "81593797"
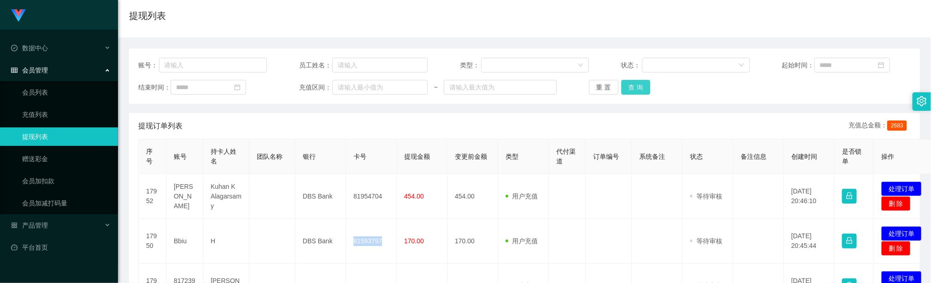
click at [638, 89] on button "查 询" at bounding box center [637, 87] width 30 height 15
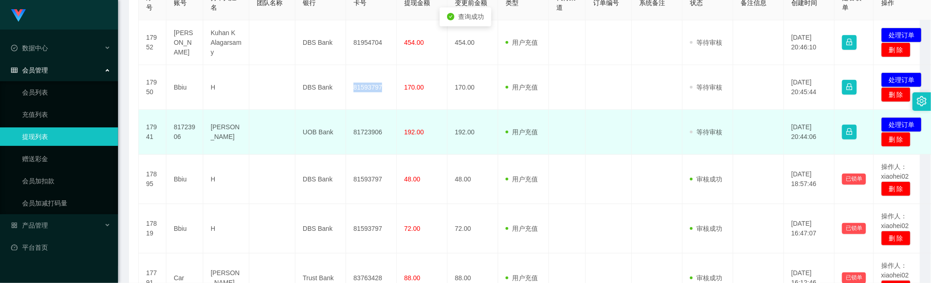
scroll to position [207, 0]
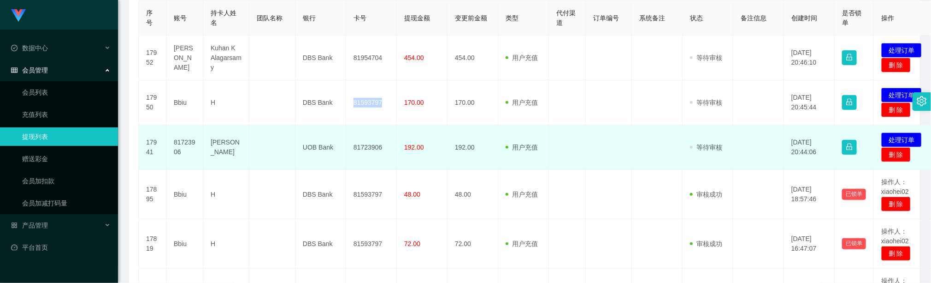
click at [376, 148] on td "81723906" at bounding box center [371, 147] width 51 height 45
copy td "81723906"
click at [570, 130] on td at bounding box center [567, 147] width 37 height 45
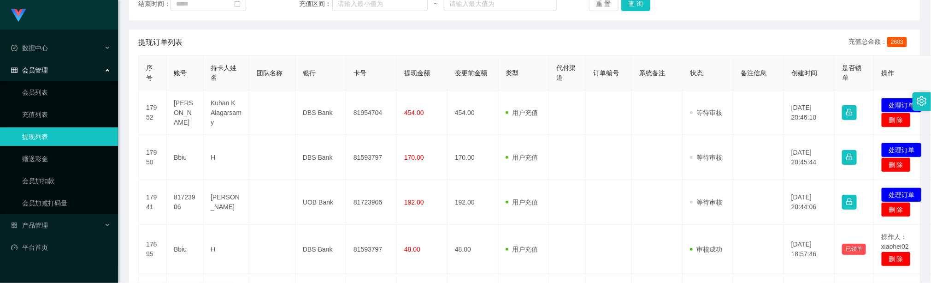
scroll to position [138, 0]
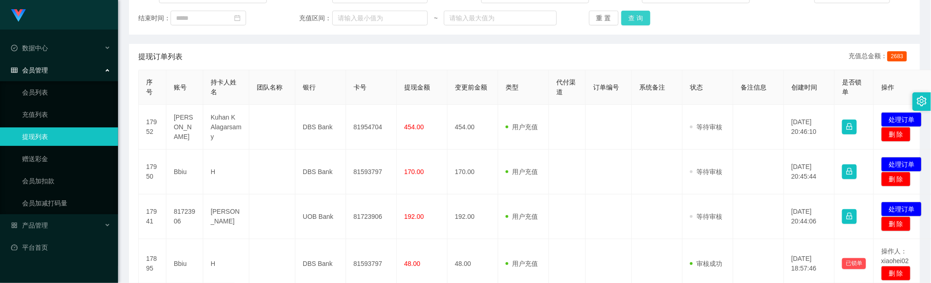
click at [630, 18] on button "查 询" at bounding box center [637, 18] width 30 height 15
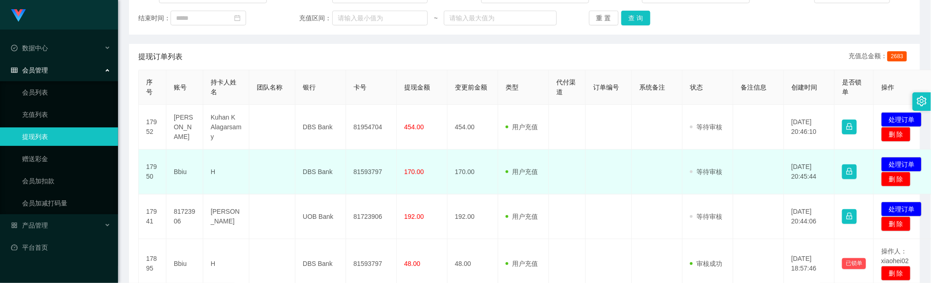
click at [591, 183] on td at bounding box center [609, 171] width 46 height 45
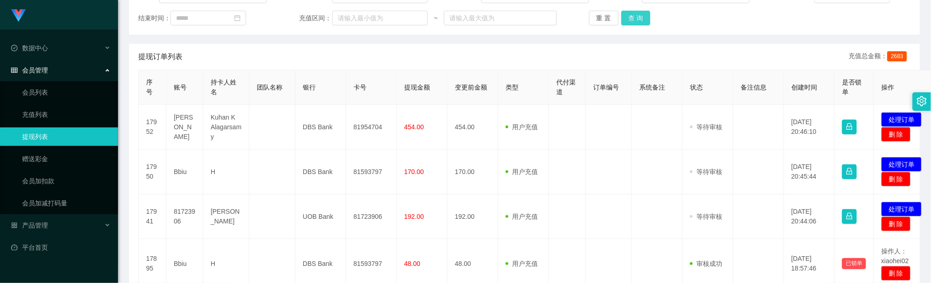
click at [633, 18] on button "查 询" at bounding box center [637, 18] width 30 height 15
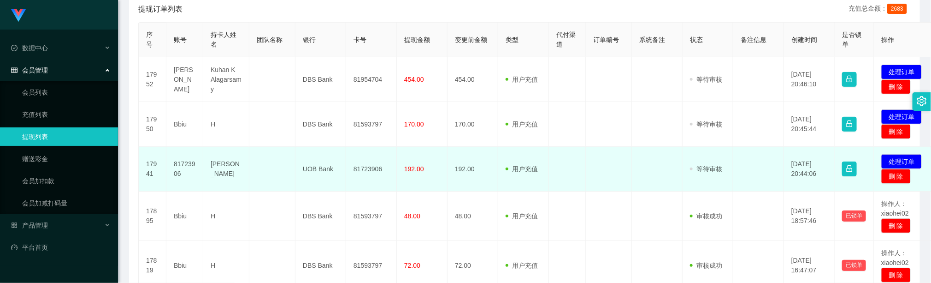
scroll to position [207, 0]
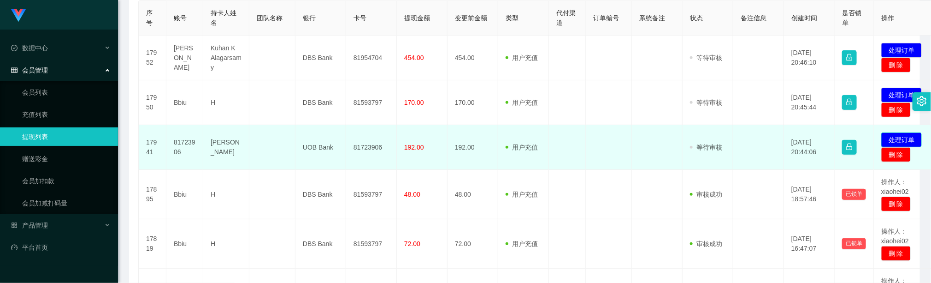
click at [895, 140] on button "处理订单" at bounding box center [902, 139] width 41 height 15
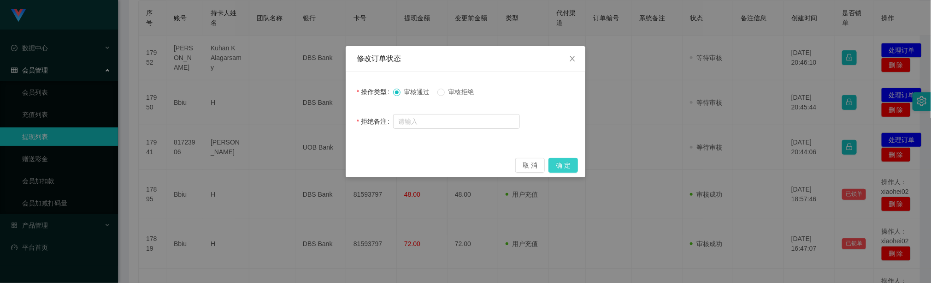
click at [567, 164] on button "确 定" at bounding box center [564, 165] width 30 height 15
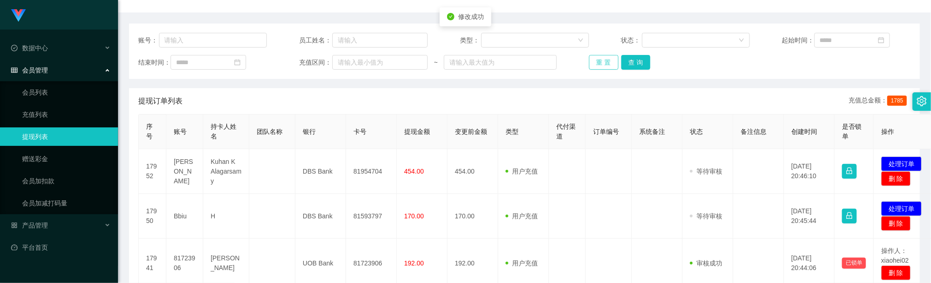
scroll to position [69, 0]
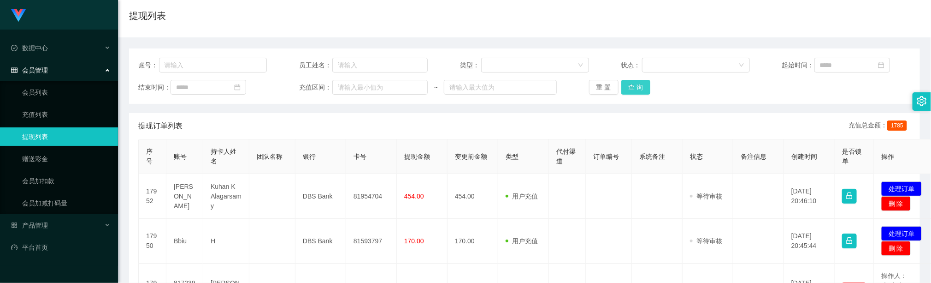
click at [635, 84] on button "查 询" at bounding box center [637, 87] width 30 height 15
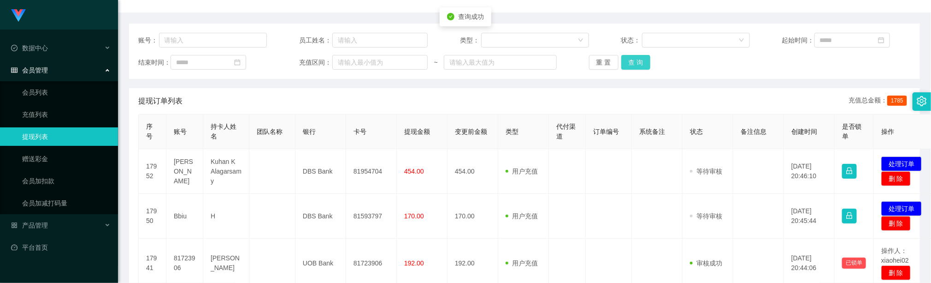
scroll to position [138, 0]
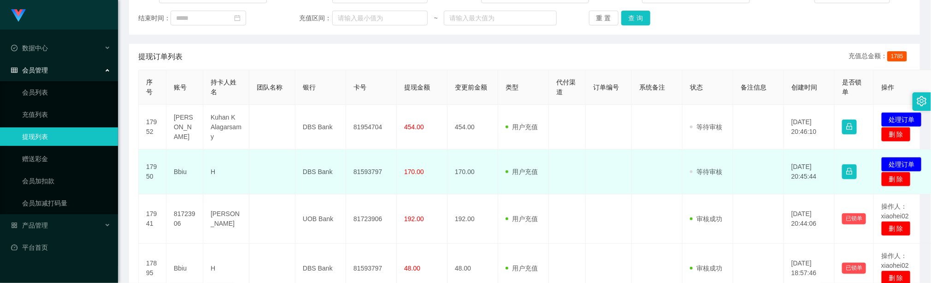
click at [619, 153] on td at bounding box center [609, 171] width 46 height 45
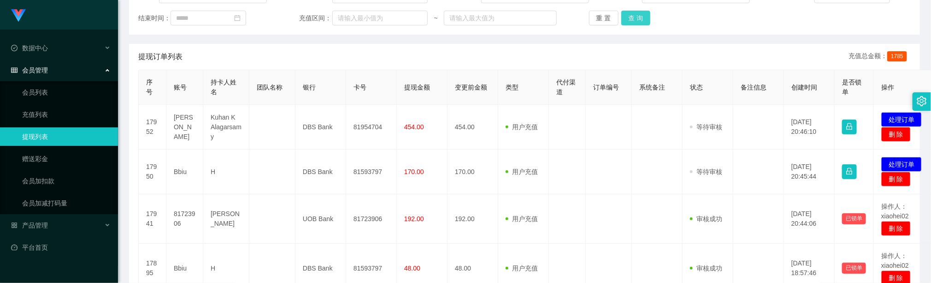
click at [625, 15] on button "查 询" at bounding box center [637, 18] width 30 height 15
click at [584, 127] on td at bounding box center [567, 127] width 37 height 45
drag, startPoint x: 616, startPoint y: 13, endPoint x: 627, endPoint y: 14, distance: 10.7
click at [618, 13] on div "重 置 查 询" at bounding box center [653, 18] width 129 height 15
click at [627, 14] on button "查 询" at bounding box center [637, 18] width 30 height 15
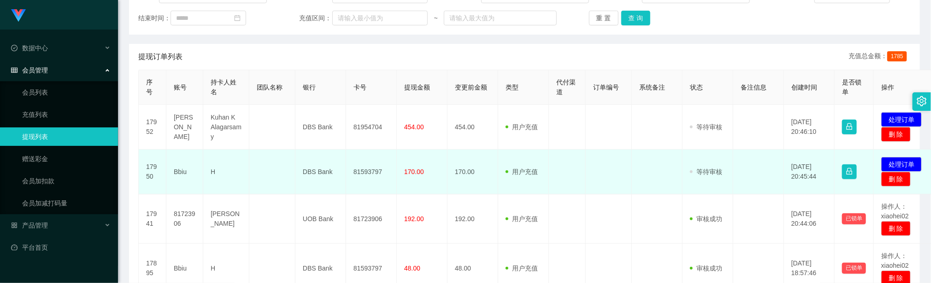
click at [485, 162] on td "170.00" at bounding box center [473, 171] width 51 height 45
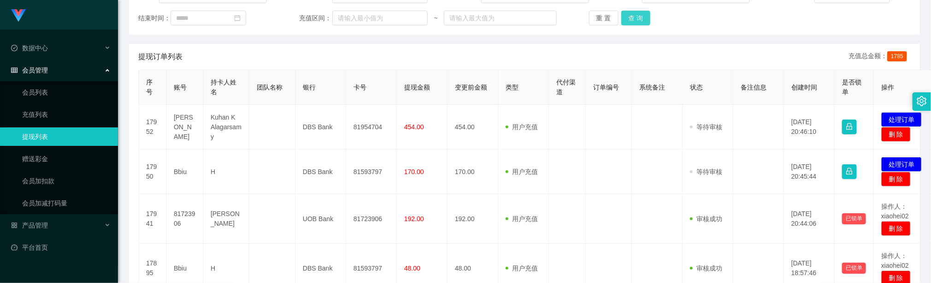
click at [632, 16] on button "查 询" at bounding box center [637, 18] width 30 height 15
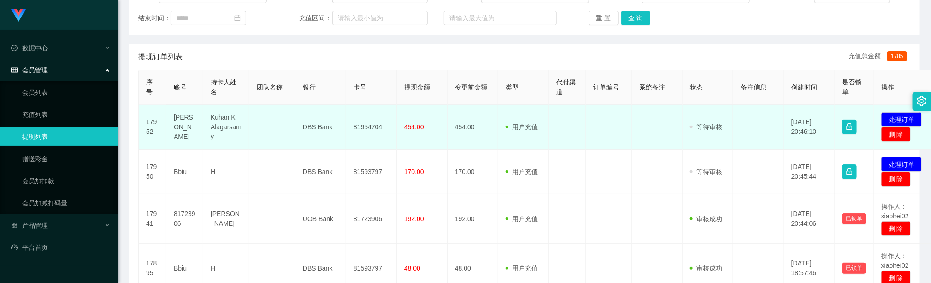
drag, startPoint x: 631, startPoint y: 142, endPoint x: 656, endPoint y: 108, distance: 41.6
click at [631, 142] on td at bounding box center [609, 127] width 46 height 45
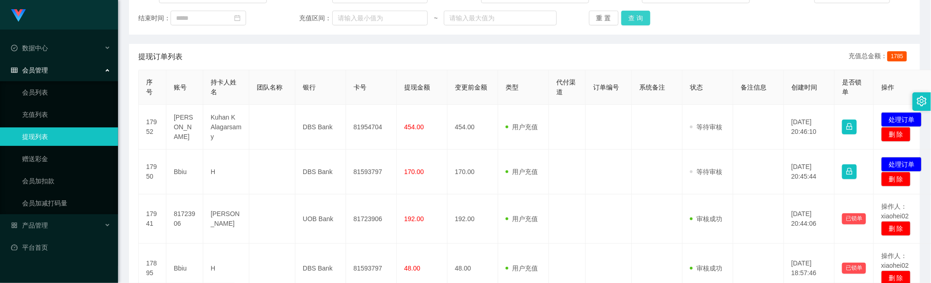
drag, startPoint x: 627, startPoint y: 19, endPoint x: 637, endPoint y: 20, distance: 9.7
click at [634, 20] on button "查 询" at bounding box center [637, 18] width 30 height 15
click at [637, 20] on div "重 置 查 询" at bounding box center [653, 18] width 129 height 15
click at [637, 17] on button "查 询" at bounding box center [637, 18] width 30 height 15
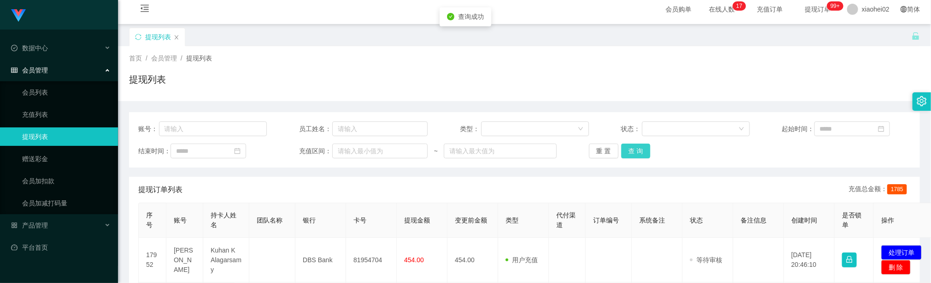
scroll to position [0, 0]
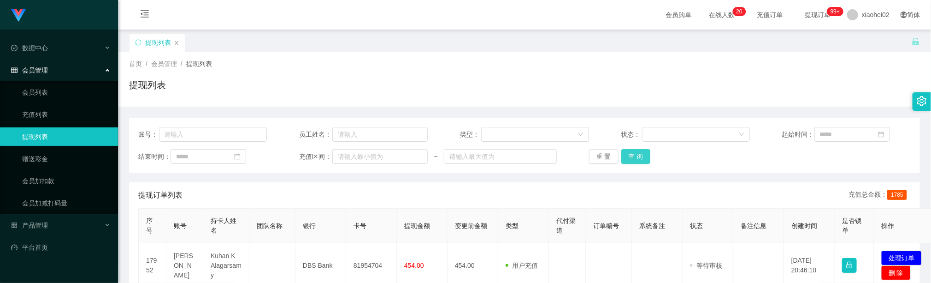
click at [627, 151] on button "查 询" at bounding box center [637, 156] width 30 height 15
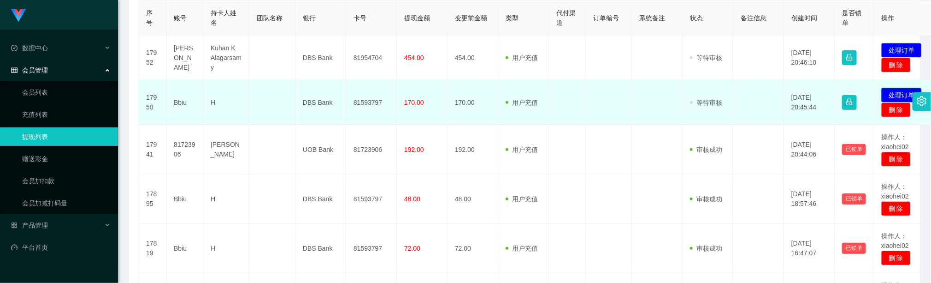
click at [890, 94] on button "处理订单" at bounding box center [902, 95] width 41 height 15
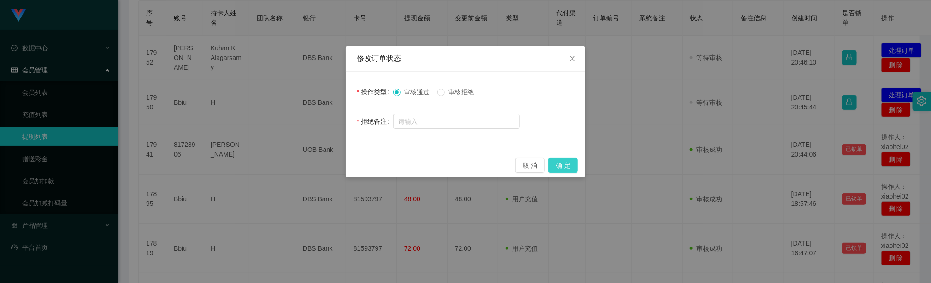
click at [566, 166] on button "确 定" at bounding box center [564, 165] width 30 height 15
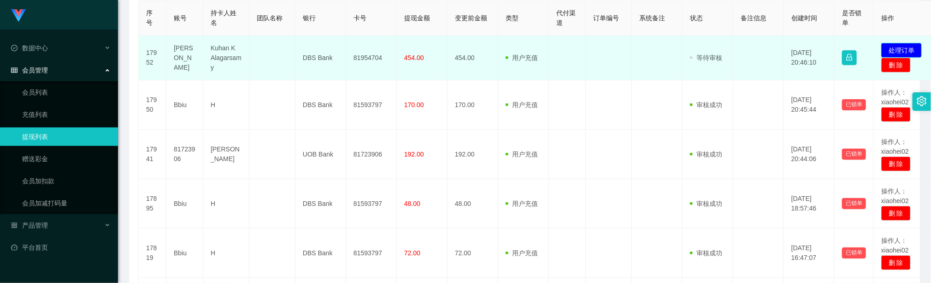
click at [904, 50] on button "处理订单" at bounding box center [902, 50] width 41 height 15
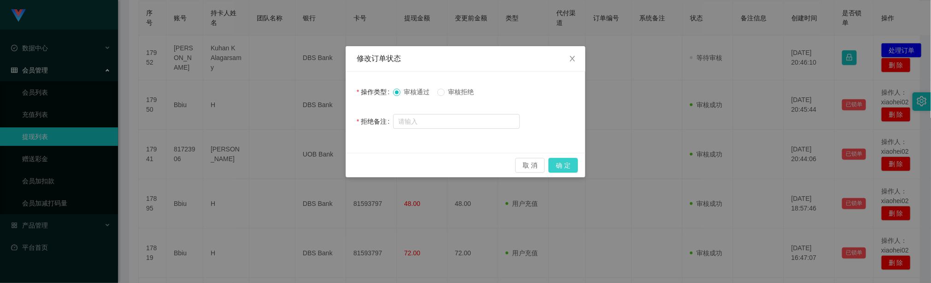
click at [561, 162] on button "确 定" at bounding box center [564, 165] width 30 height 15
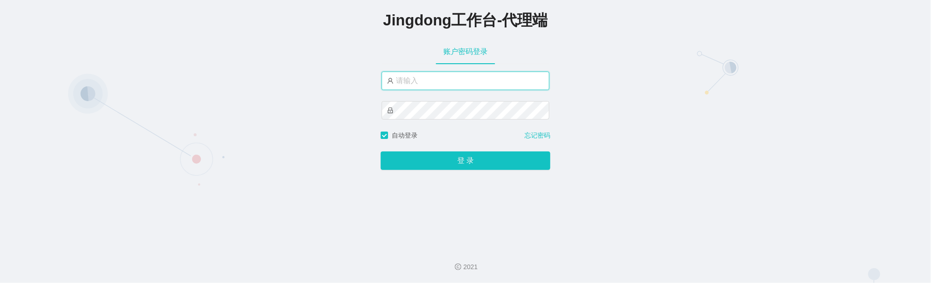
type input "xiaohei02"
click at [638, 106] on div "Jingdong工作台-代理端 账户密码登录 xiaohei02 自动登录 忘记密码 登 录" at bounding box center [465, 120] width 931 height 240
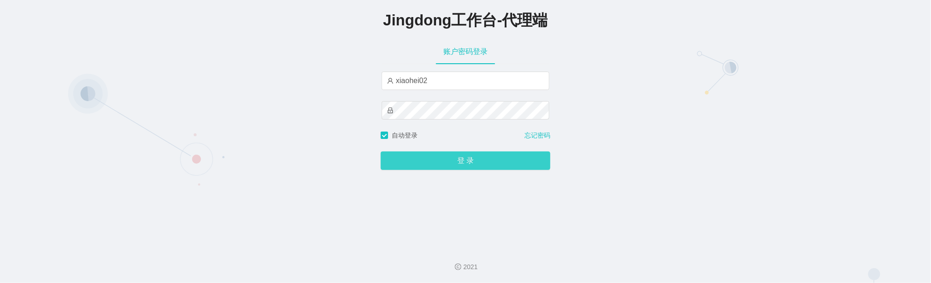
click at [480, 156] on button "登 录" at bounding box center [466, 160] width 170 height 18
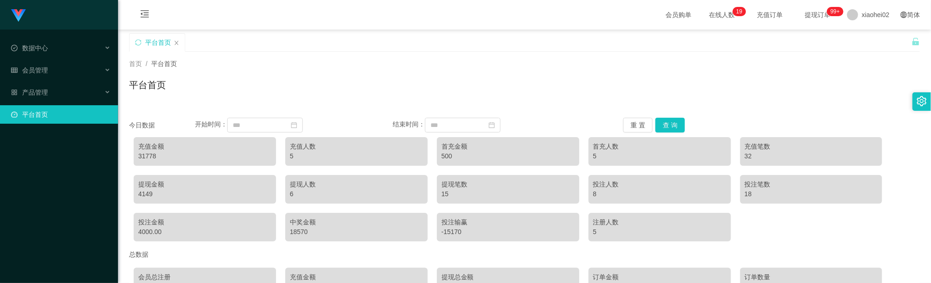
click at [58, 108] on link "平台首页" at bounding box center [61, 114] width 100 height 18
click at [54, 86] on div "产品管理" at bounding box center [59, 92] width 118 height 18
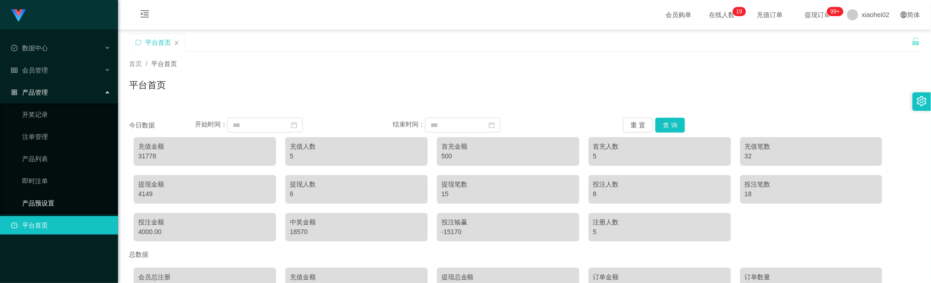
click at [65, 199] on link "产品预设置" at bounding box center [66, 203] width 89 height 18
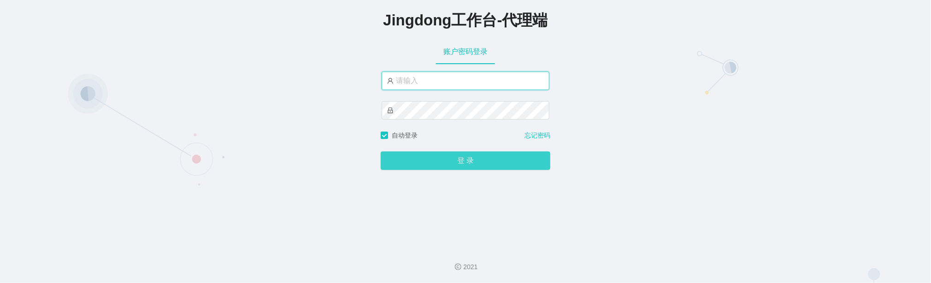
type input "xiaohei02"
click at [467, 158] on button "登 录" at bounding box center [466, 160] width 170 height 18
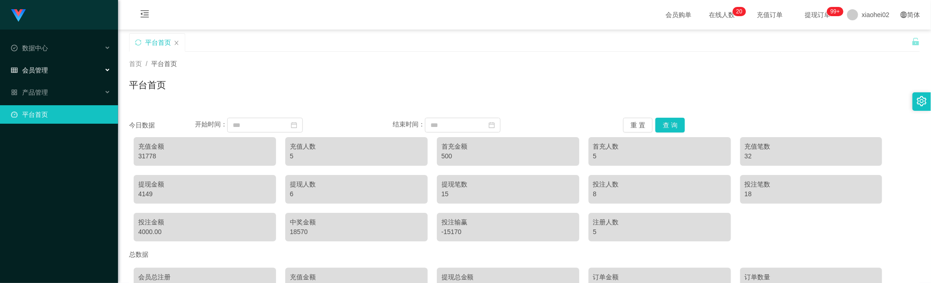
click at [46, 66] on span "会员管理" at bounding box center [29, 69] width 37 height 7
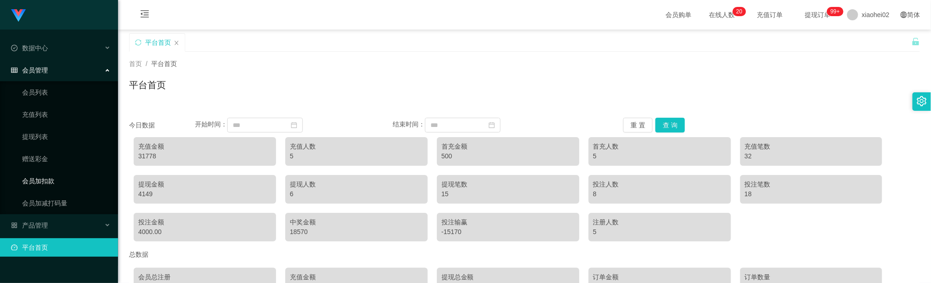
click at [58, 176] on link "会员加扣款" at bounding box center [66, 181] width 89 height 18
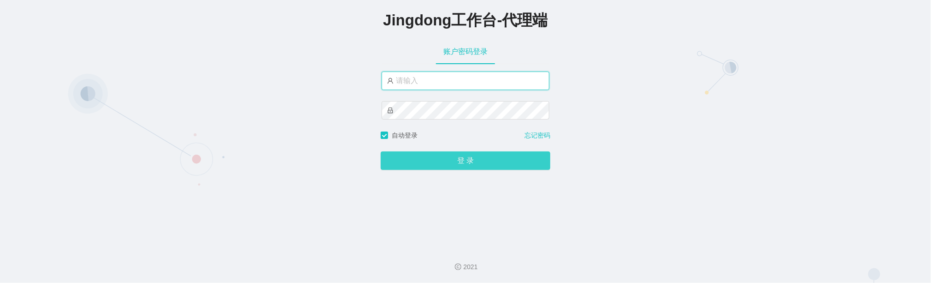
type input "xiaohei02"
click at [490, 158] on button "登 录" at bounding box center [466, 160] width 170 height 18
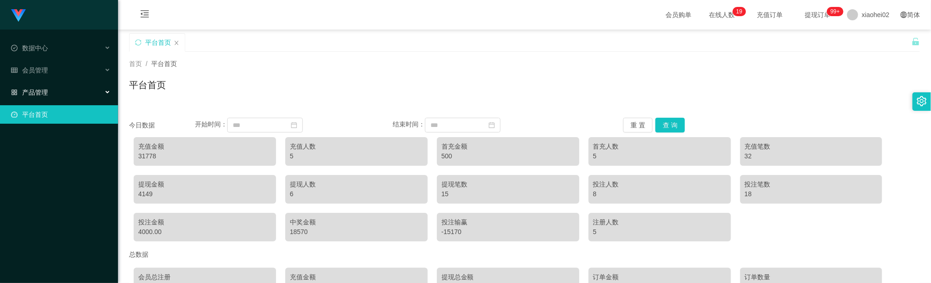
click at [82, 91] on div "产品管理" at bounding box center [59, 92] width 118 height 18
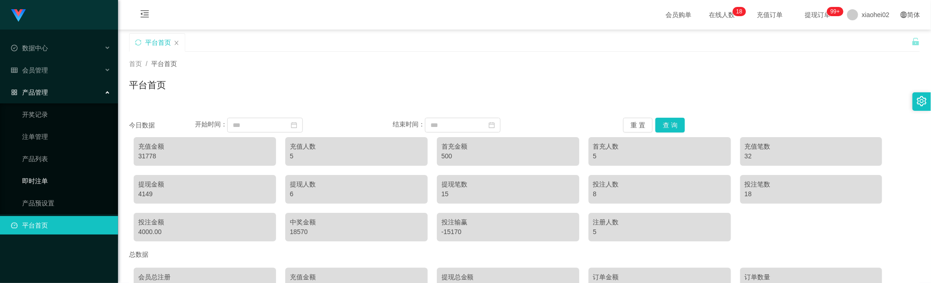
click at [58, 176] on link "即时注单" at bounding box center [66, 181] width 89 height 18
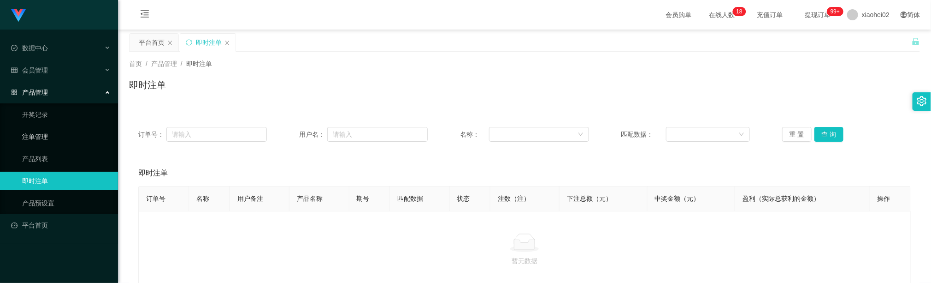
click at [54, 134] on link "注单管理" at bounding box center [66, 136] width 89 height 18
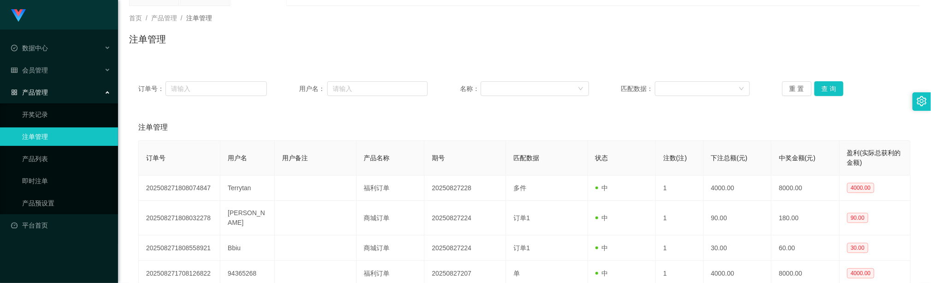
scroll to position [69, 0]
